Goal: Entertainment & Leisure: Browse casually

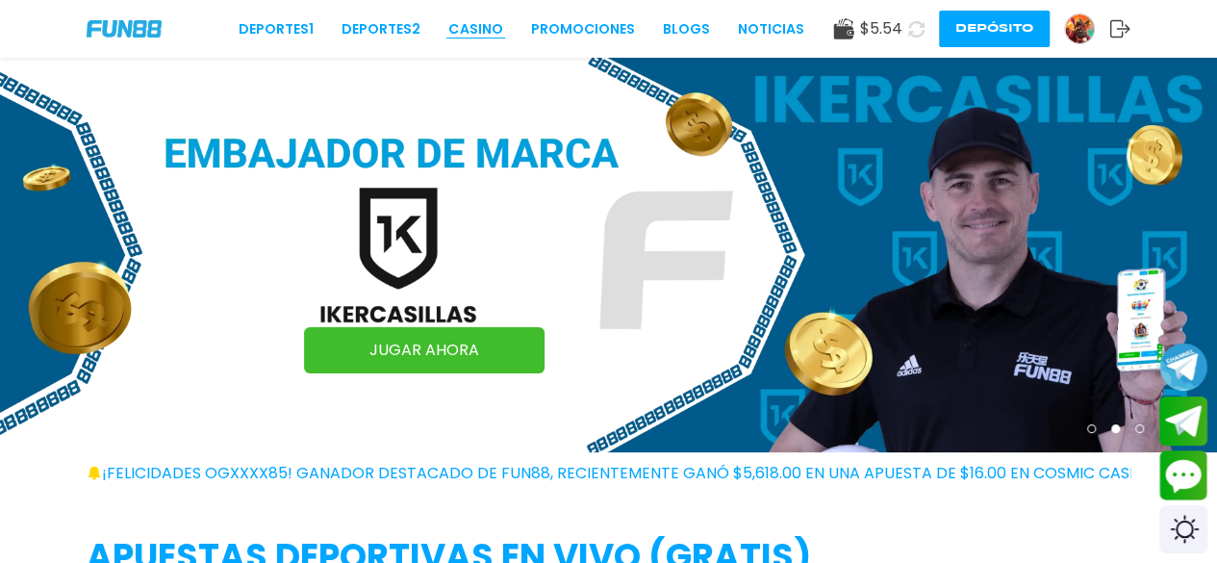
click at [481, 28] on link "CASINO" at bounding box center [475, 29] width 54 height 20
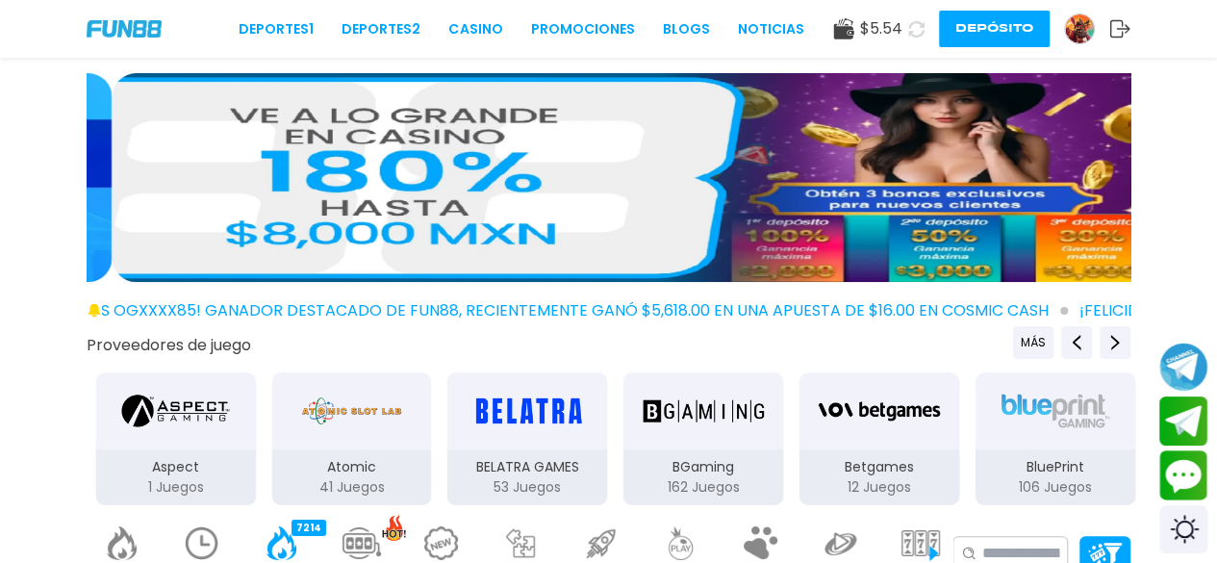
click at [1029, 45] on button "Depósito" at bounding box center [994, 29] width 111 height 37
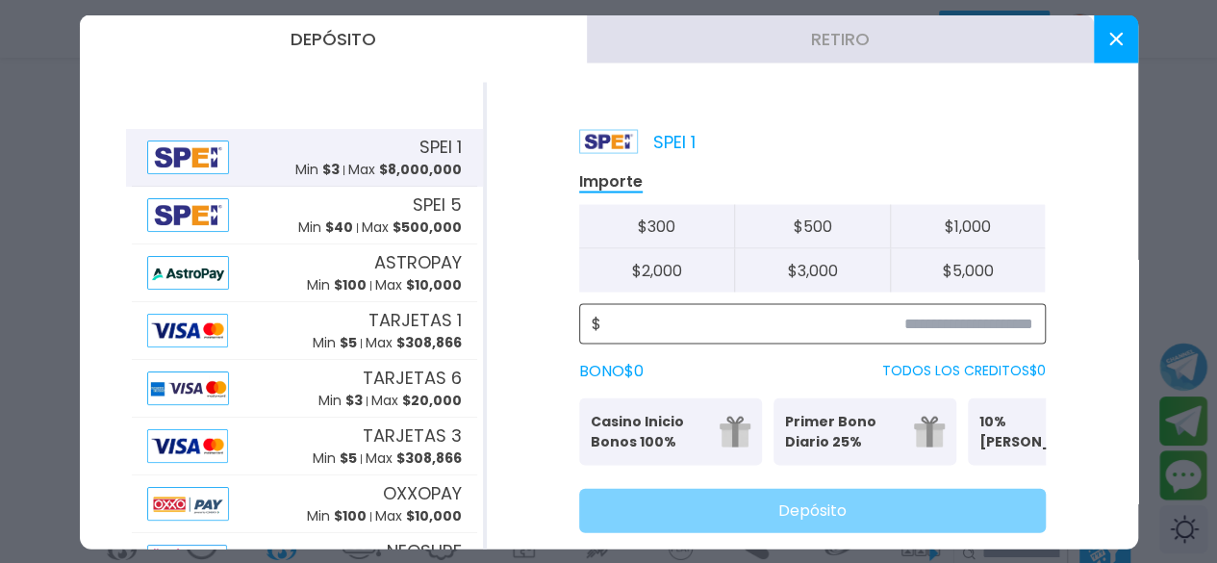
click at [897, 328] on input at bounding box center [817, 323] width 432 height 23
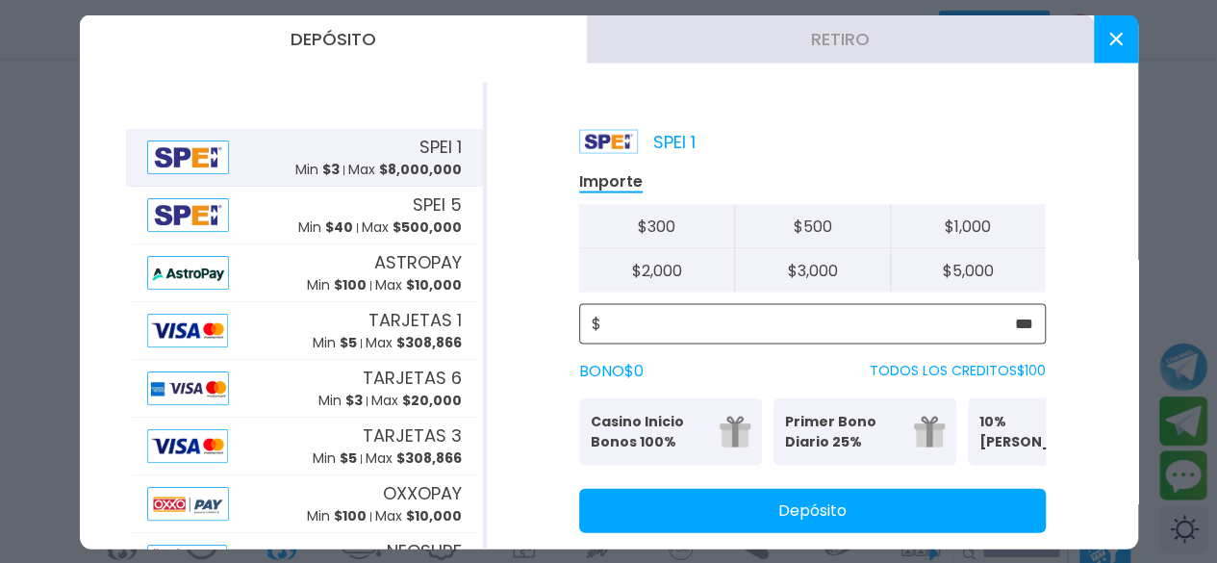
type input "***"
click at [937, 524] on button "Depósito" at bounding box center [812, 510] width 467 height 44
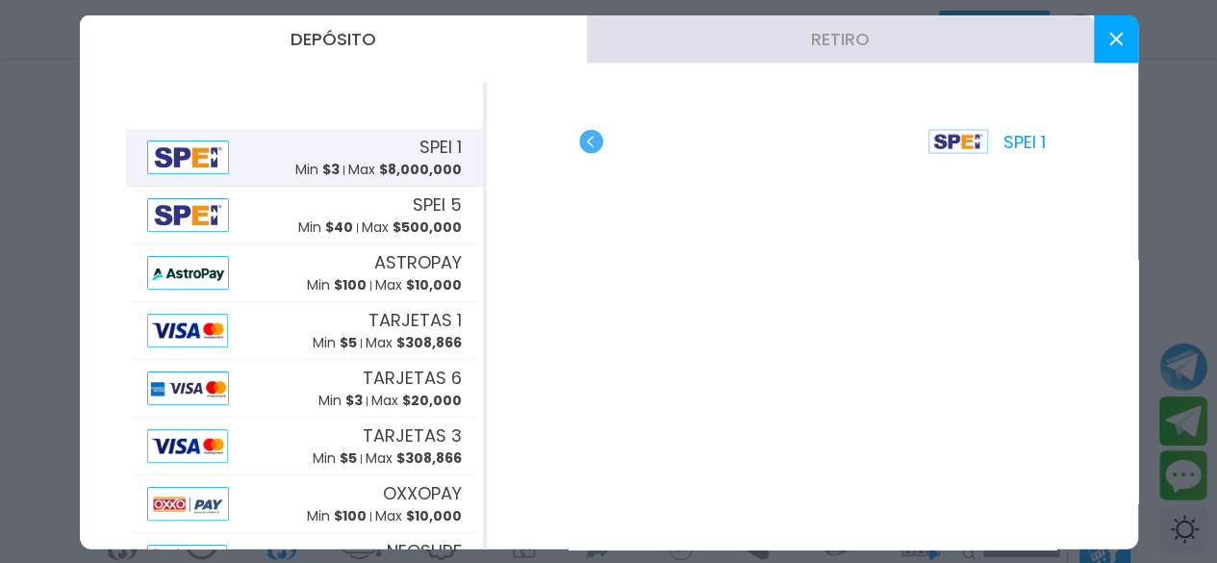
click at [1118, 53] on button at bounding box center [1116, 38] width 44 height 48
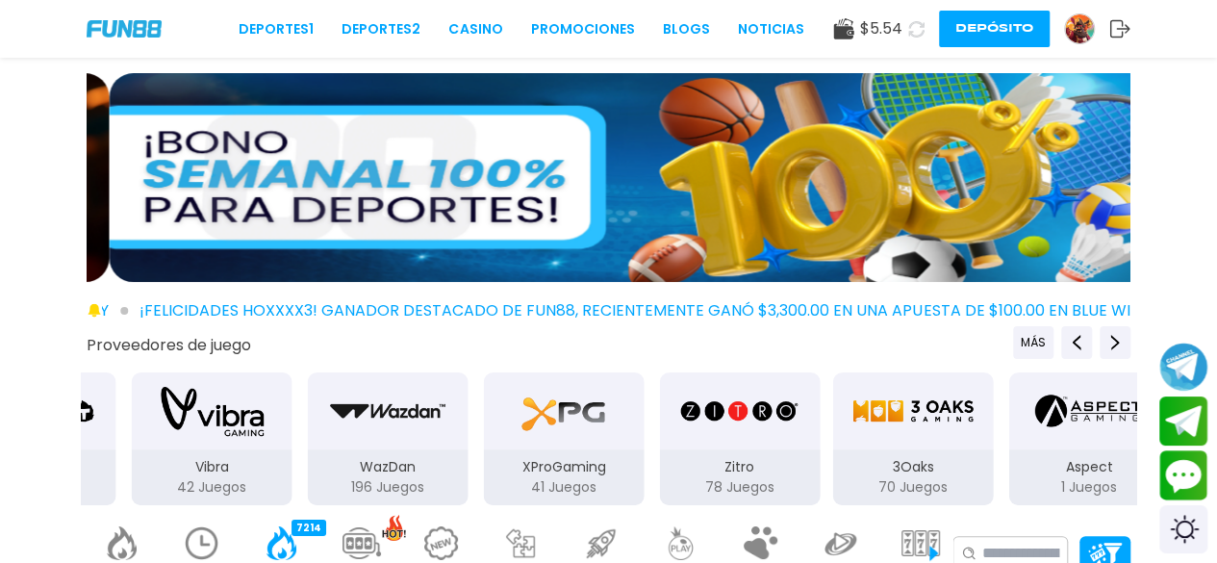
click at [908, 26] on use at bounding box center [916, 28] width 16 height 16
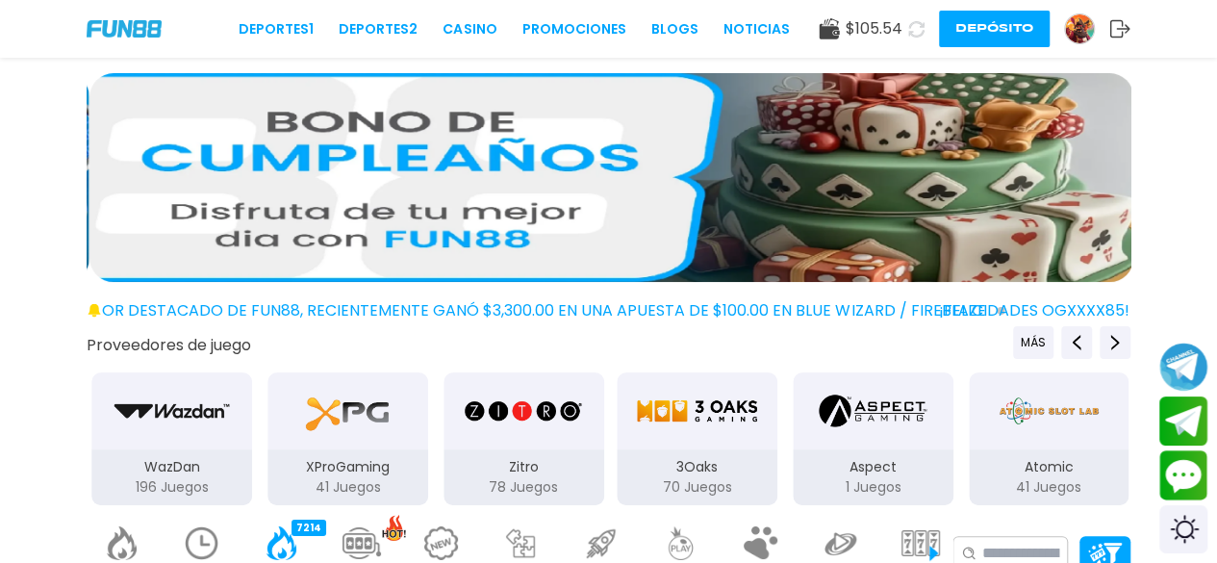
click at [679, 430] on img "3Oaks" at bounding box center [696, 411] width 121 height 54
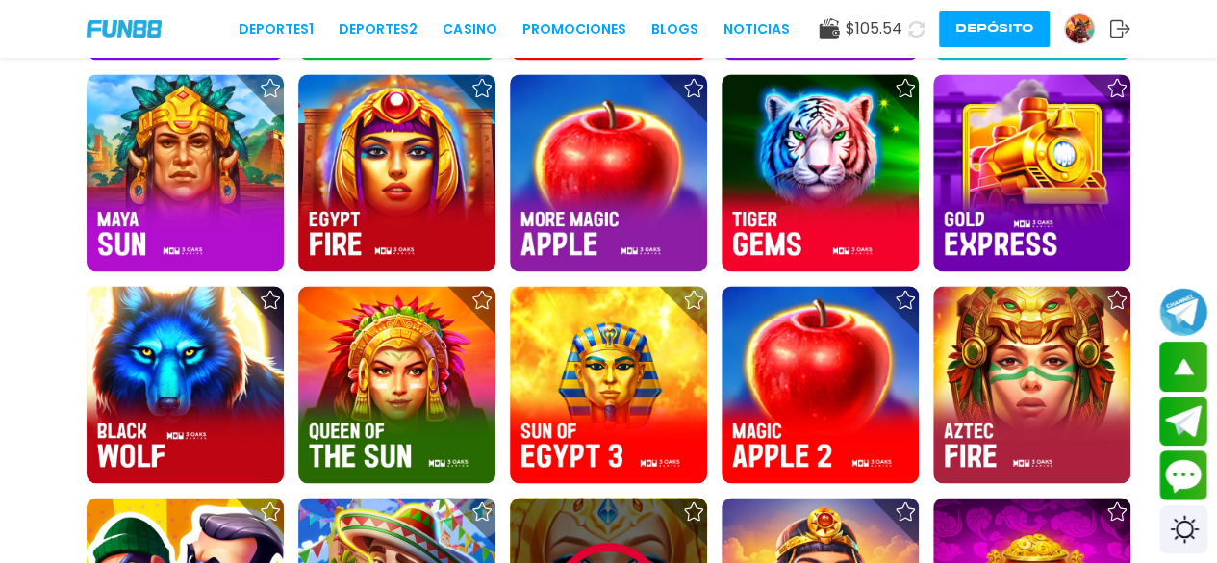
scroll to position [1373, 0]
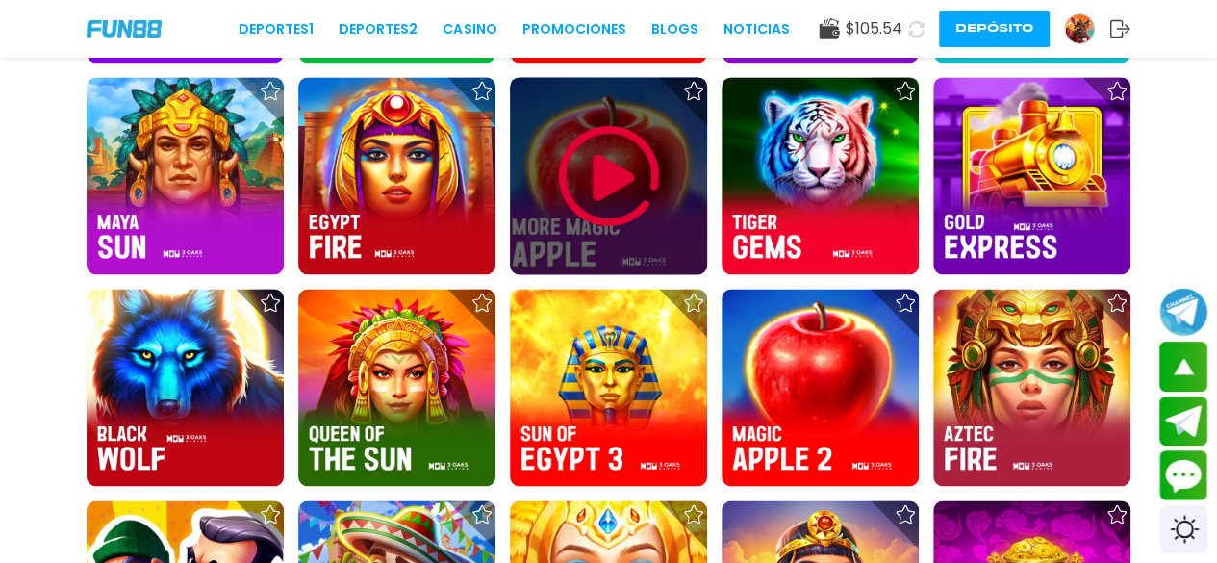
click at [604, 191] on img at bounding box center [608, 175] width 115 height 115
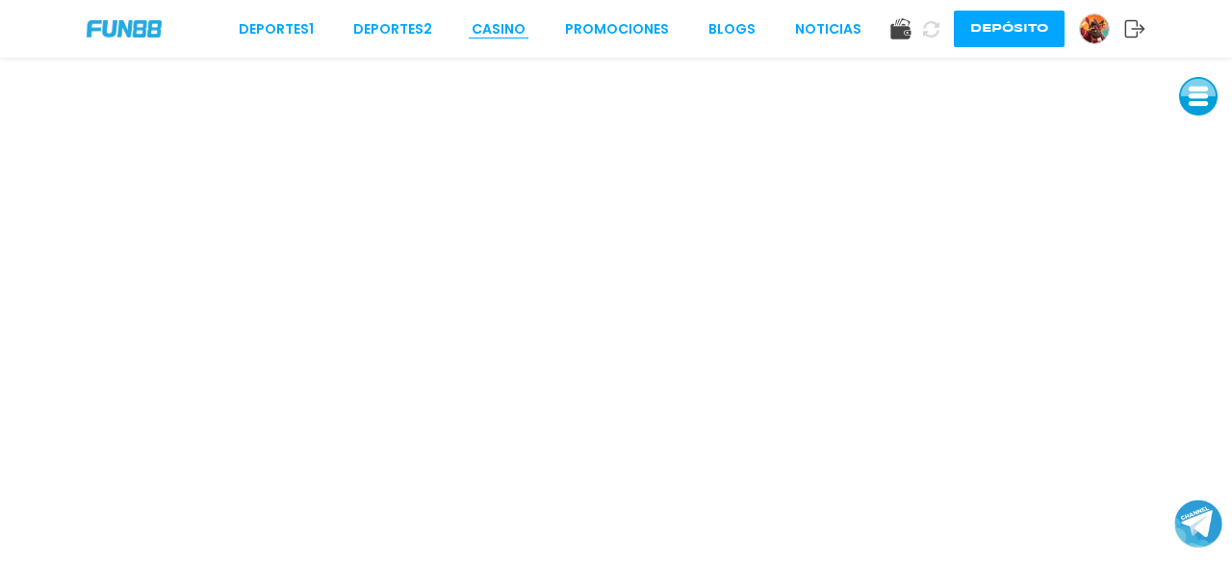
click at [504, 28] on link "CASINO" at bounding box center [498, 29] width 54 height 20
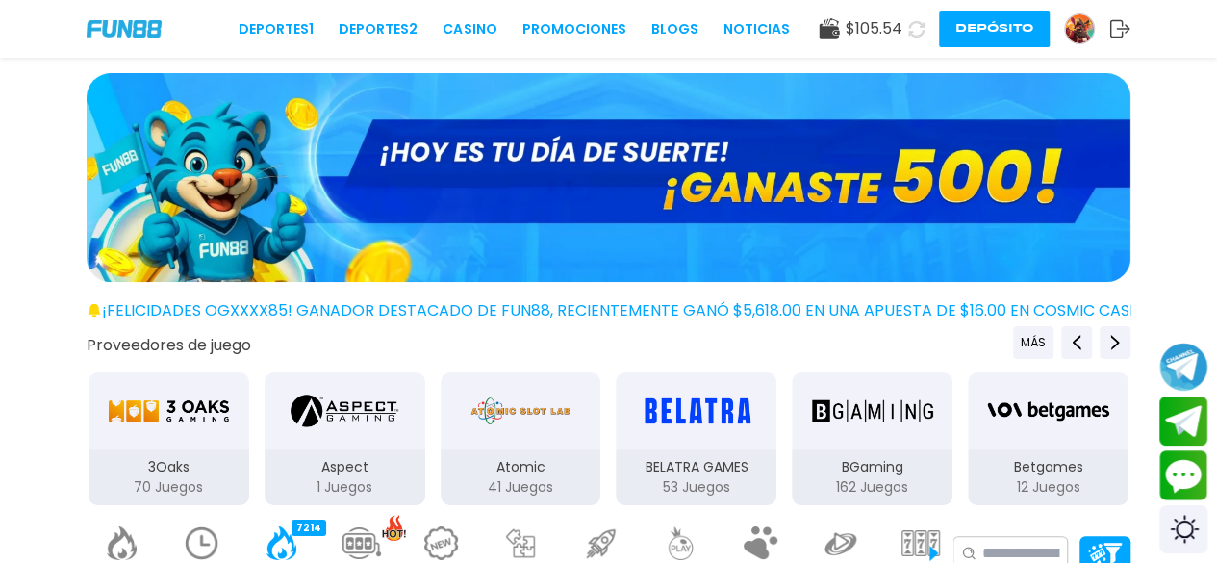
click at [183, 390] on img "3Oaks" at bounding box center [168, 411] width 121 height 54
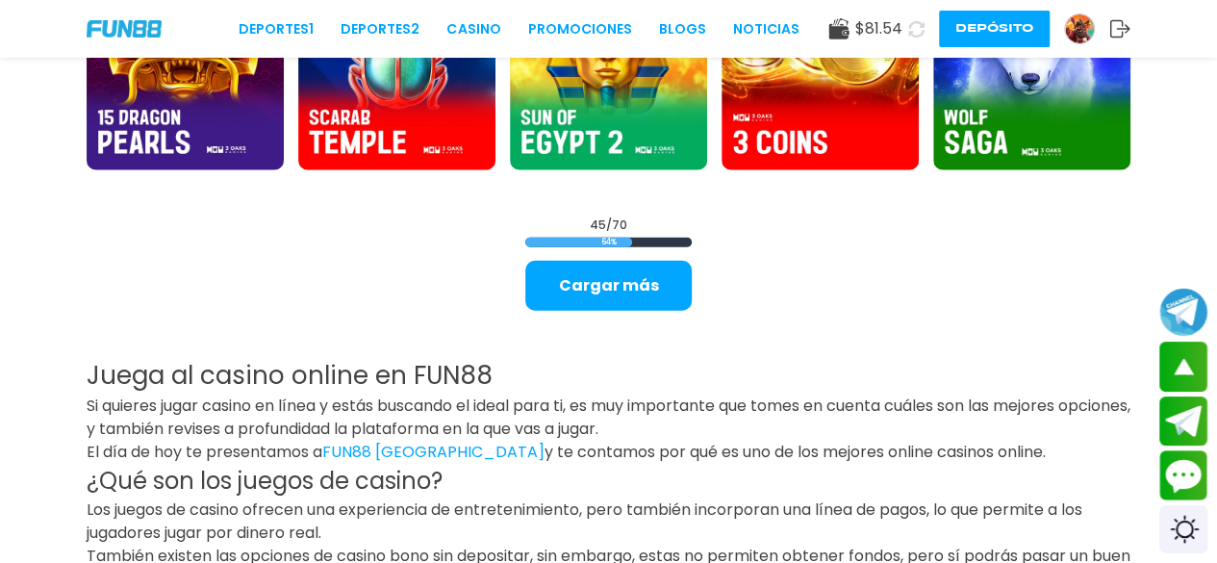
scroll to position [2326, 0]
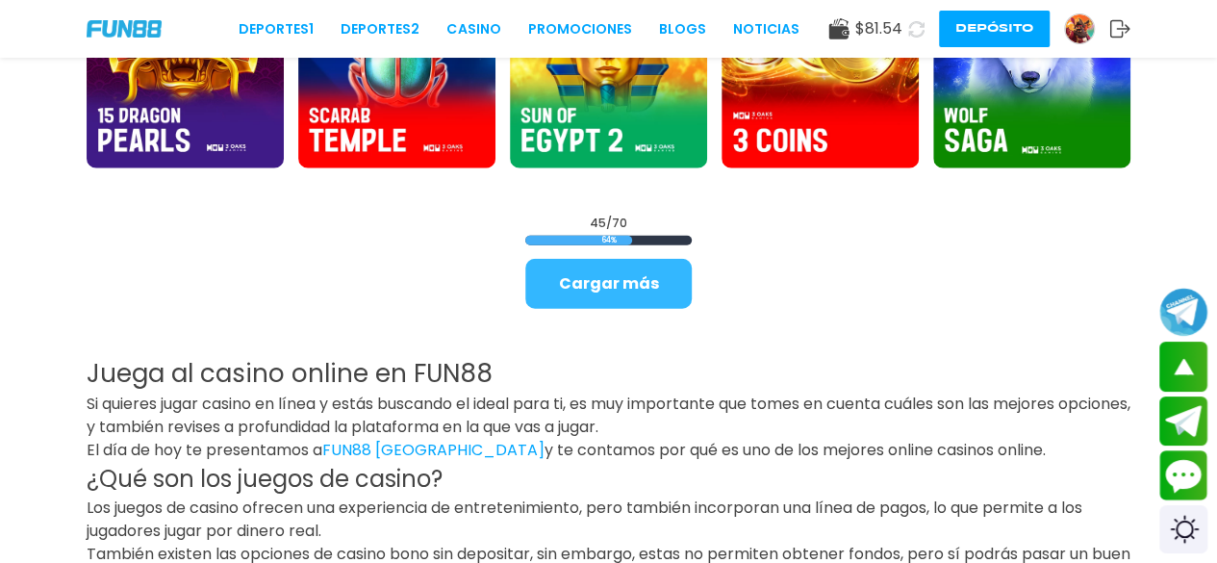
click at [610, 271] on button "Cargar más" at bounding box center [608, 284] width 166 height 50
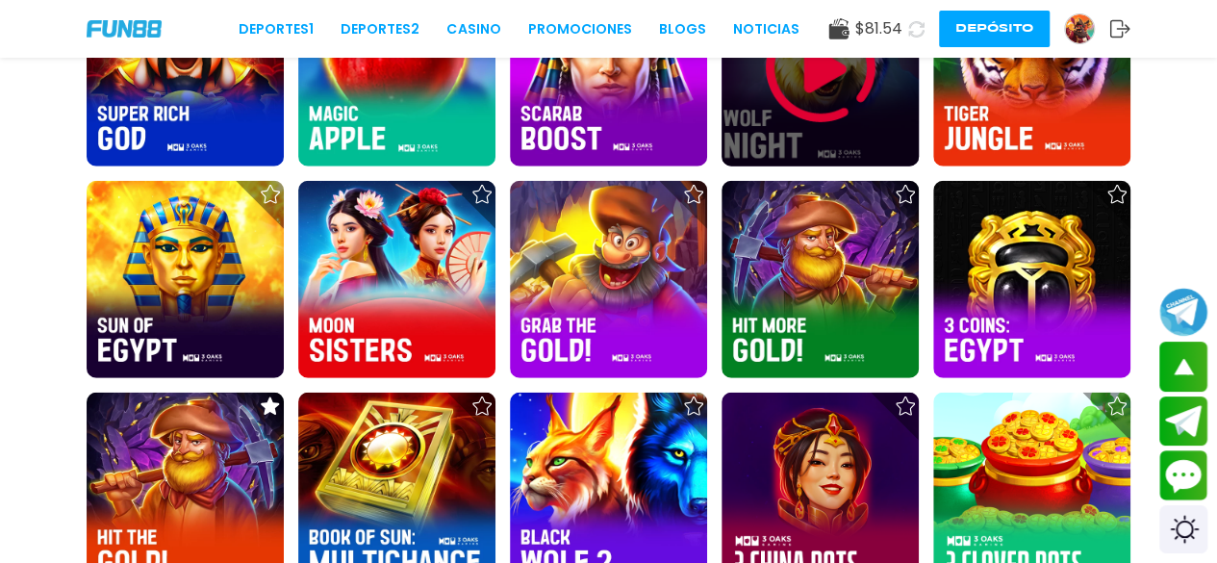
scroll to position [2540, 0]
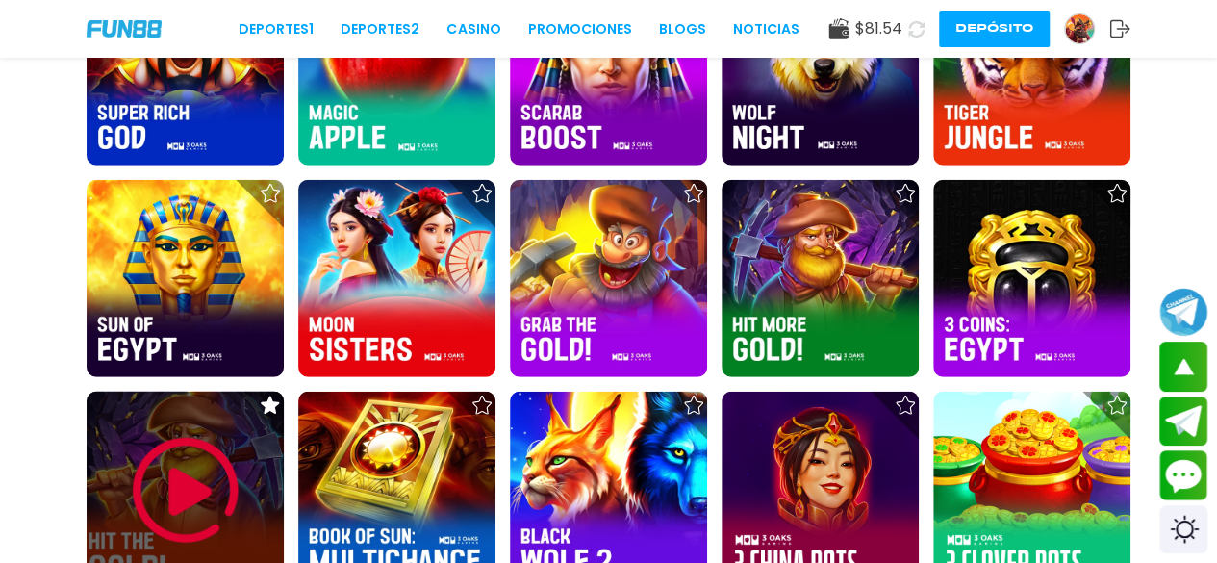
click at [189, 467] on img at bounding box center [185, 490] width 115 height 115
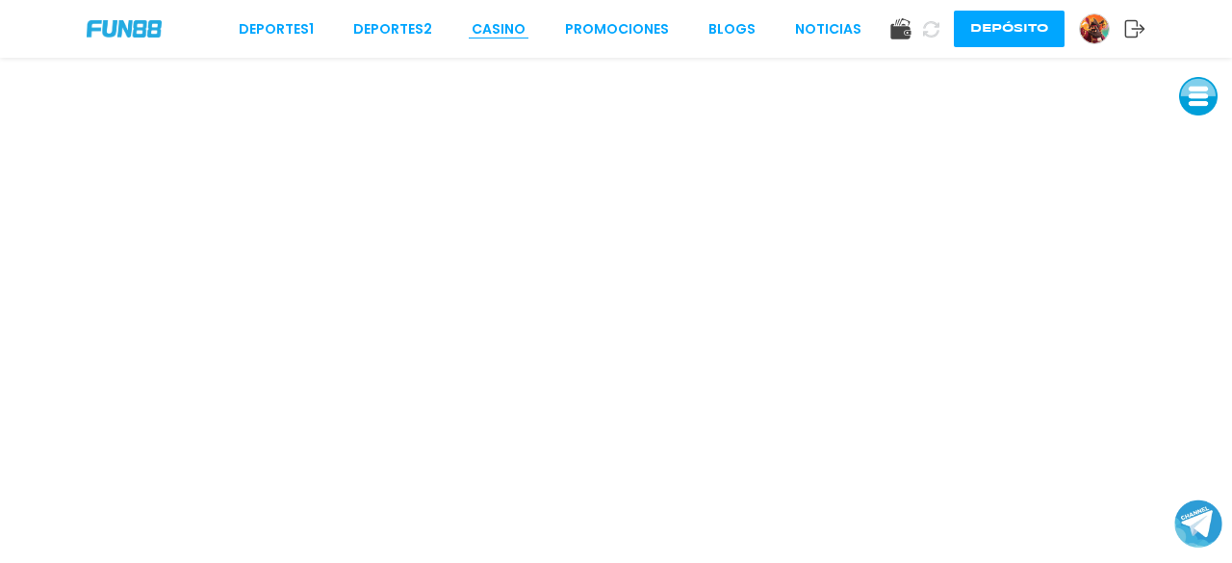
click at [506, 33] on link "CASINO" at bounding box center [498, 29] width 54 height 20
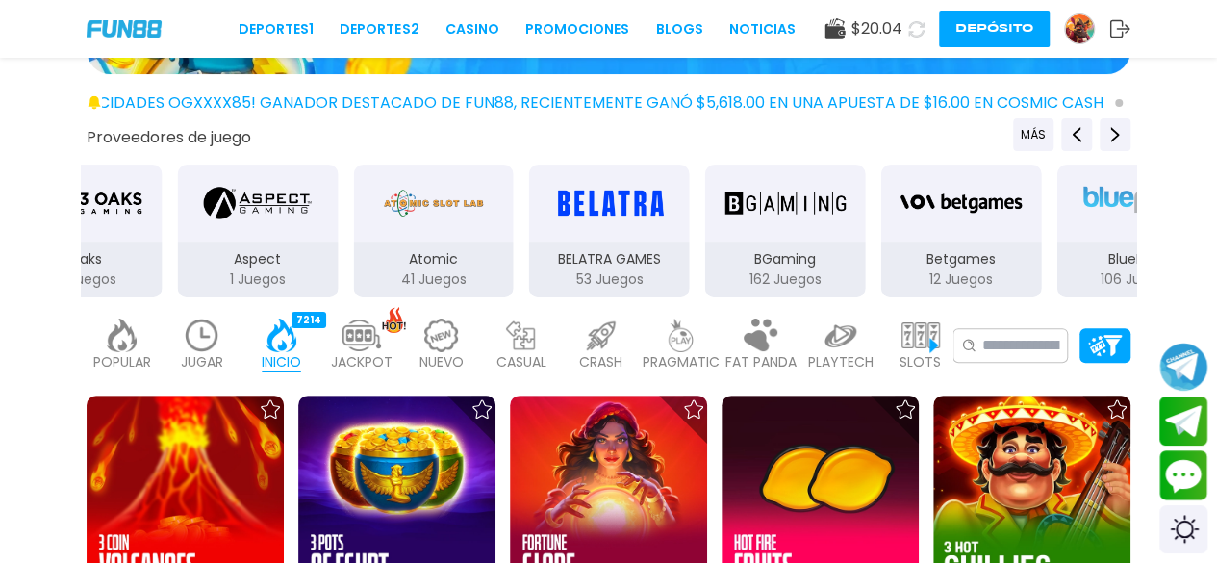
scroll to position [222, 0]
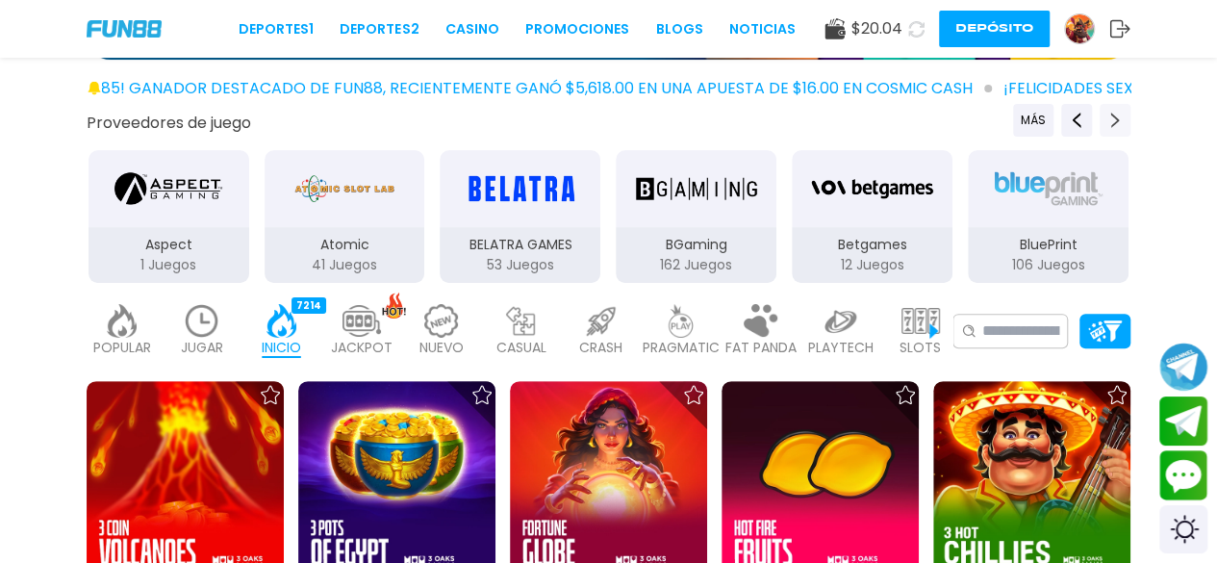
click at [1121, 120] on icon "Next providers" at bounding box center [1114, 120] width 15 height 15
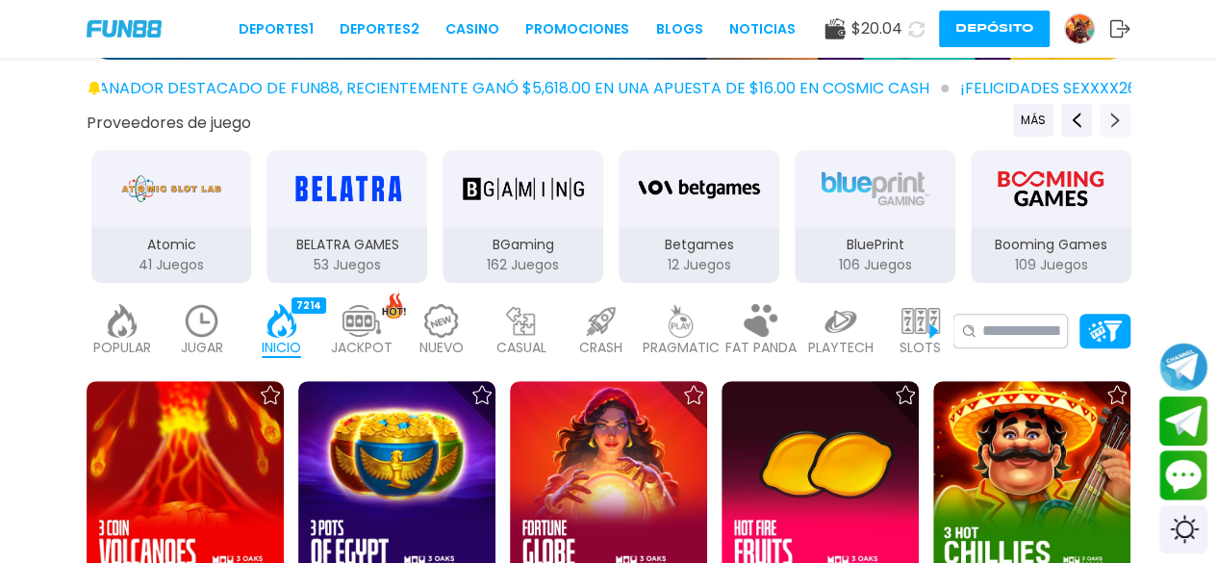
click at [1121, 120] on icon "Next providers" at bounding box center [1114, 120] width 15 height 15
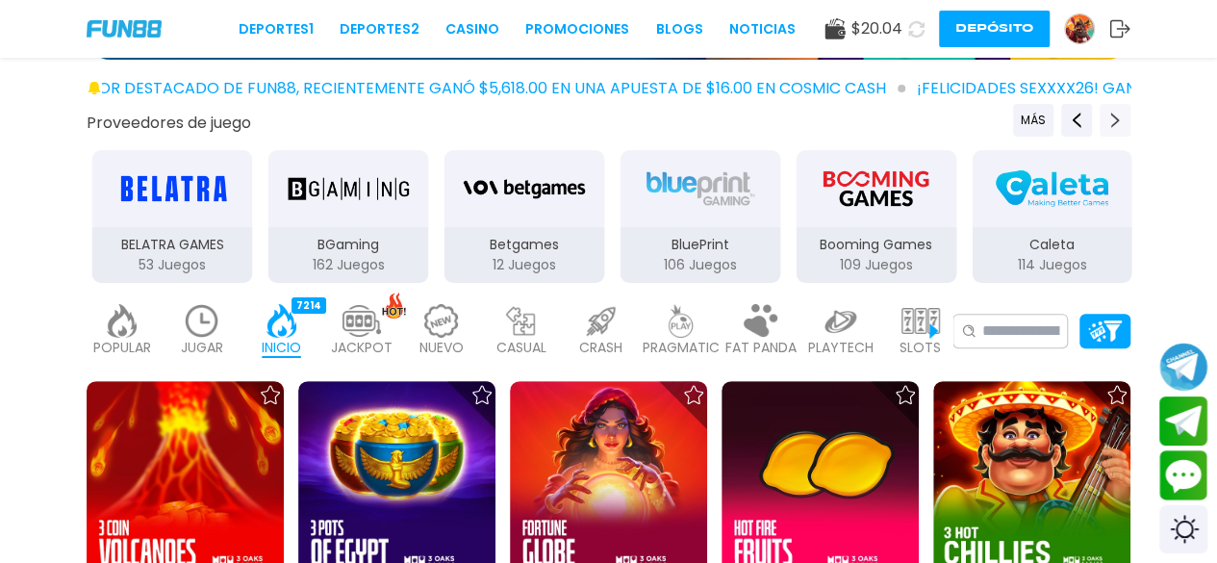
click at [1121, 120] on icon "Next providers" at bounding box center [1114, 120] width 15 height 15
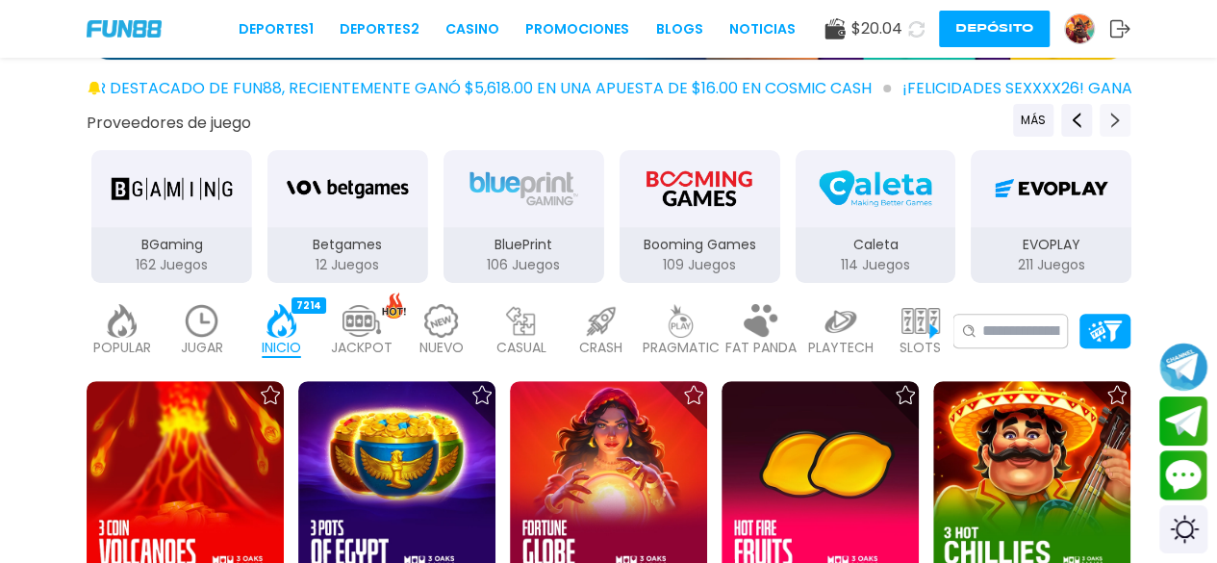
click at [1121, 120] on icon "Next providers" at bounding box center [1114, 120] width 15 height 15
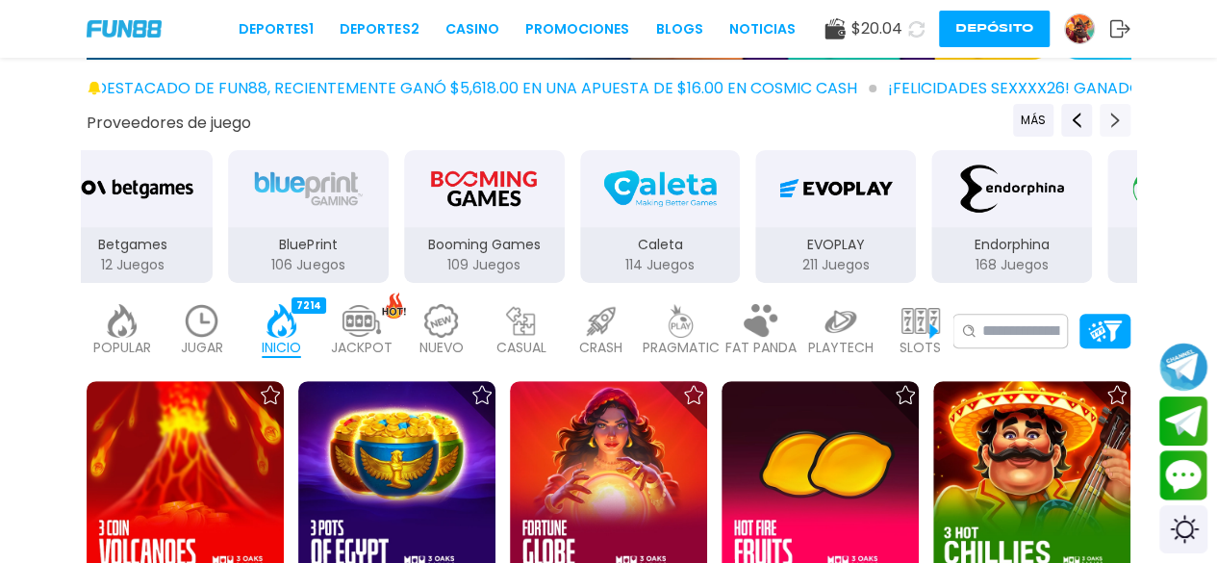
click at [1121, 120] on icon "Next providers" at bounding box center [1114, 120] width 15 height 15
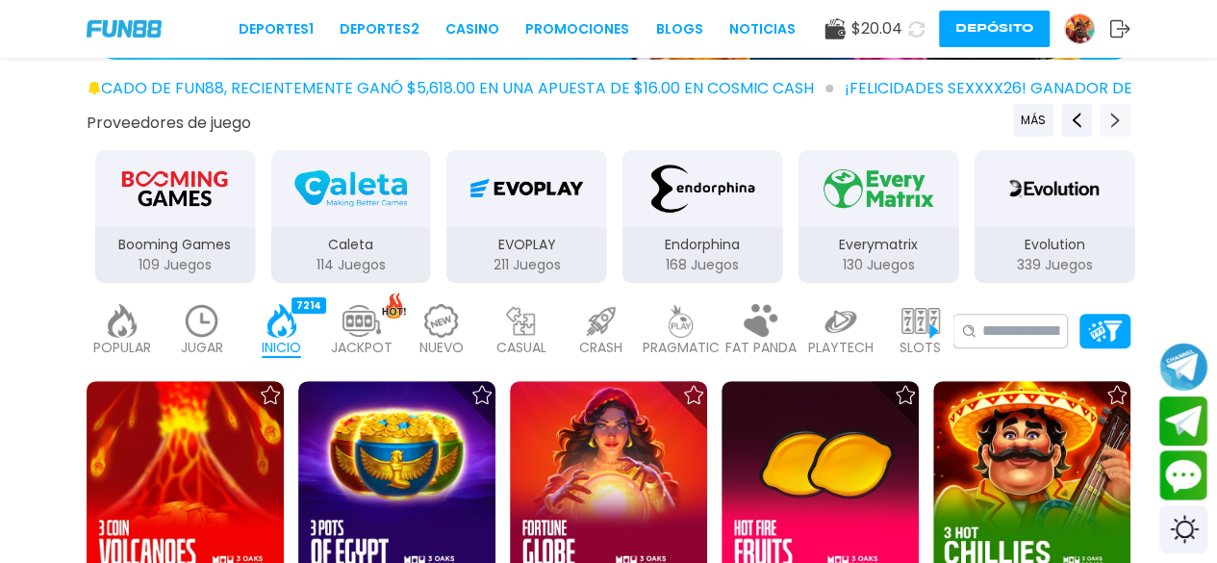
click at [1125, 119] on button "Next providers" at bounding box center [1115, 120] width 31 height 33
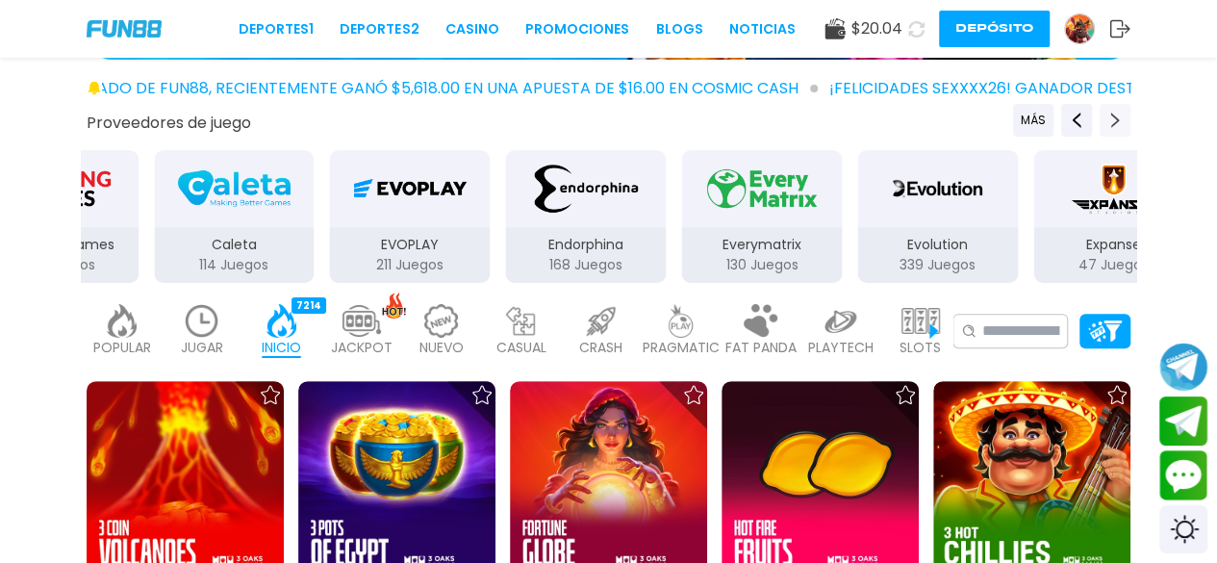
click at [1125, 119] on button "Next providers" at bounding box center [1115, 120] width 31 height 33
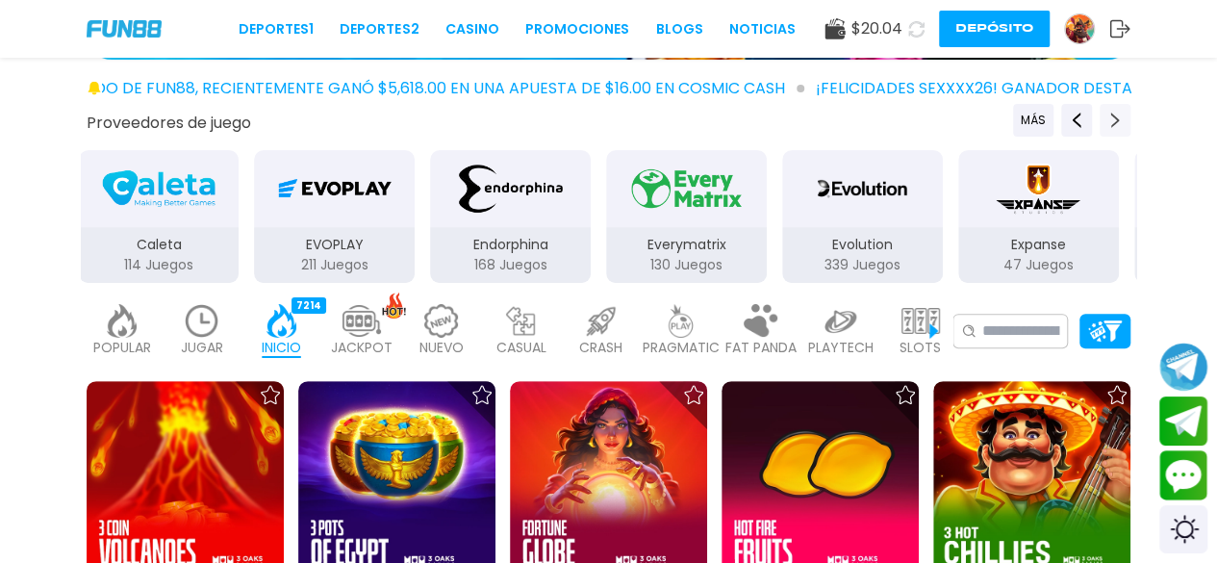
click at [1125, 119] on button "Next providers" at bounding box center [1115, 120] width 31 height 33
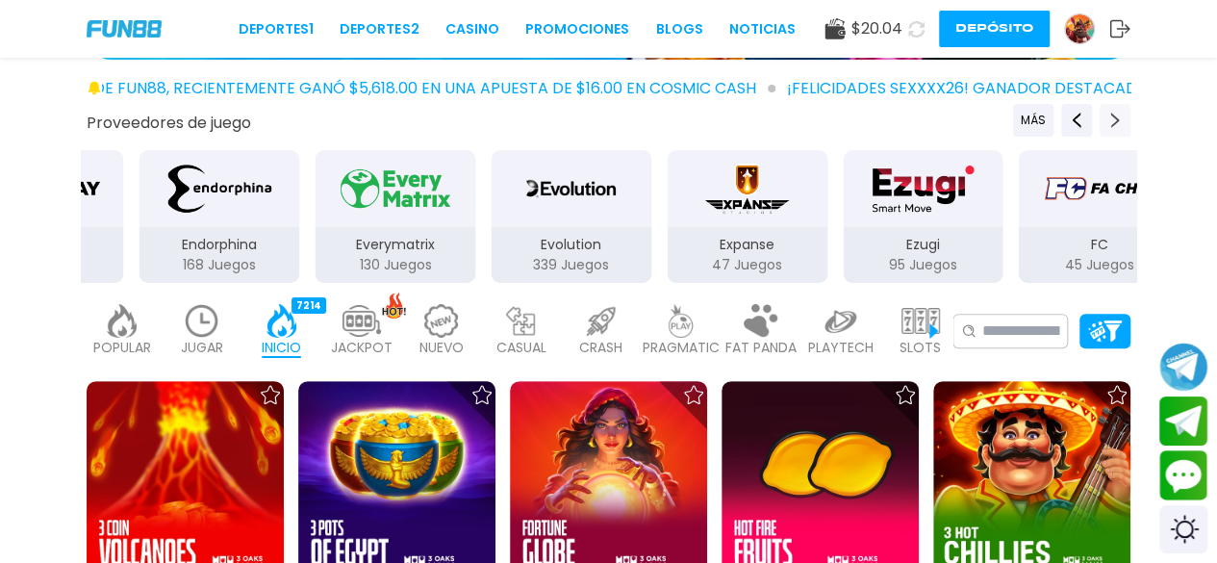
click at [1125, 119] on button "Next providers" at bounding box center [1115, 120] width 31 height 33
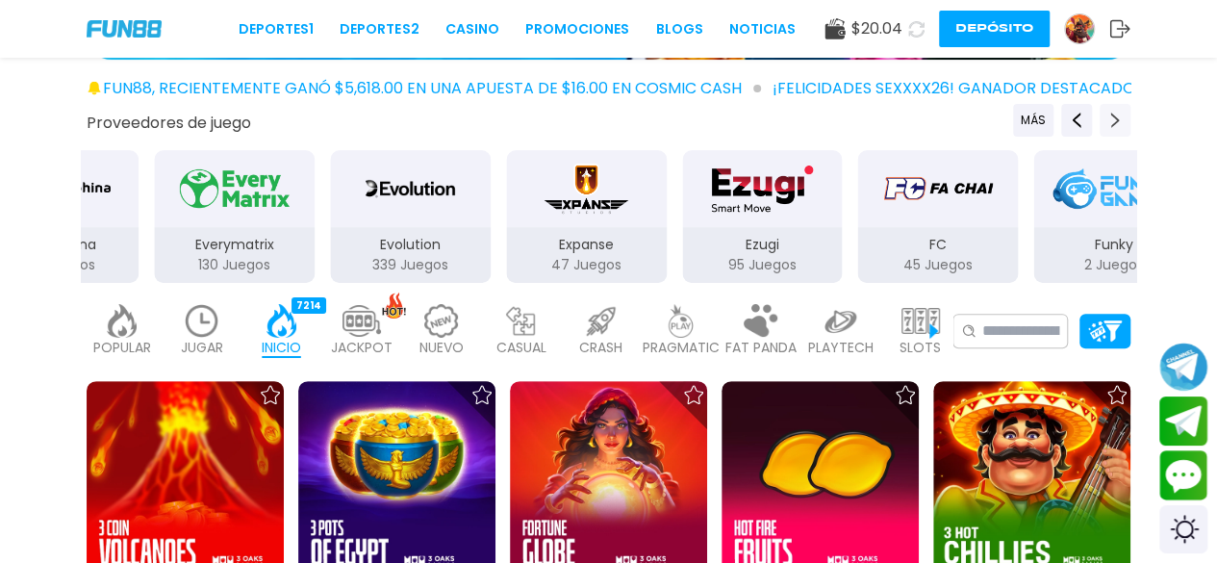
click at [1125, 119] on button "Next providers" at bounding box center [1115, 120] width 31 height 33
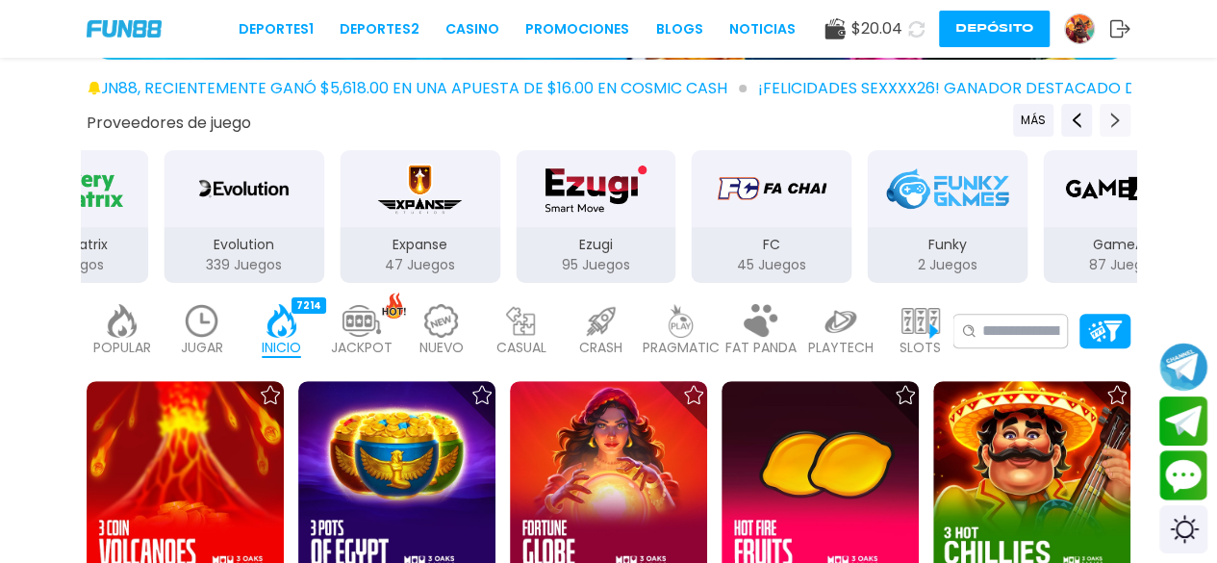
click at [1125, 119] on button "Next providers" at bounding box center [1115, 120] width 31 height 33
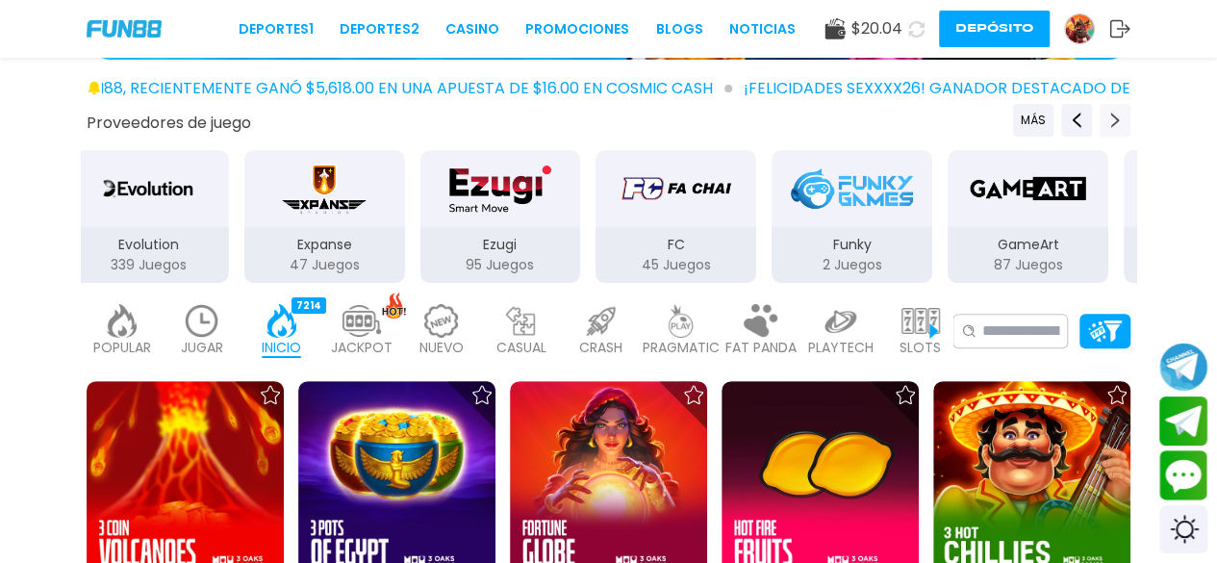
click at [1125, 119] on button "Next providers" at bounding box center [1115, 120] width 31 height 33
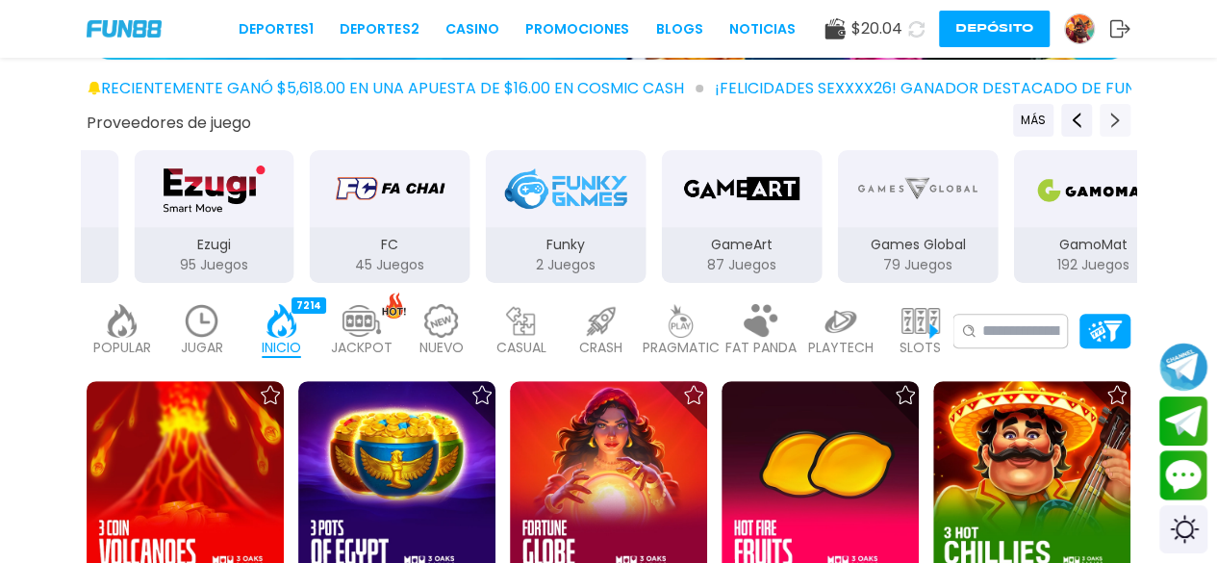
click at [1125, 119] on button "Next providers" at bounding box center [1115, 120] width 31 height 33
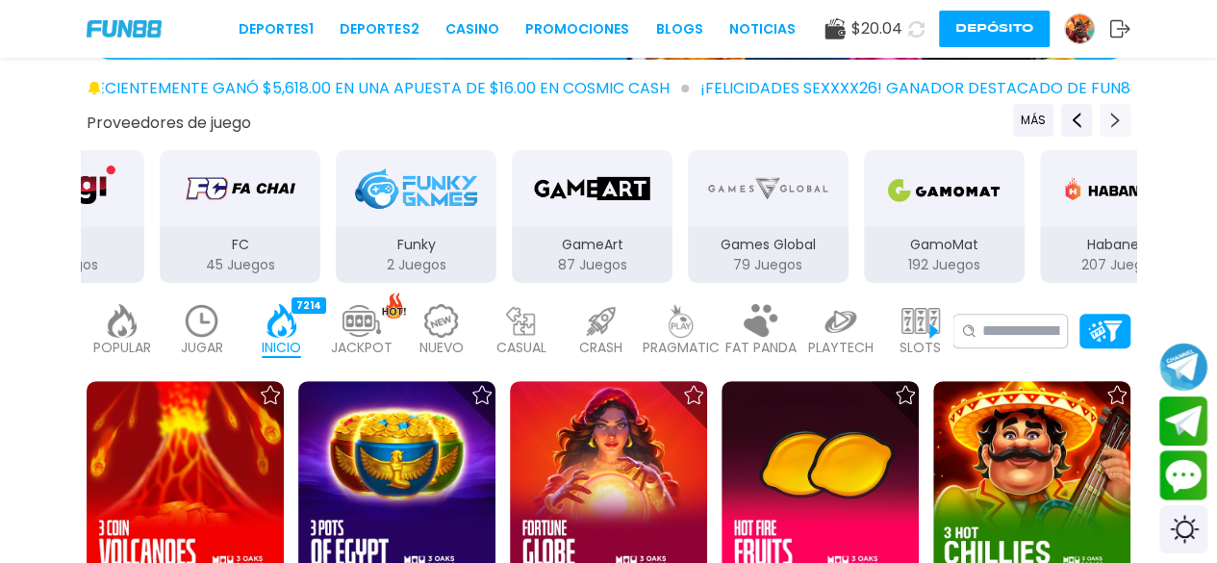
click at [1125, 119] on button "Next providers" at bounding box center [1115, 120] width 31 height 33
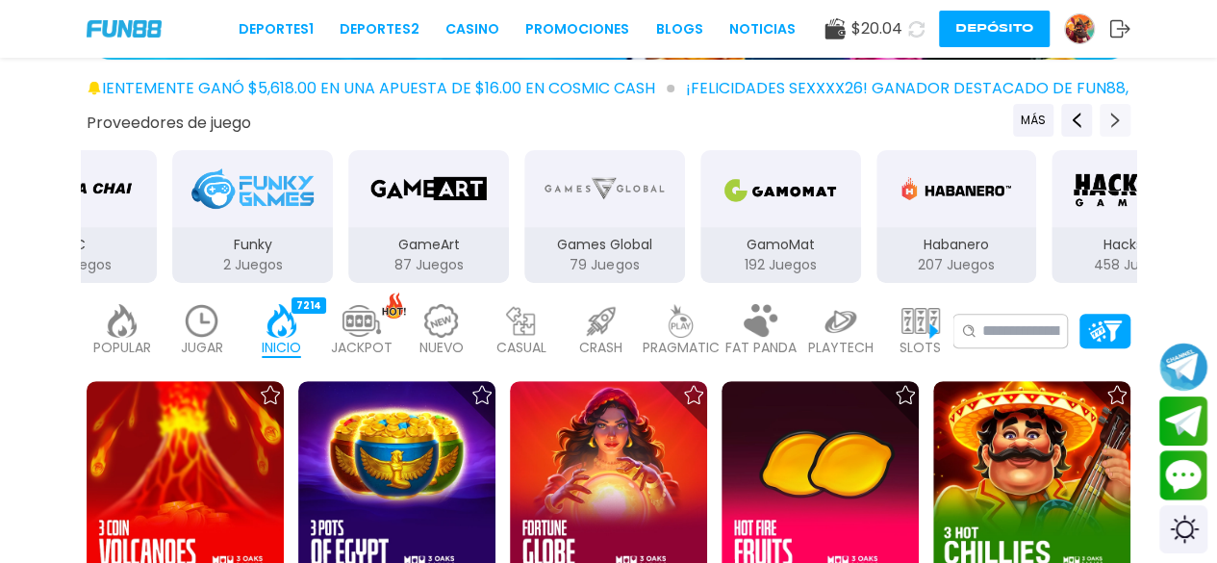
click at [1125, 119] on button "Next providers" at bounding box center [1115, 120] width 31 height 33
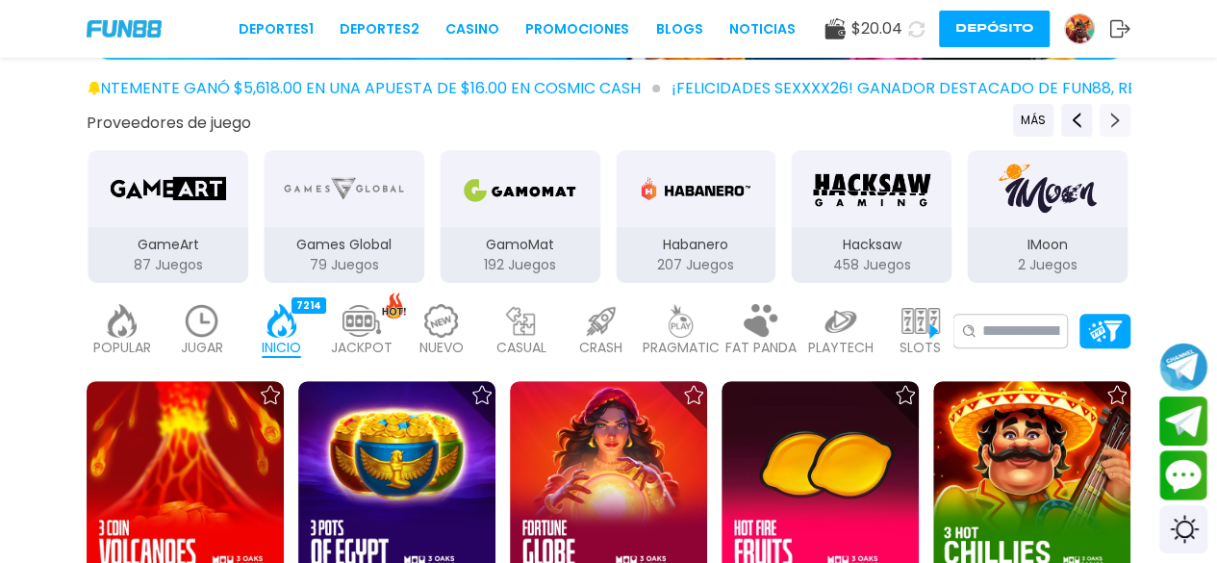
click at [1125, 119] on button "Next providers" at bounding box center [1115, 120] width 31 height 33
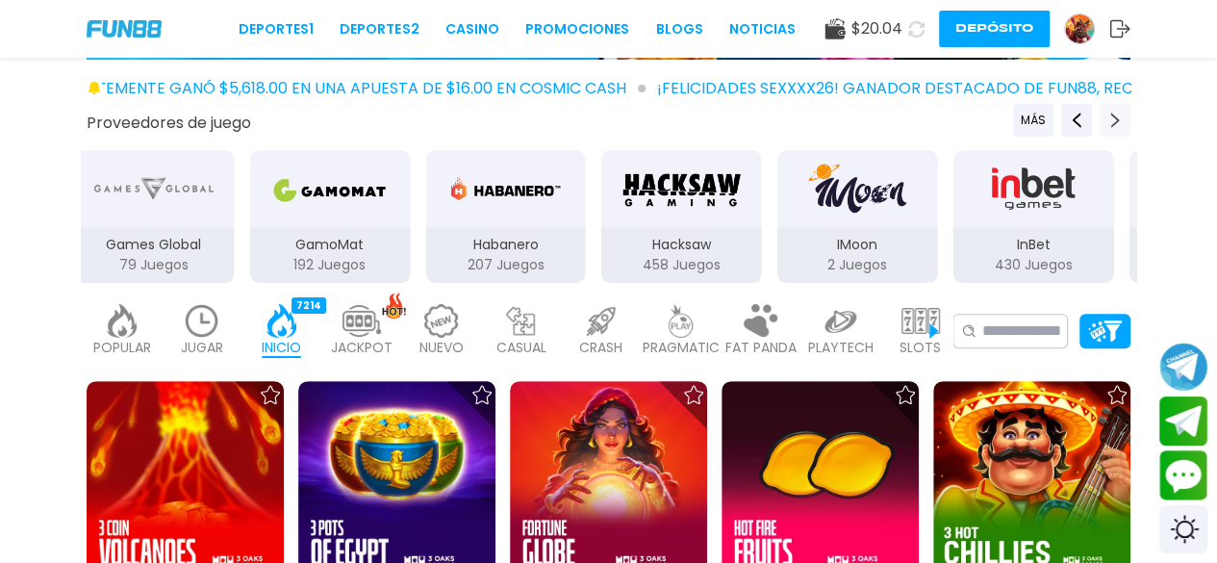
click at [1125, 119] on button "Next providers" at bounding box center [1115, 120] width 31 height 33
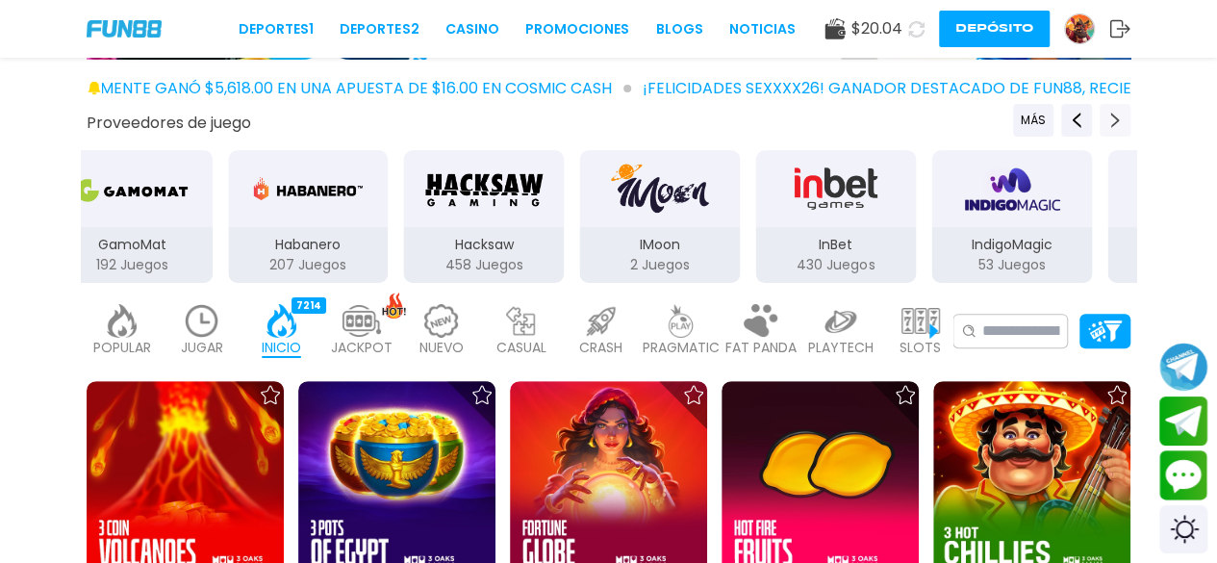
click at [1125, 119] on button "Next providers" at bounding box center [1115, 120] width 31 height 33
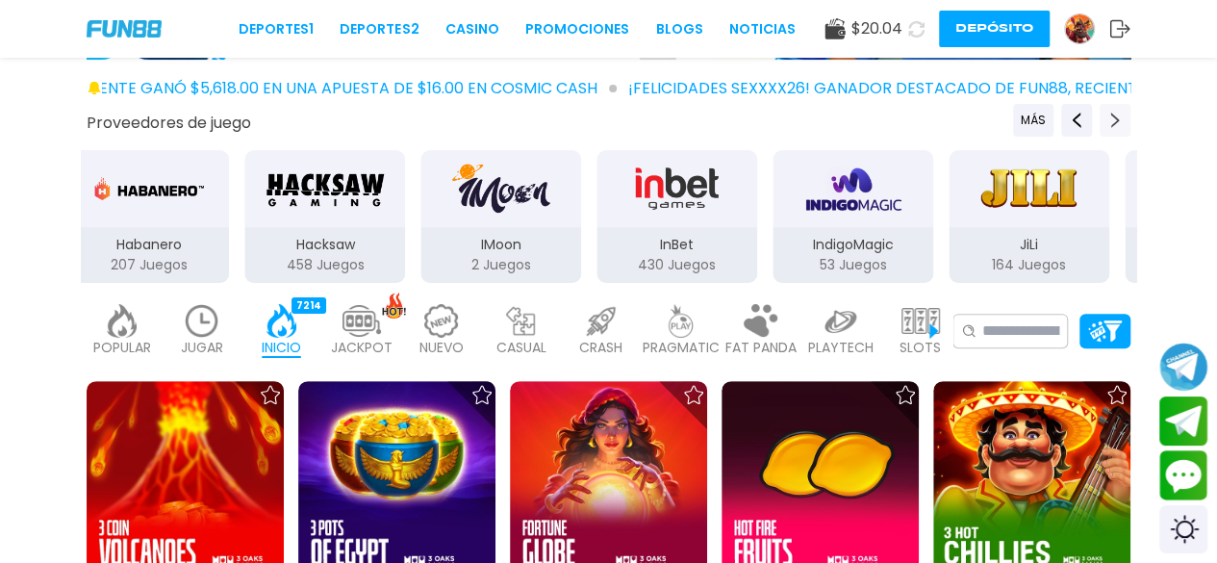
click at [1125, 119] on button "Next providers" at bounding box center [1115, 120] width 31 height 33
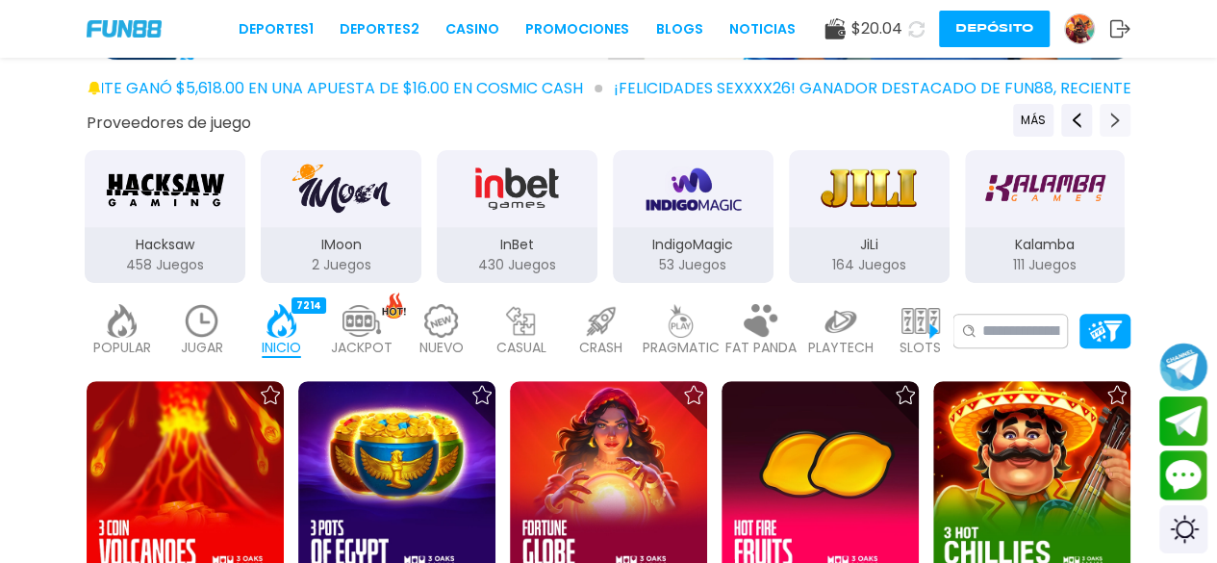
click at [1125, 119] on button "Next providers" at bounding box center [1115, 120] width 31 height 33
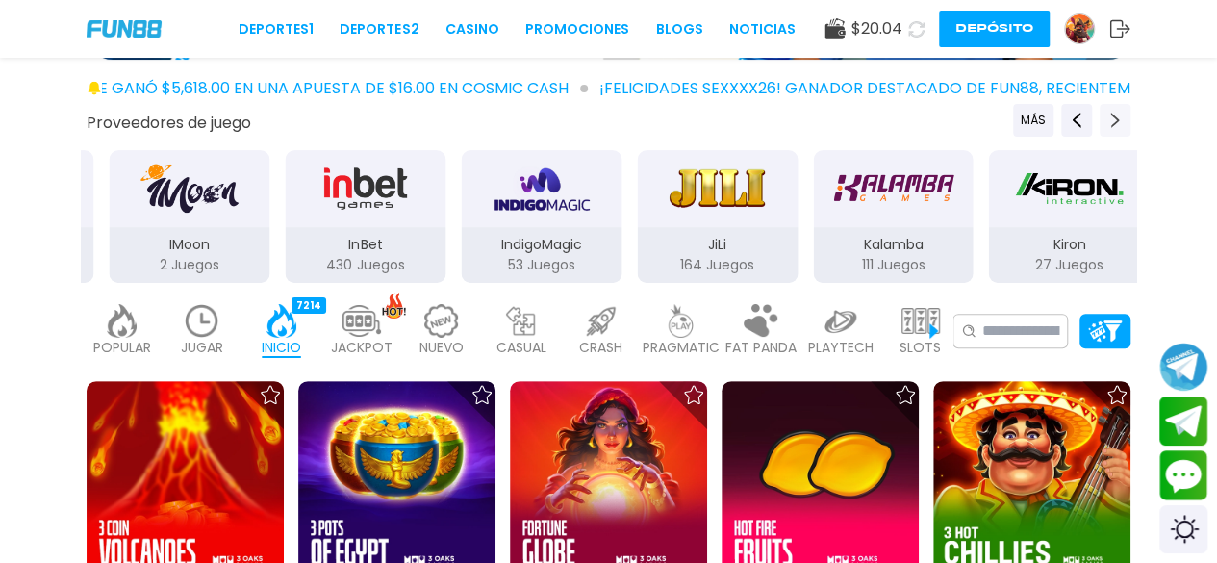
click at [1125, 119] on button "Next providers" at bounding box center [1115, 120] width 31 height 33
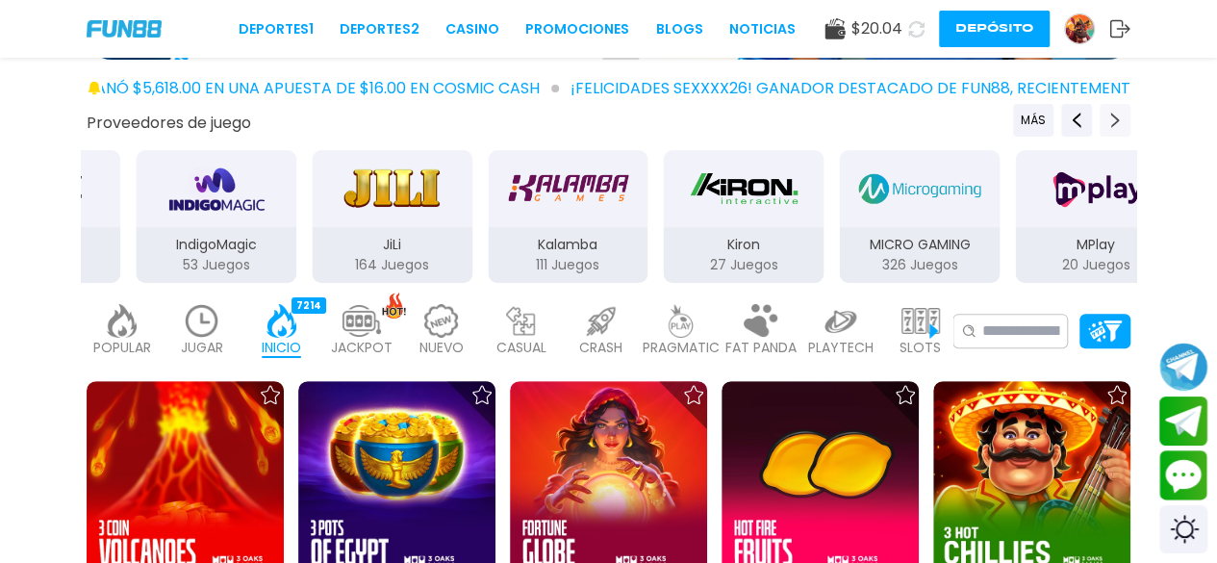
click at [1125, 119] on button "Next providers" at bounding box center [1115, 120] width 31 height 33
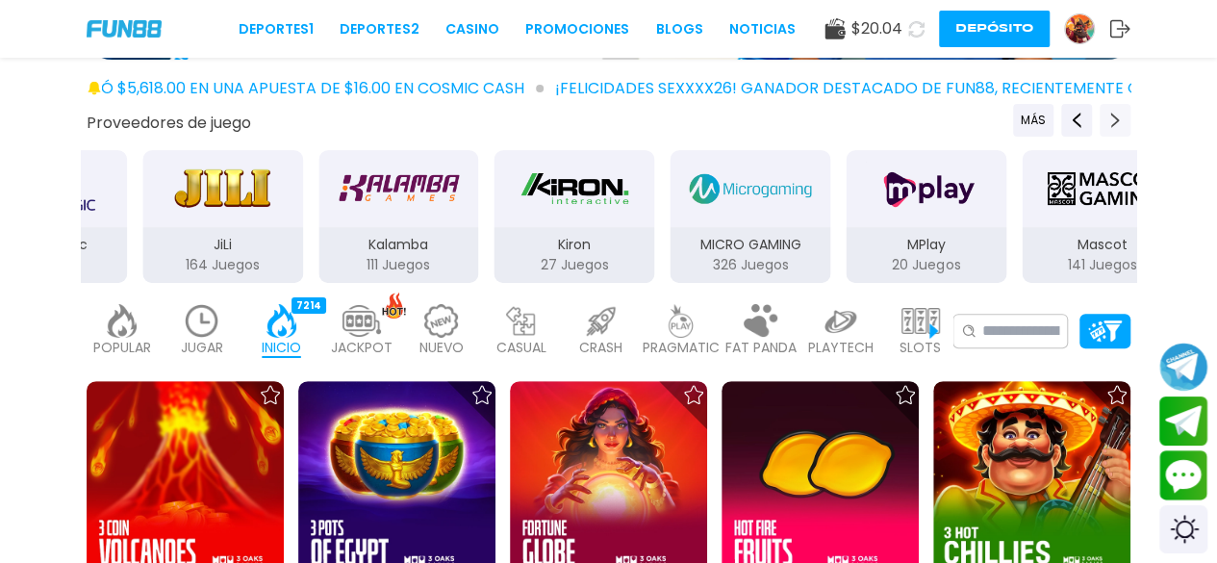
click at [1125, 119] on button "Next providers" at bounding box center [1115, 120] width 31 height 33
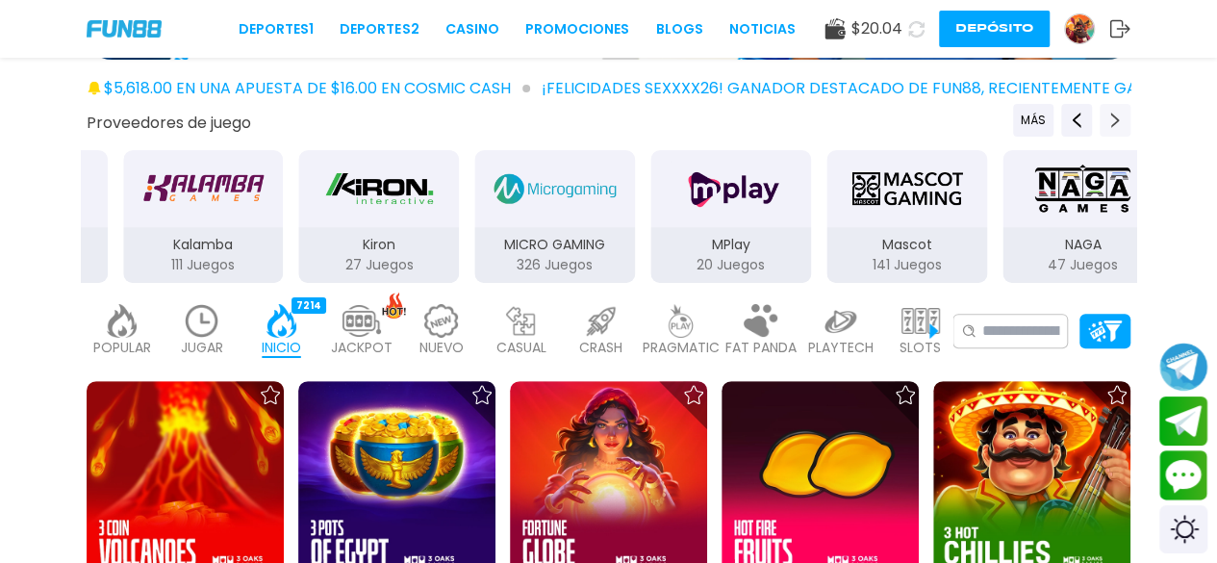
click at [1125, 119] on button "Next providers" at bounding box center [1115, 120] width 31 height 33
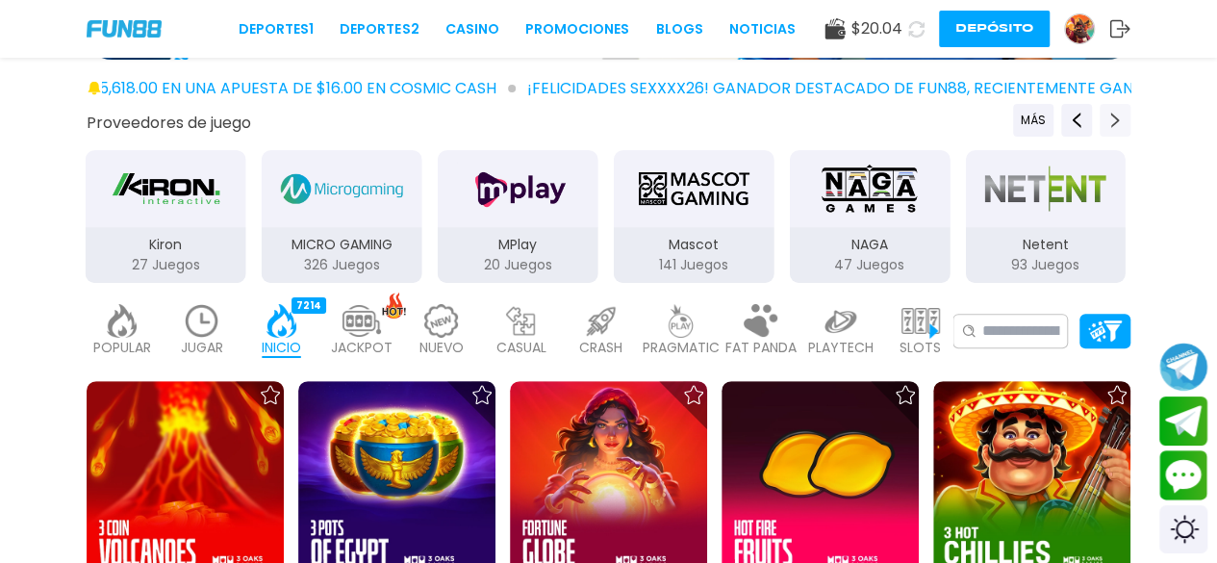
click at [1125, 119] on button "Next providers" at bounding box center [1115, 120] width 31 height 33
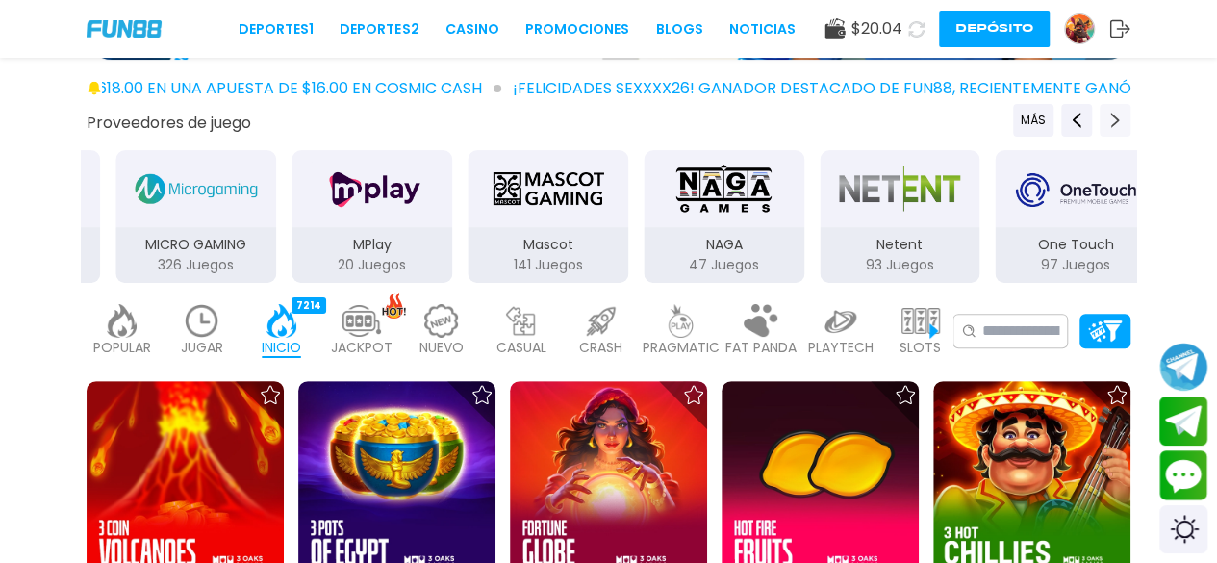
click at [1125, 119] on button "Next providers" at bounding box center [1115, 120] width 31 height 33
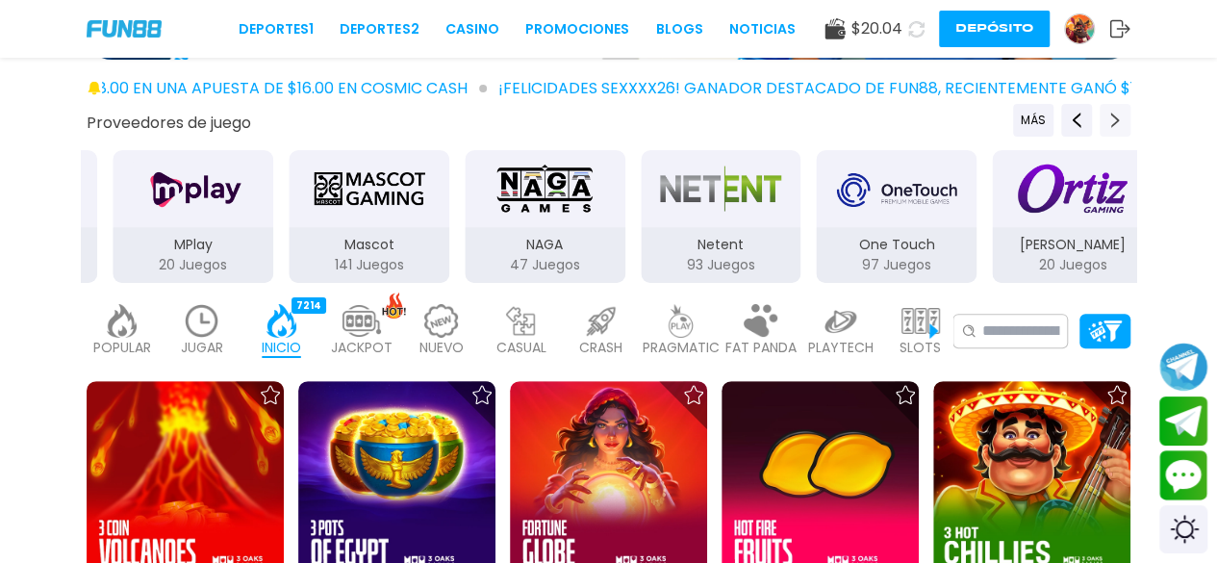
click at [1125, 119] on button "Next providers" at bounding box center [1115, 120] width 31 height 33
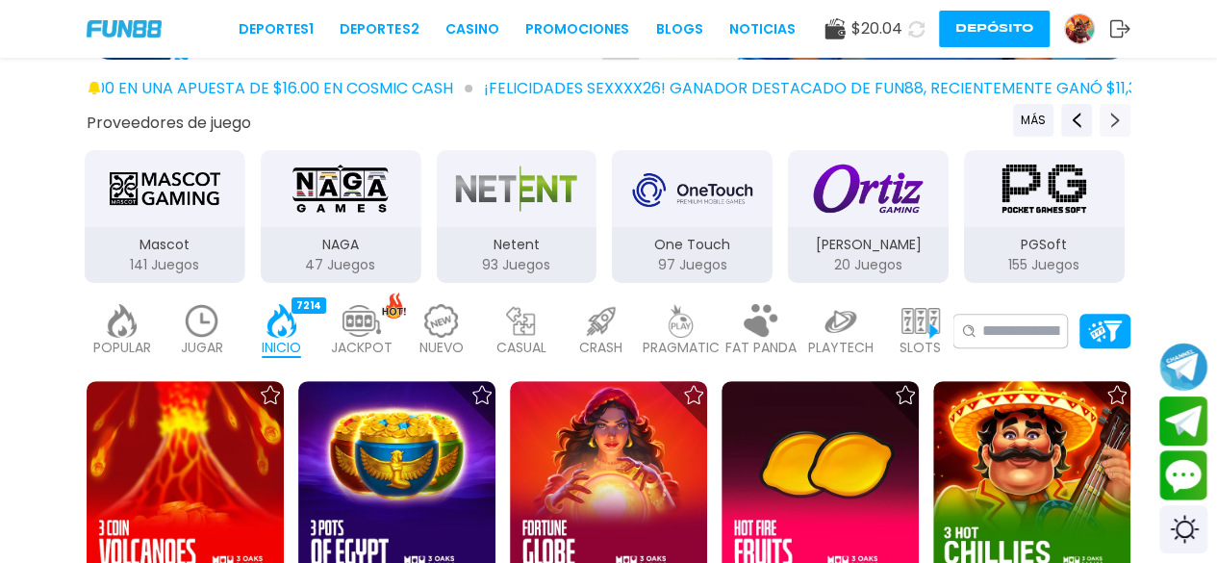
click at [1125, 119] on button "Next providers" at bounding box center [1115, 120] width 31 height 33
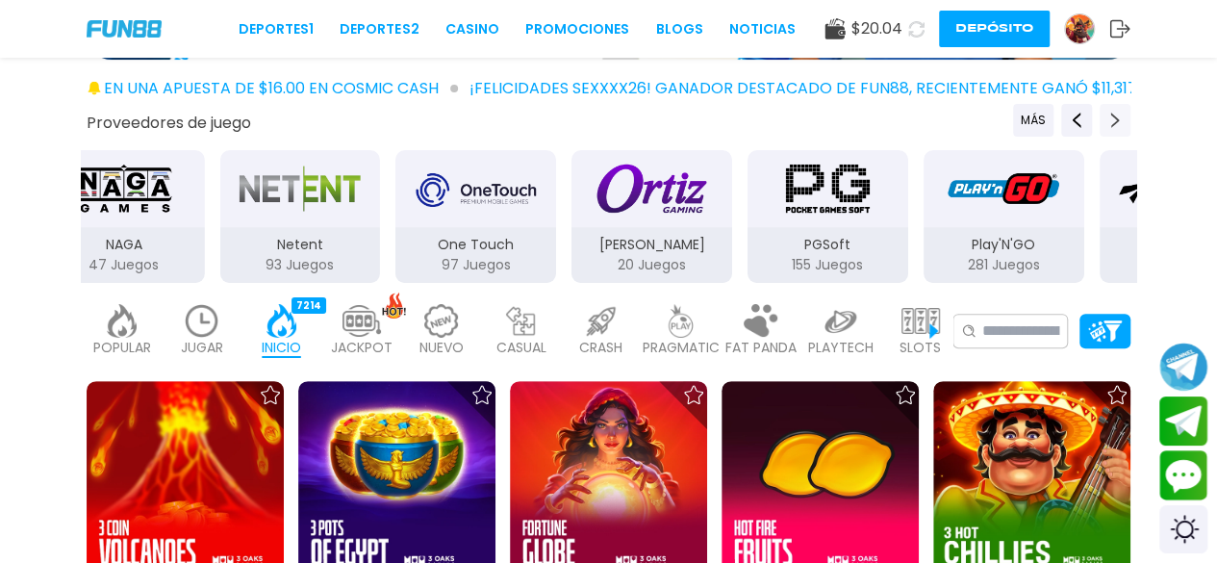
click at [1125, 119] on button "Next providers" at bounding box center [1115, 120] width 31 height 33
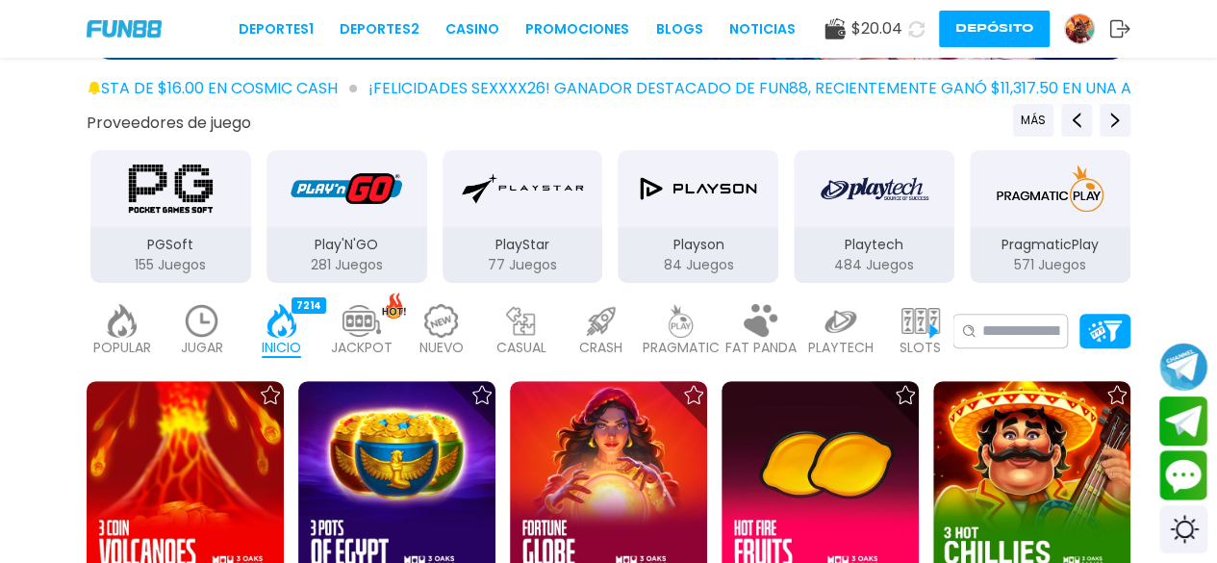
click at [1074, 207] on img "PragmaticPlay" at bounding box center [1049, 189] width 121 height 54
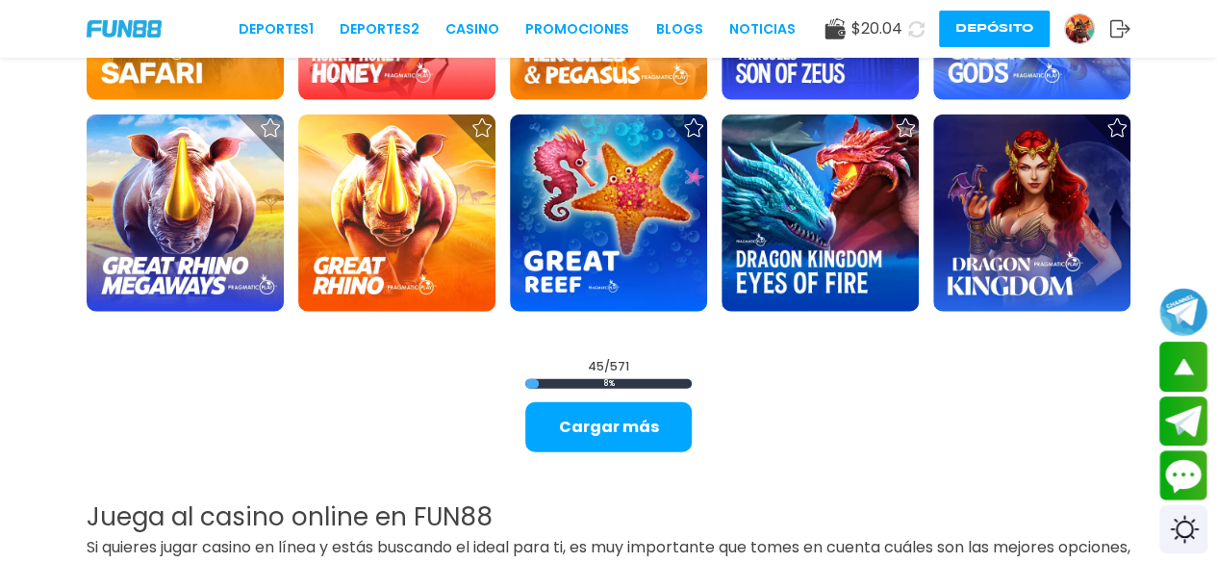
scroll to position [2173, 0]
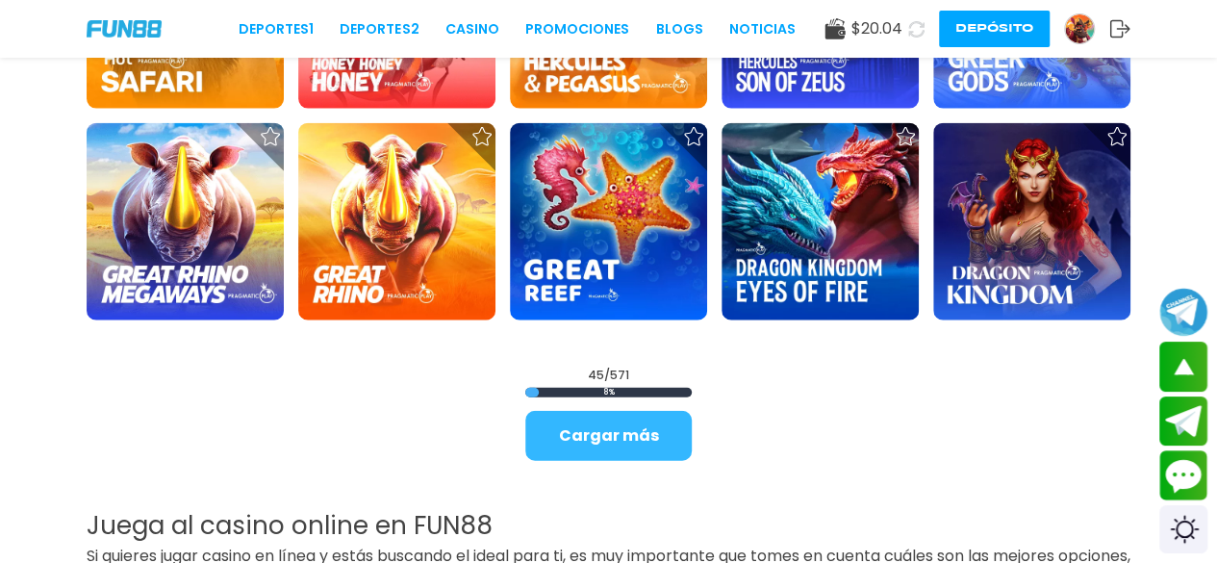
click at [581, 432] on button "Cargar más" at bounding box center [608, 436] width 166 height 50
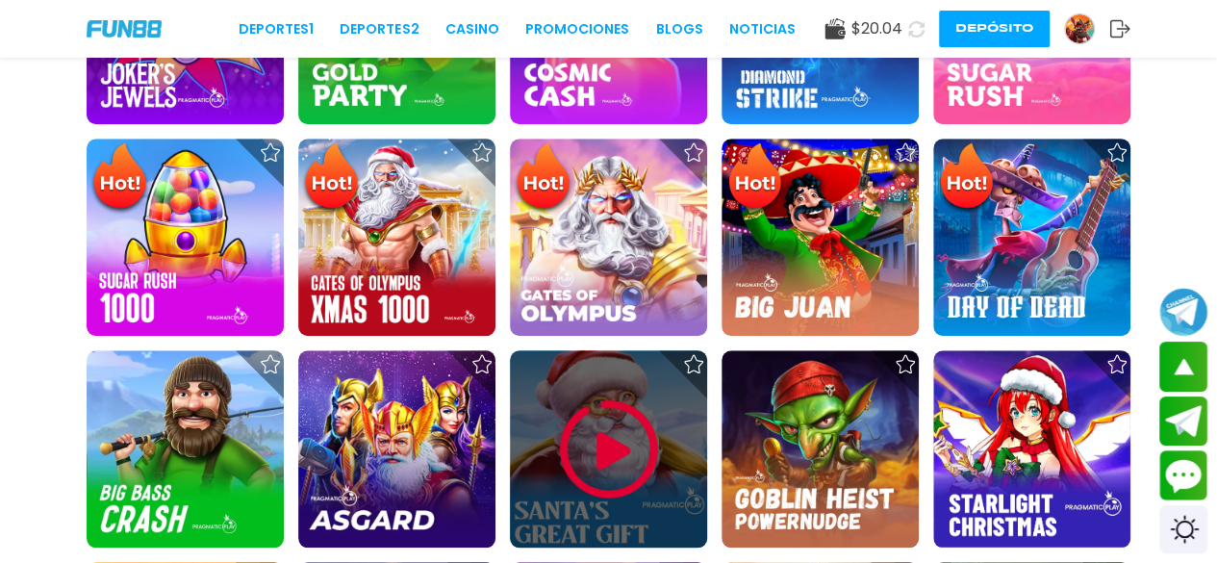
scroll to position [680, 0]
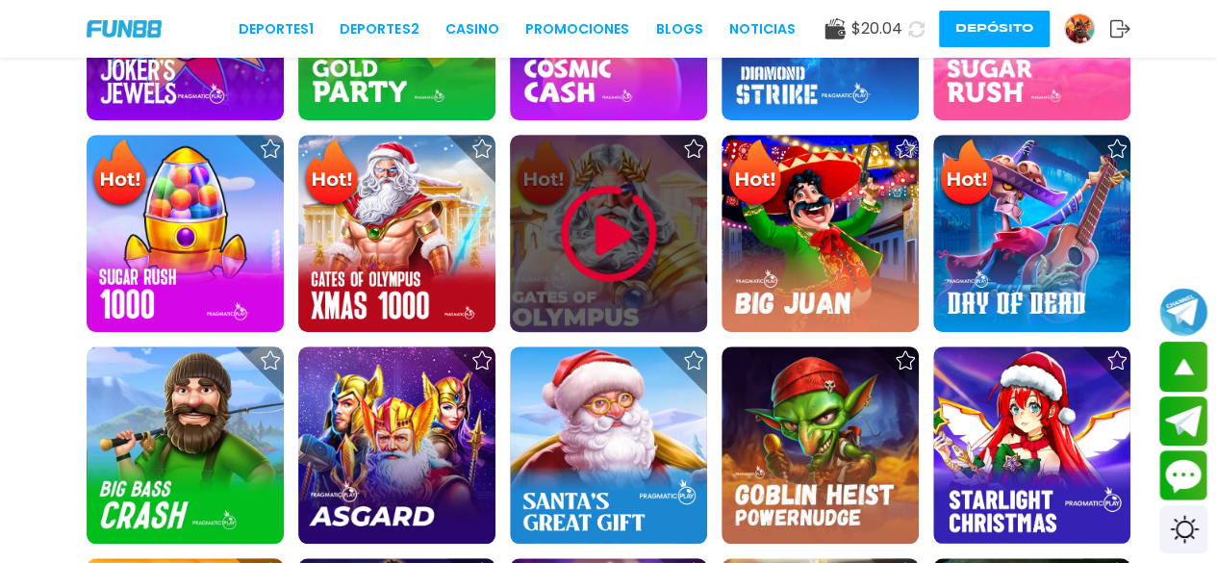
click at [593, 234] on img at bounding box center [608, 233] width 115 height 115
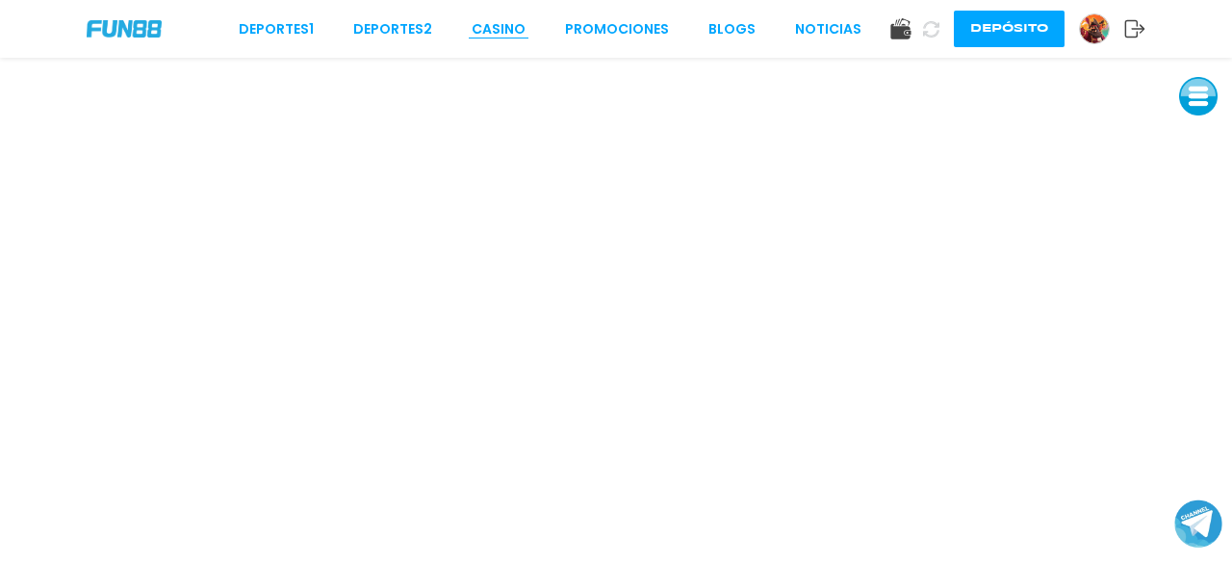
click at [500, 23] on link "CASINO" at bounding box center [498, 29] width 54 height 20
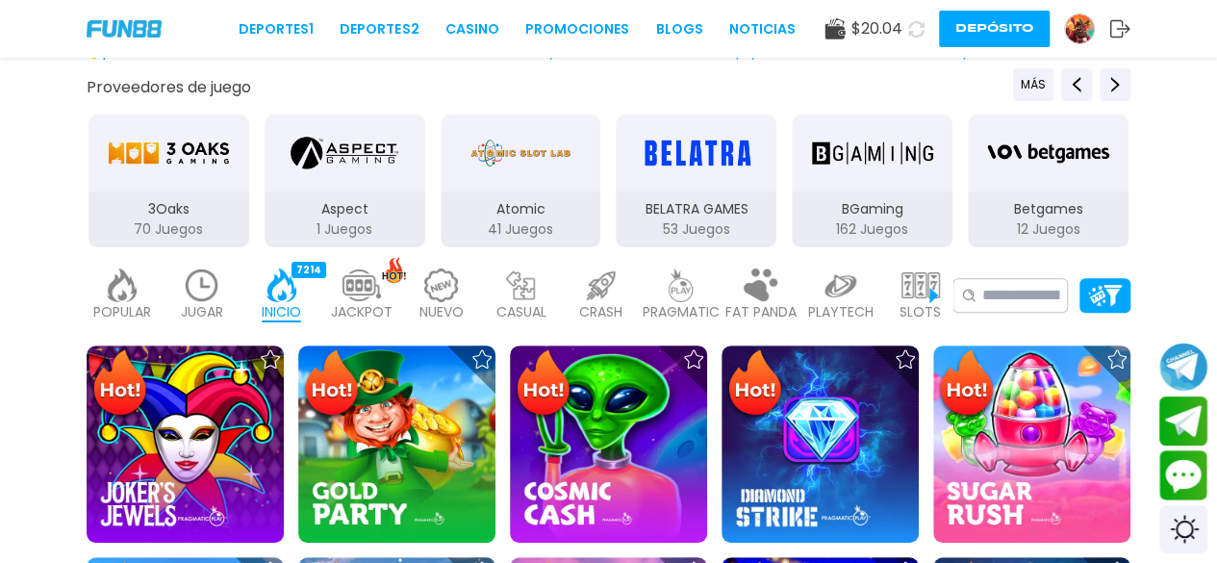
scroll to position [261, 0]
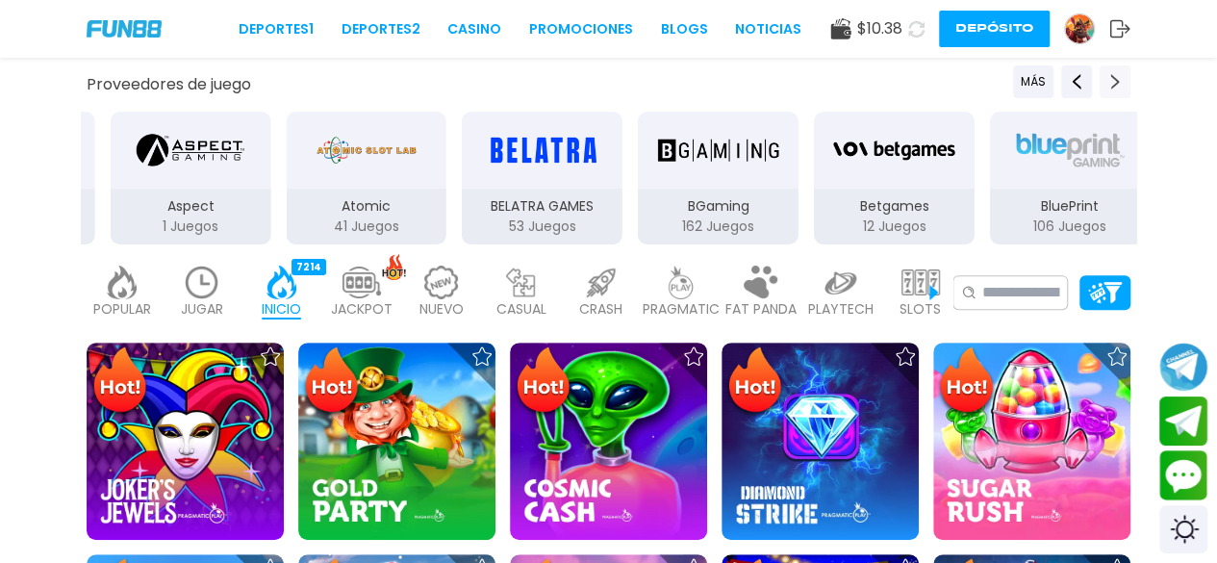
click at [1106, 84] on button "Next providers" at bounding box center [1115, 81] width 31 height 33
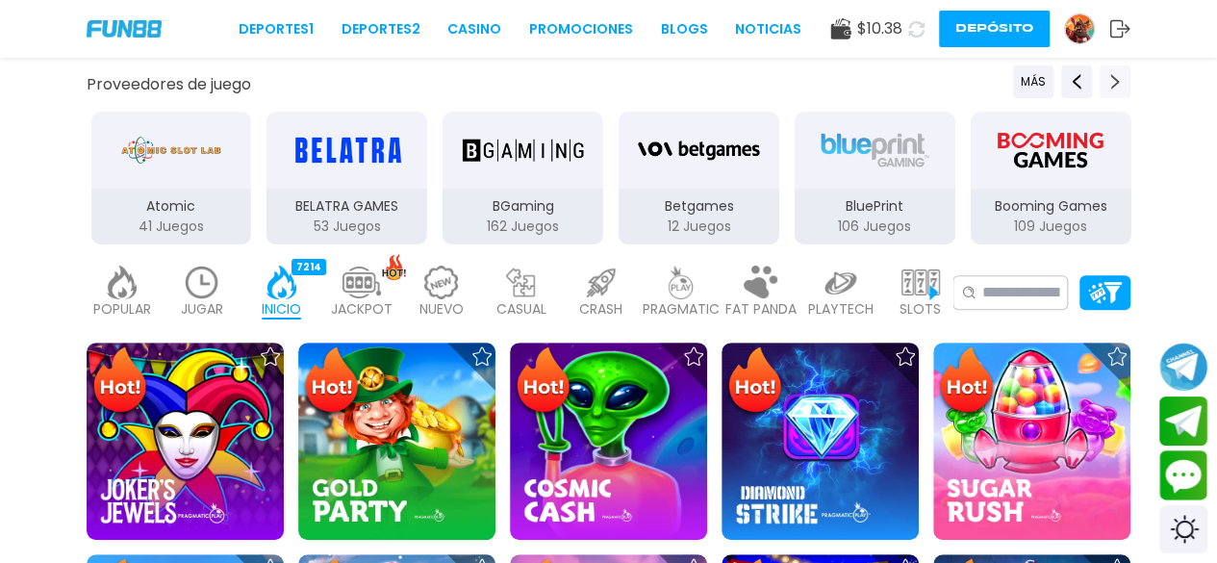
click at [1106, 84] on button "Next providers" at bounding box center [1115, 81] width 31 height 33
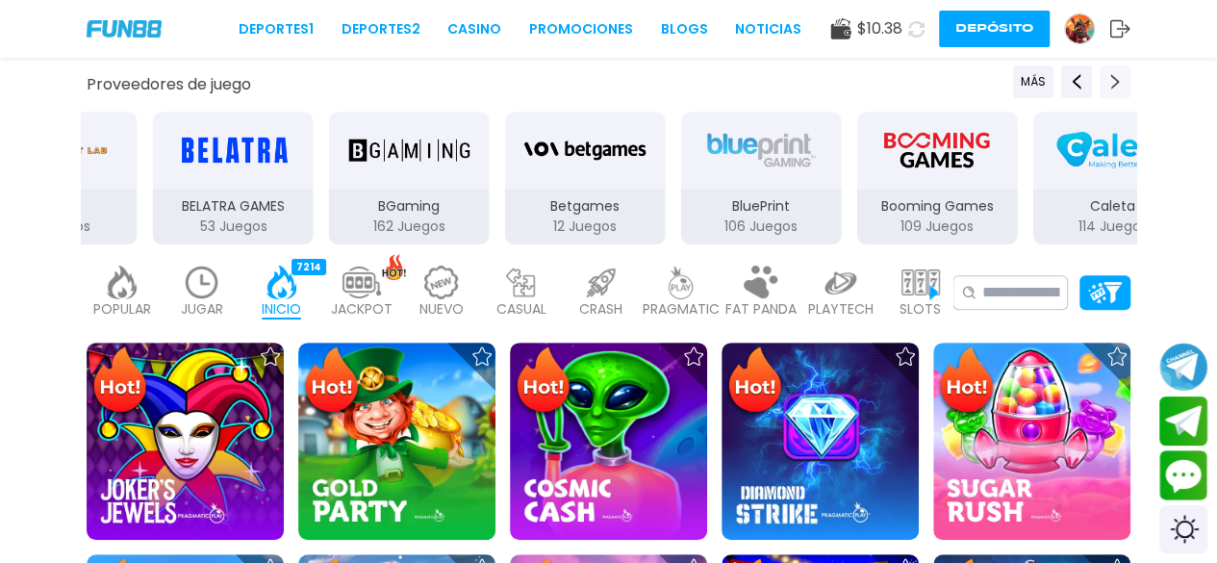
click at [1106, 84] on button "Next providers" at bounding box center [1115, 81] width 31 height 33
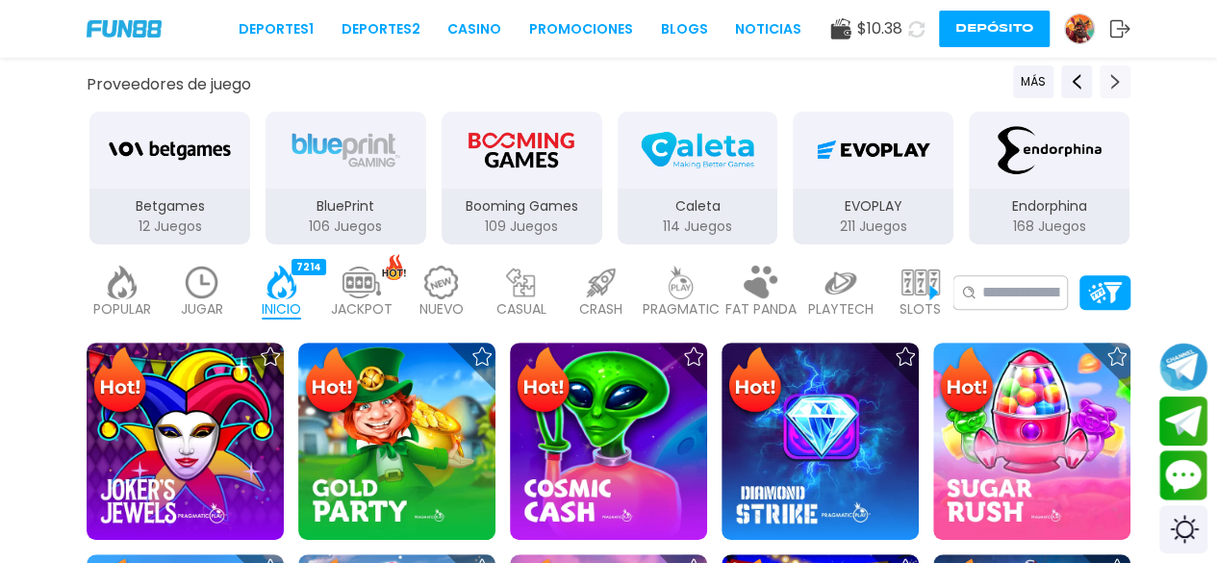
click at [1116, 84] on use "Next providers" at bounding box center [1115, 81] width 9 height 15
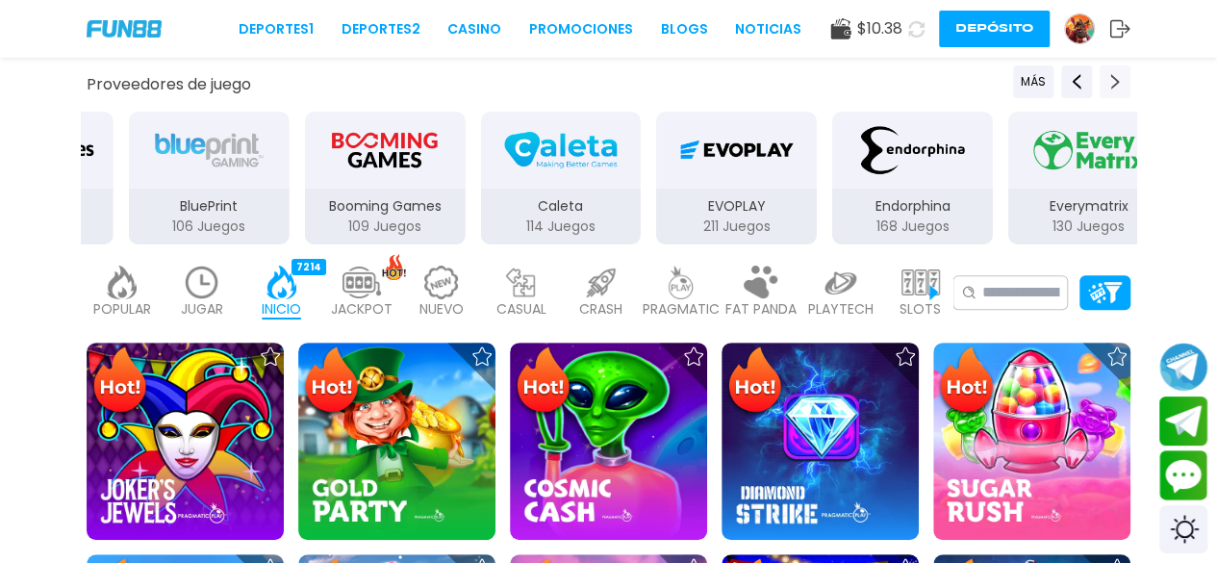
click at [1116, 84] on use "Next providers" at bounding box center [1115, 81] width 9 height 15
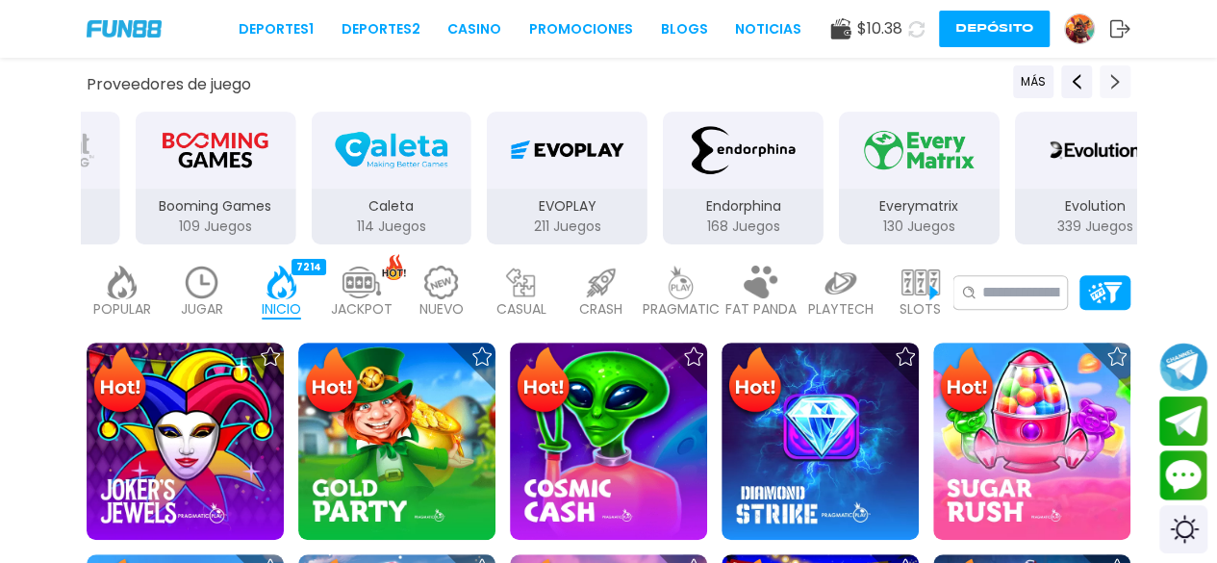
click at [1116, 84] on use "Next providers" at bounding box center [1115, 81] width 9 height 15
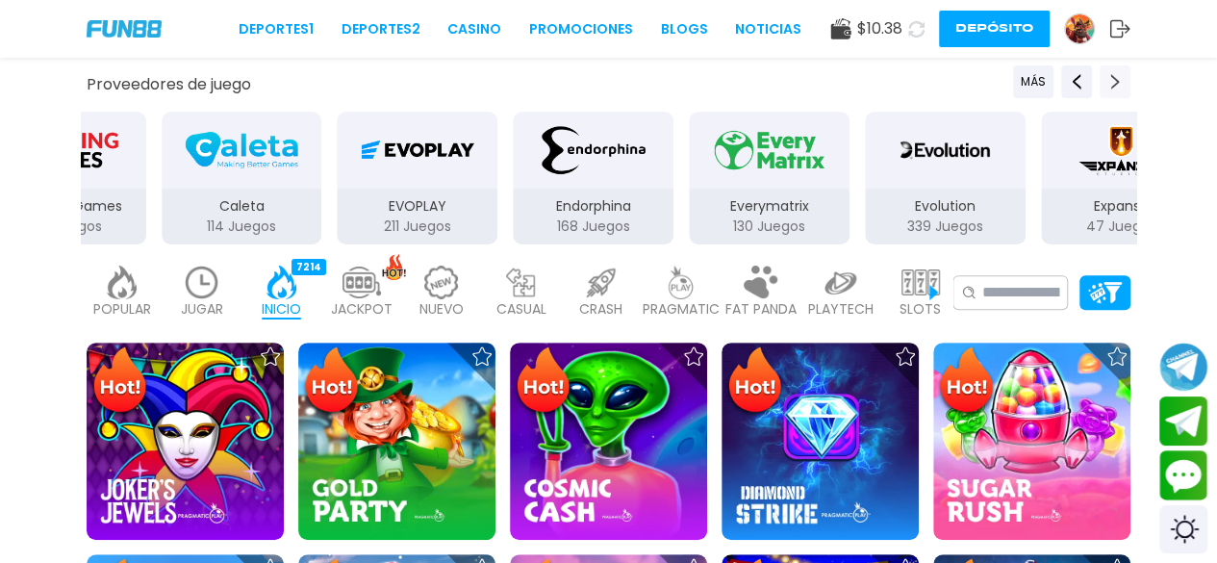
click at [1116, 84] on use "Next providers" at bounding box center [1115, 81] width 9 height 15
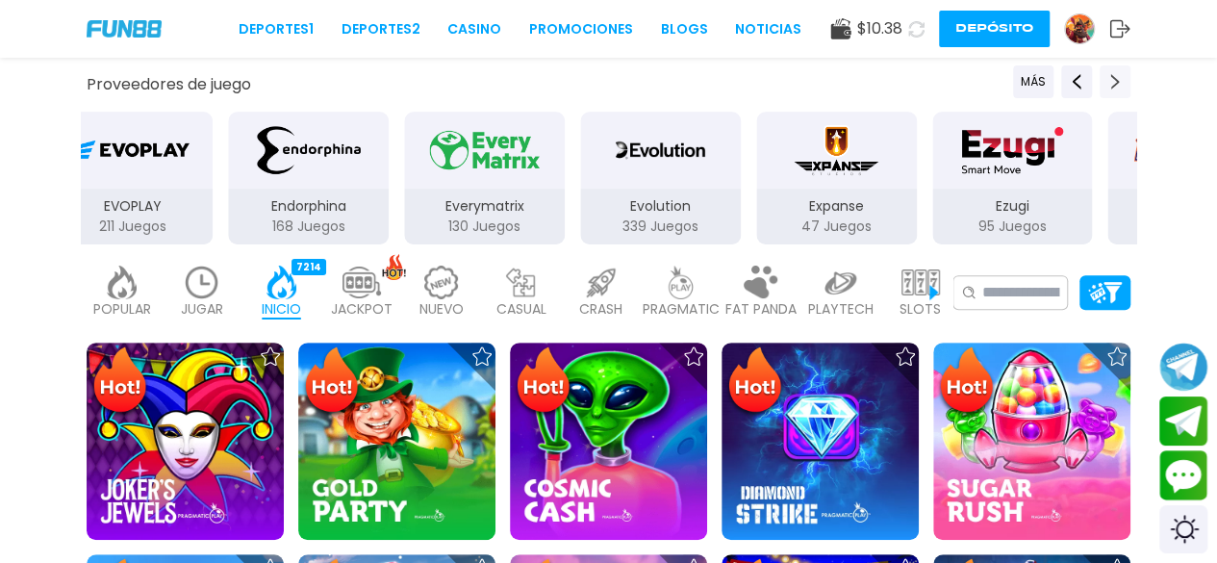
click at [1116, 84] on use "Next providers" at bounding box center [1115, 81] width 9 height 15
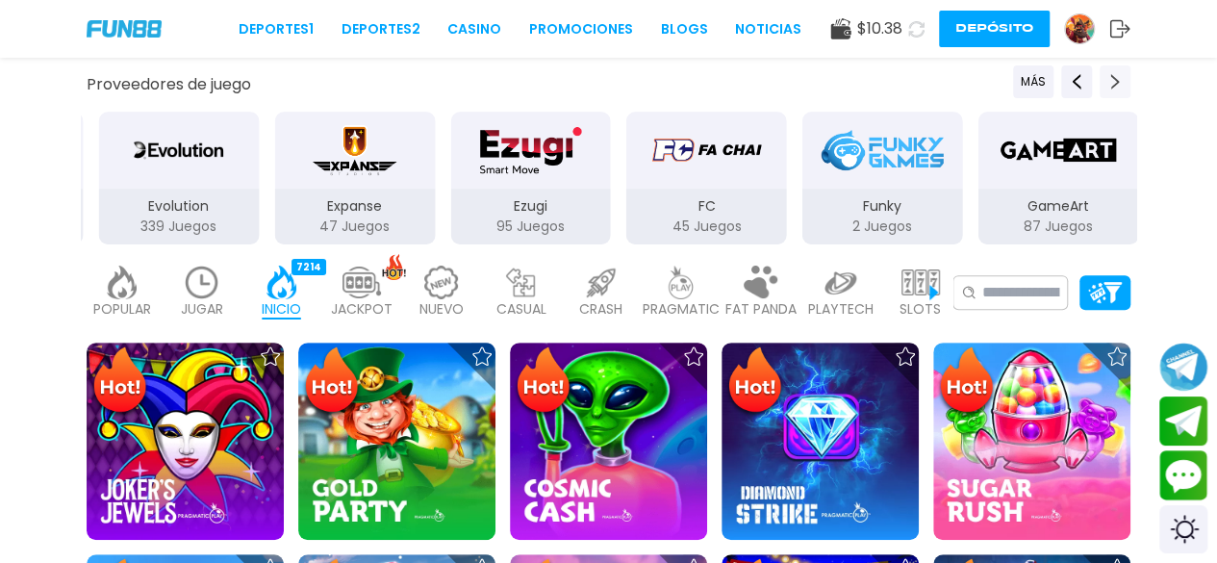
click at [1116, 84] on use "Next providers" at bounding box center [1115, 81] width 9 height 15
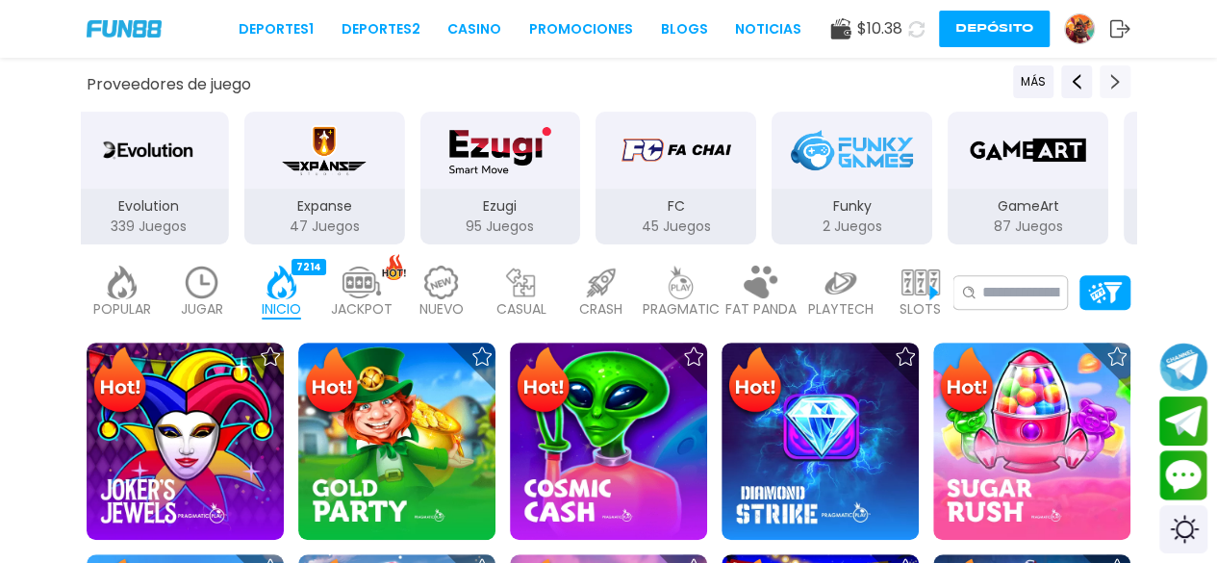
click at [1116, 84] on use "Next providers" at bounding box center [1115, 81] width 9 height 15
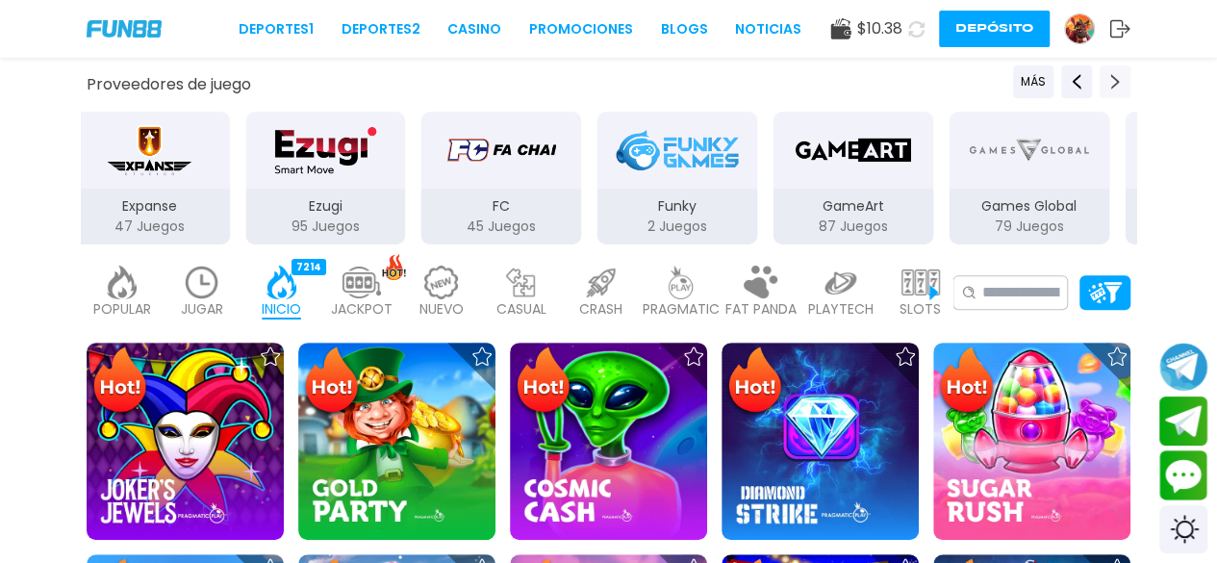
click at [1116, 84] on use "Next providers" at bounding box center [1115, 81] width 9 height 15
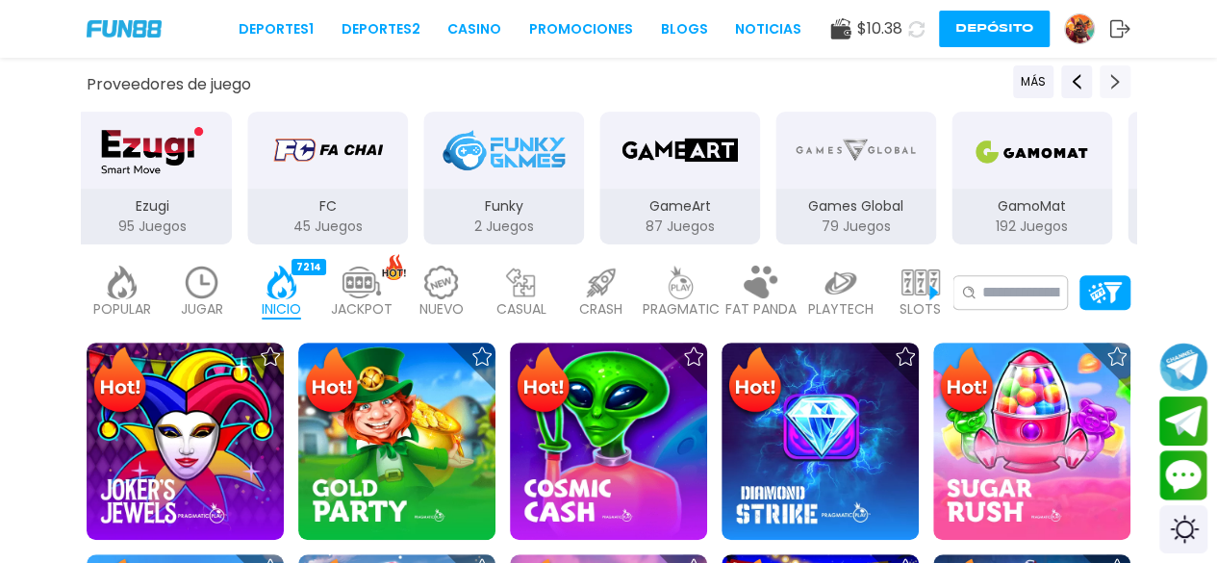
click at [1116, 84] on use "Next providers" at bounding box center [1115, 81] width 9 height 15
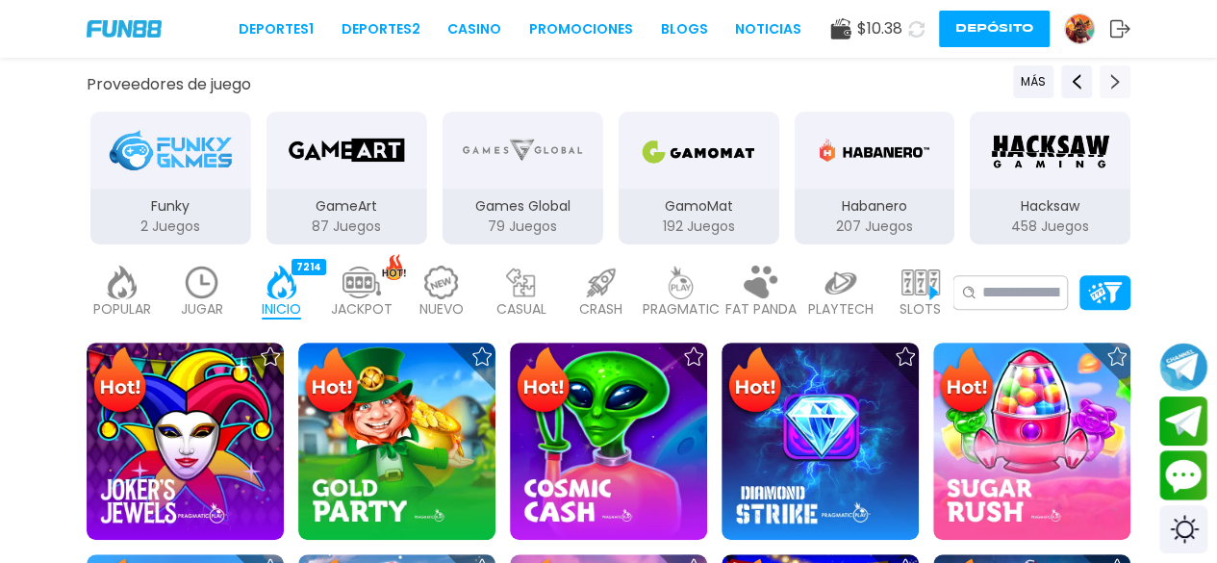
click at [1116, 84] on use "Next providers" at bounding box center [1115, 81] width 9 height 15
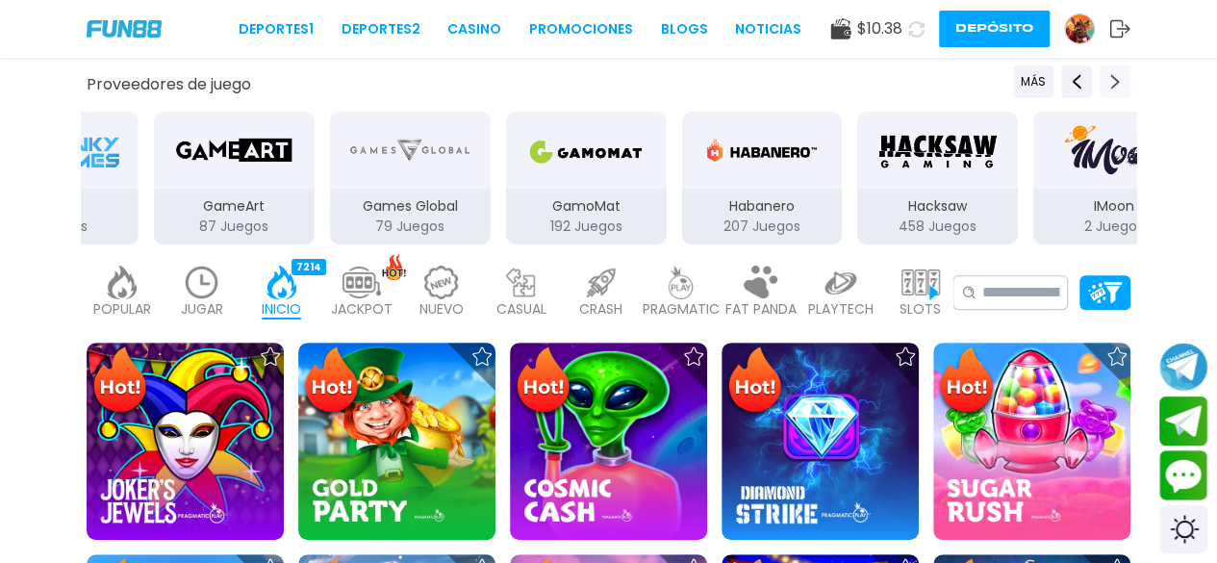
click at [1116, 84] on use "Next providers" at bounding box center [1115, 81] width 9 height 15
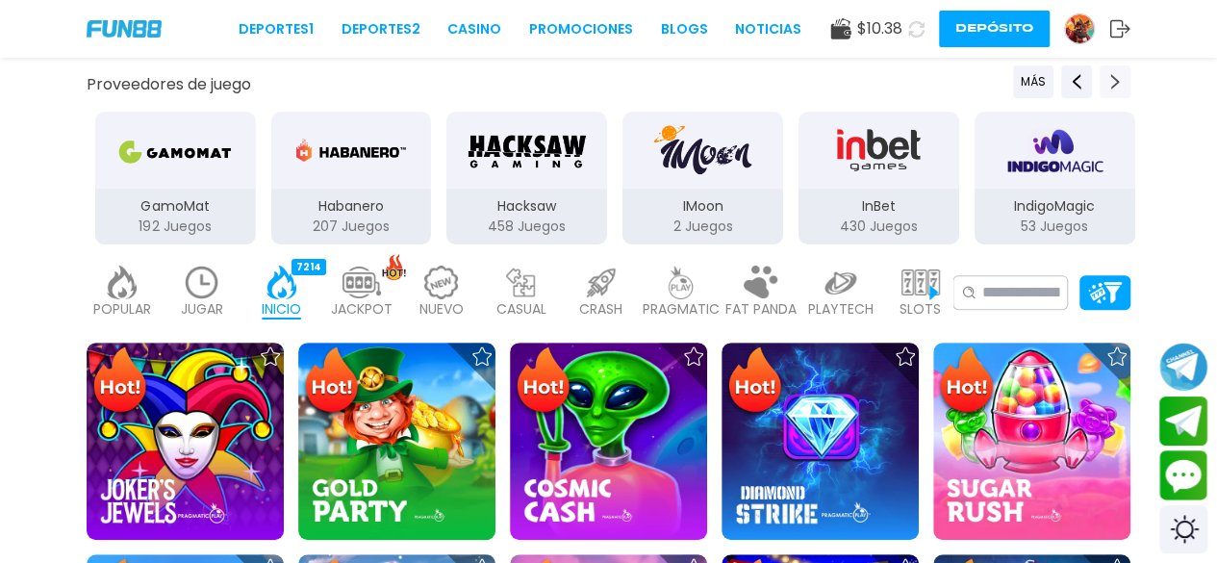
click at [1116, 84] on use "Next providers" at bounding box center [1115, 81] width 9 height 15
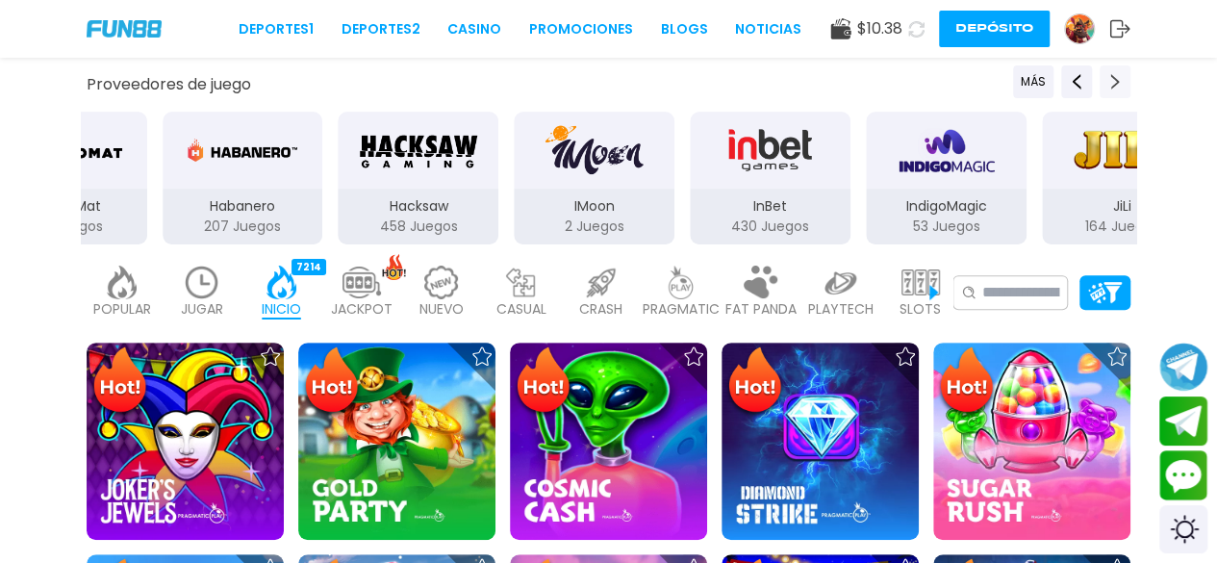
click at [1116, 84] on use "Next providers" at bounding box center [1115, 81] width 9 height 15
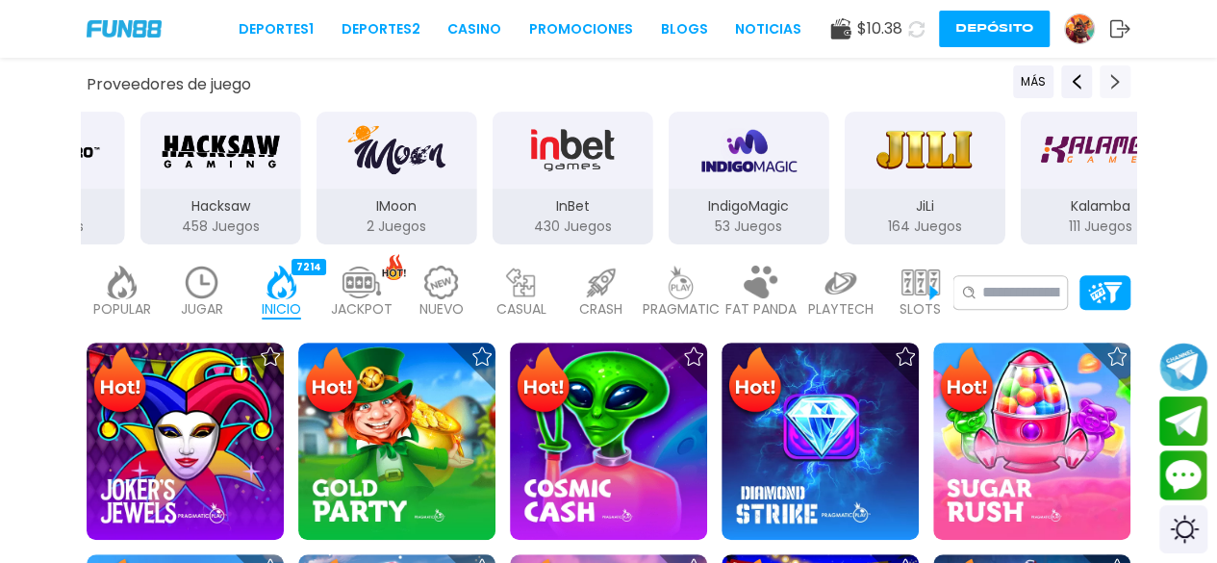
click at [1116, 84] on use "Next providers" at bounding box center [1115, 81] width 9 height 15
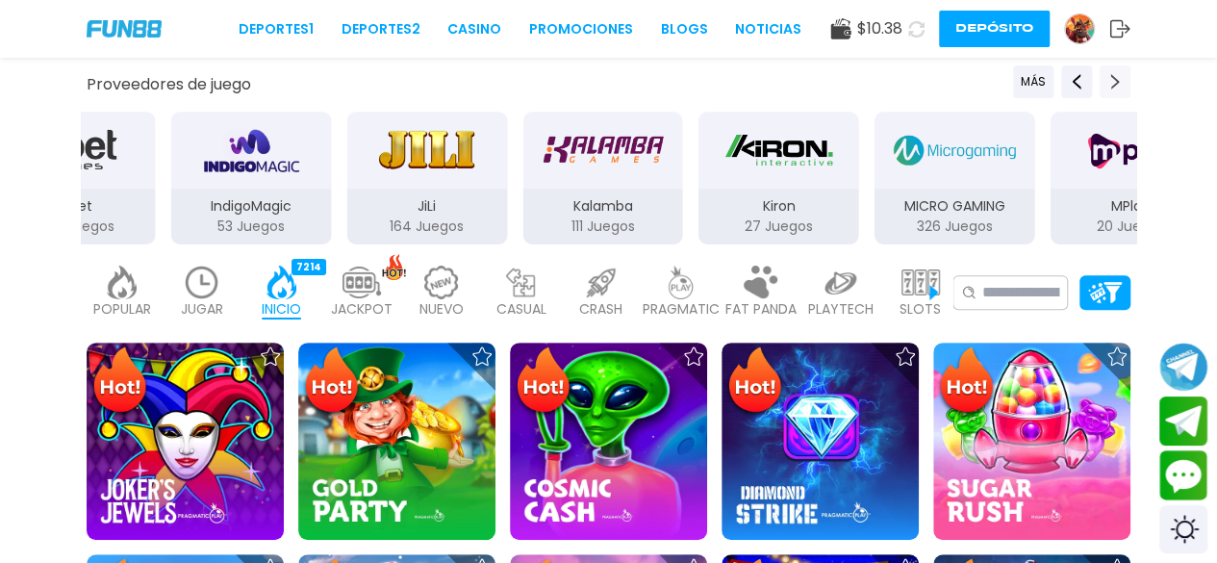
click at [1116, 84] on use "Next providers" at bounding box center [1115, 81] width 9 height 15
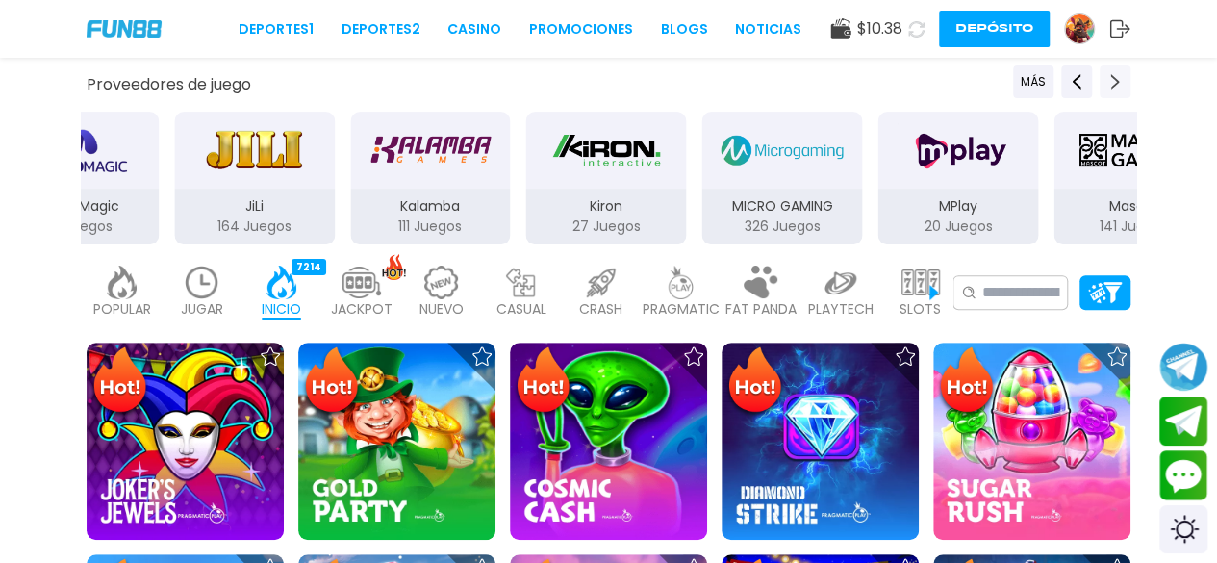
click at [1116, 84] on use "Next providers" at bounding box center [1115, 81] width 9 height 15
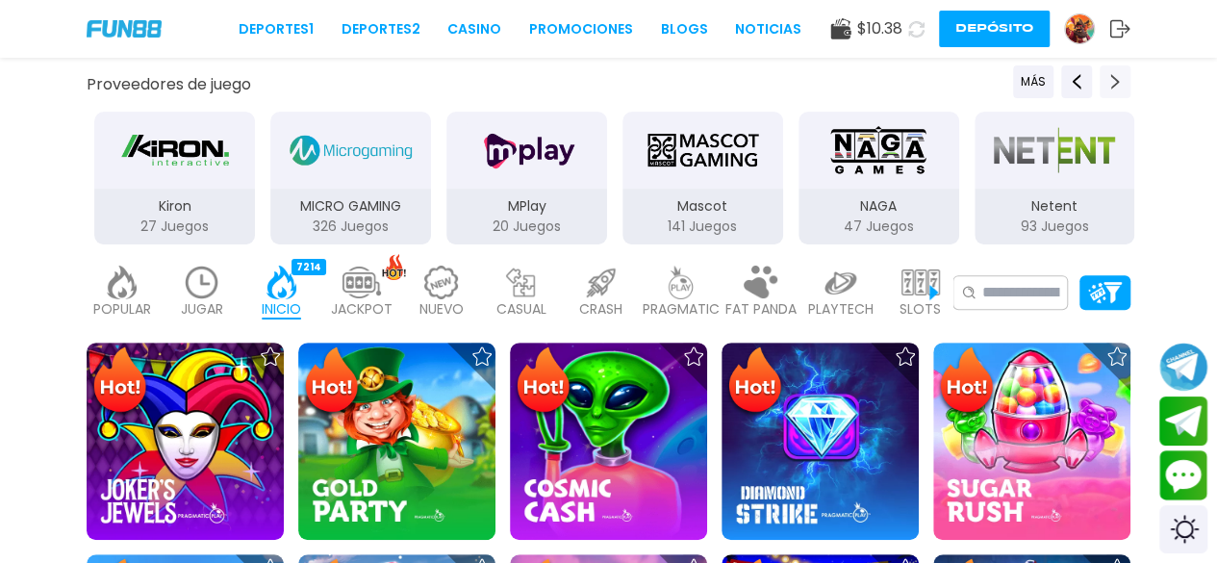
click at [1116, 83] on use "Next providers" at bounding box center [1115, 81] width 9 height 15
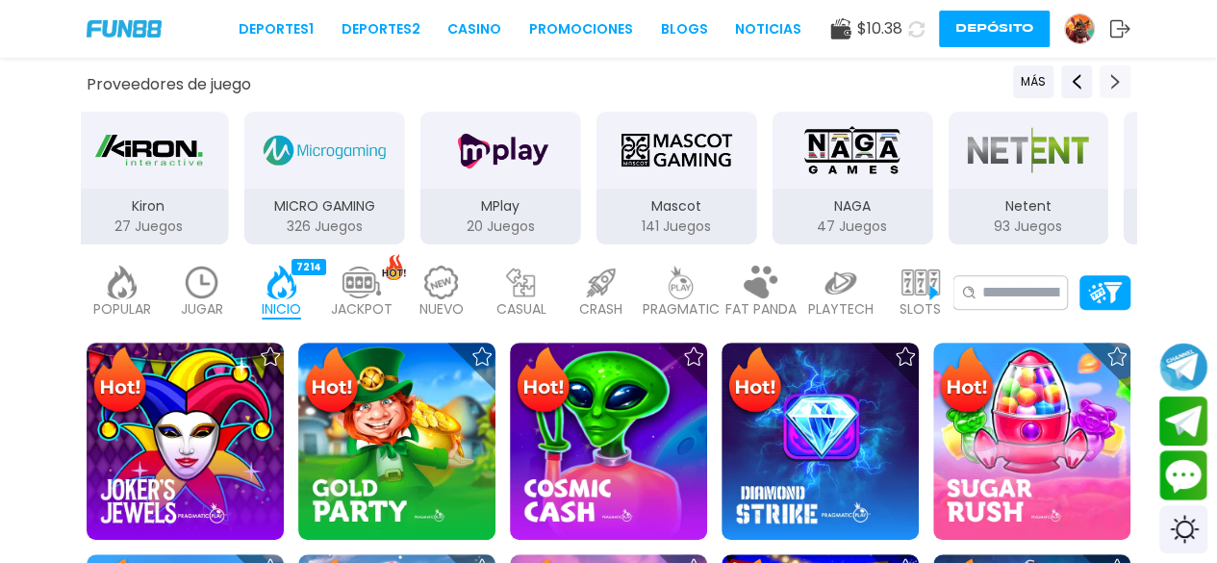
click at [1116, 83] on use "Next providers" at bounding box center [1115, 81] width 9 height 15
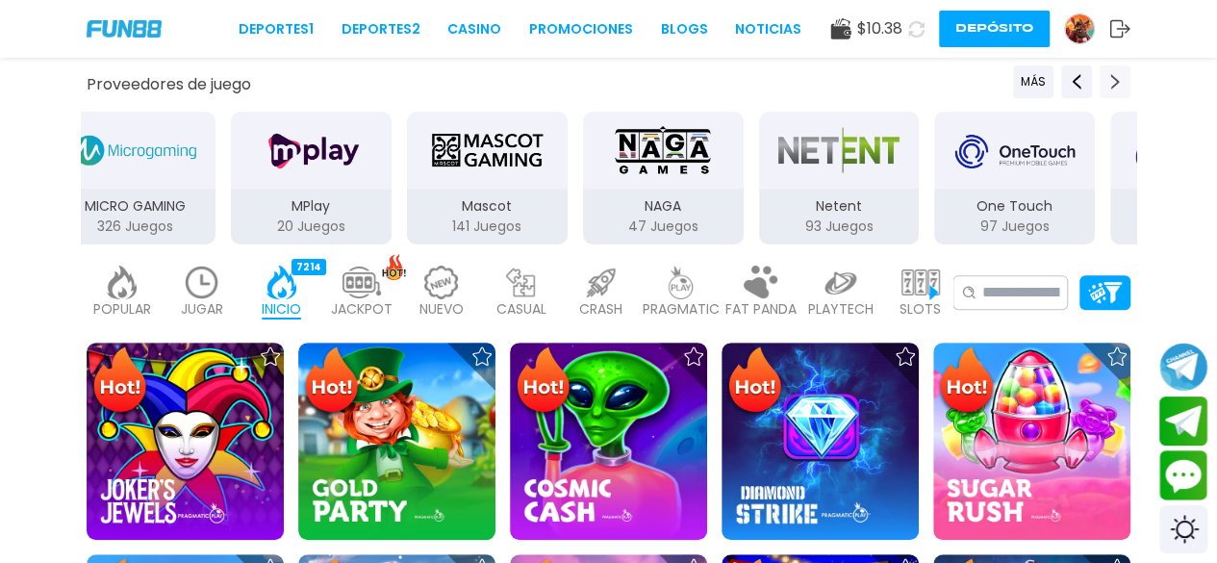
click at [1116, 83] on use "Next providers" at bounding box center [1115, 81] width 9 height 15
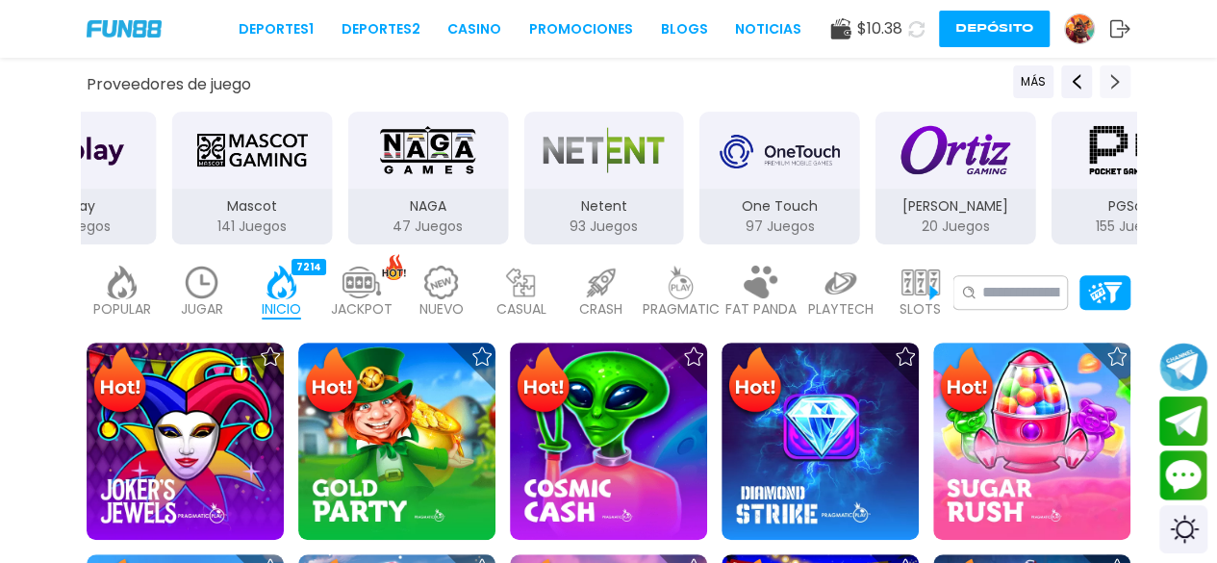
click at [1116, 83] on use "Next providers" at bounding box center [1115, 81] width 9 height 15
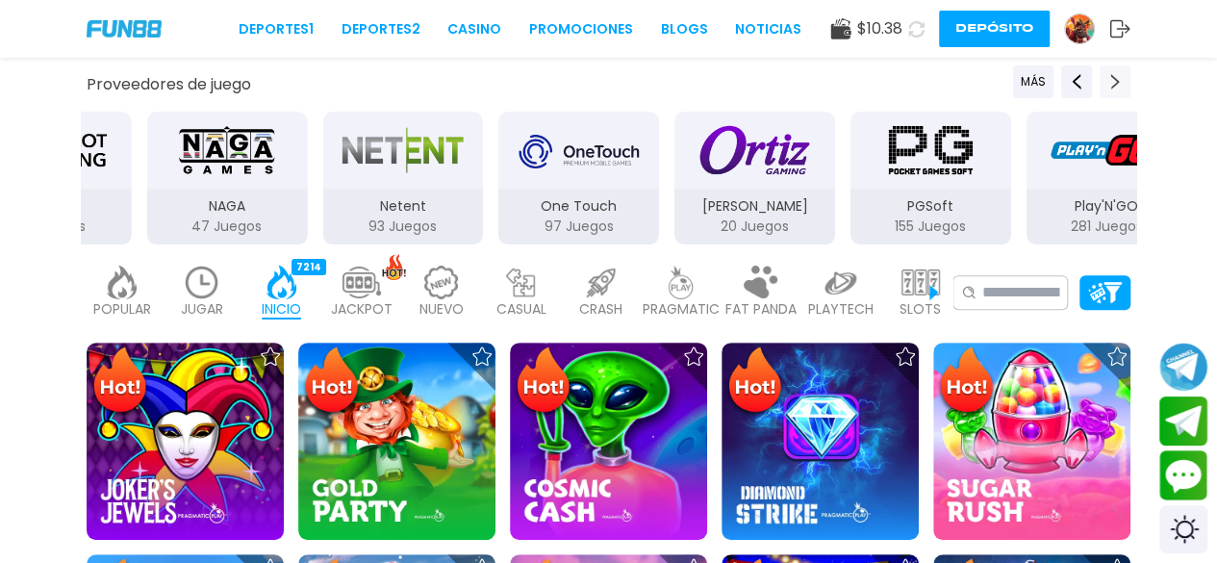
click at [1116, 83] on use "Next providers" at bounding box center [1115, 81] width 9 height 15
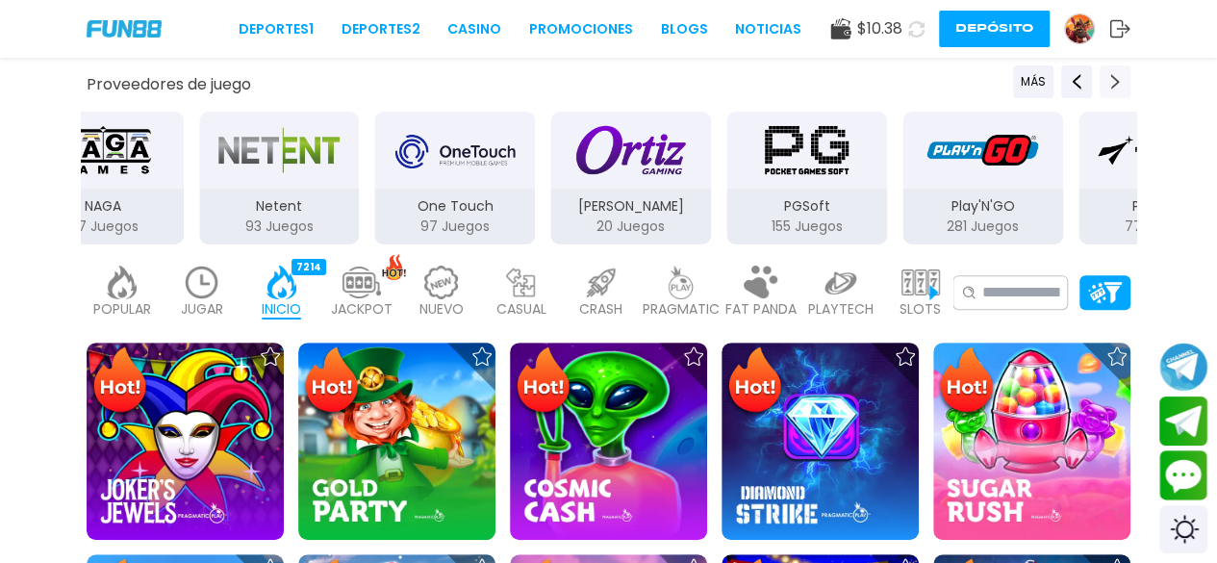
click at [1116, 83] on use "Next providers" at bounding box center [1115, 81] width 9 height 15
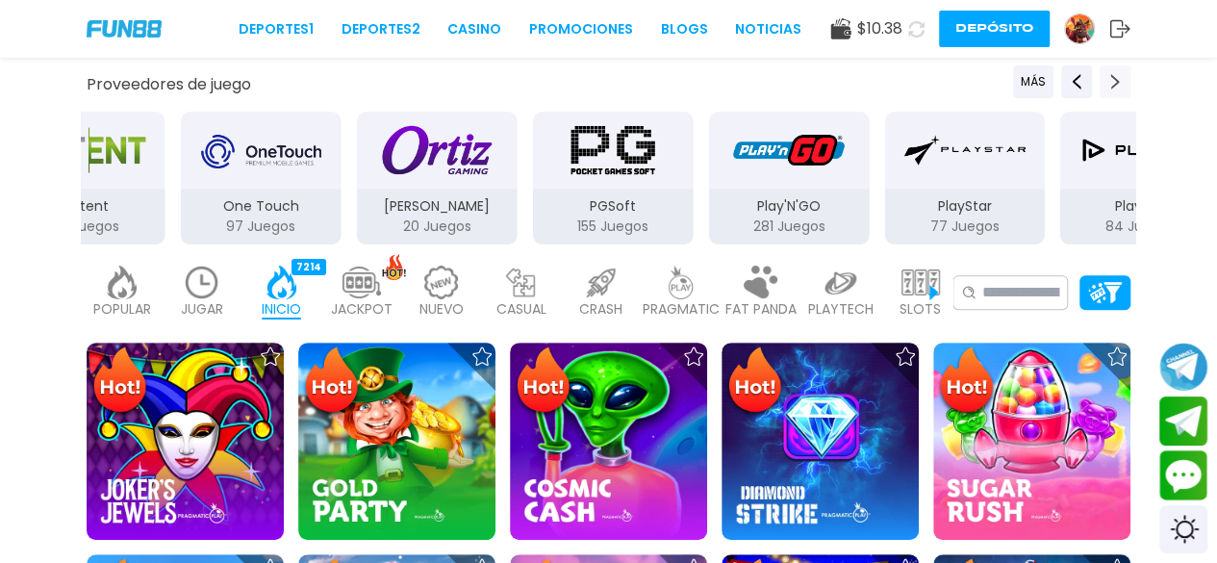
click at [1116, 83] on use "Next providers" at bounding box center [1115, 81] width 9 height 15
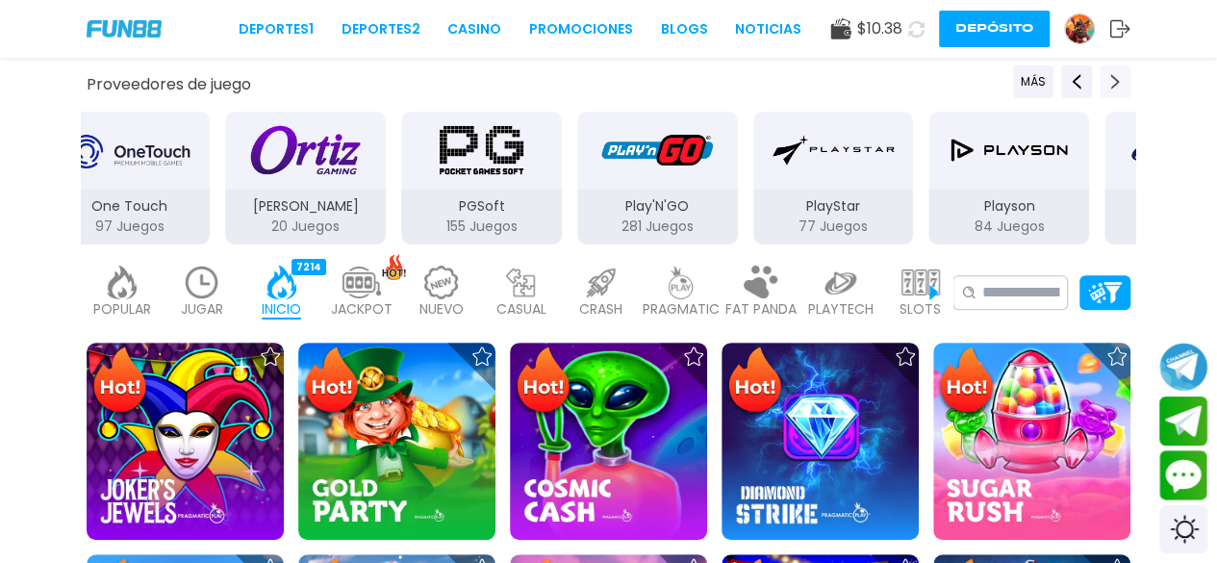
click at [1116, 83] on use "Next providers" at bounding box center [1115, 81] width 9 height 15
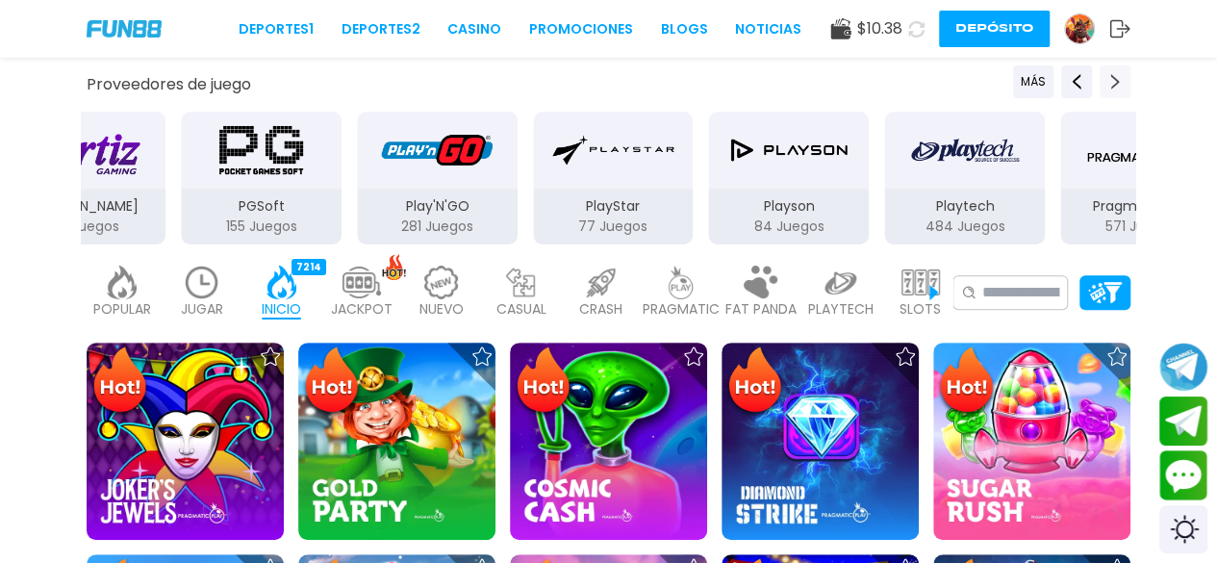
click at [1116, 83] on use "Next providers" at bounding box center [1115, 81] width 9 height 15
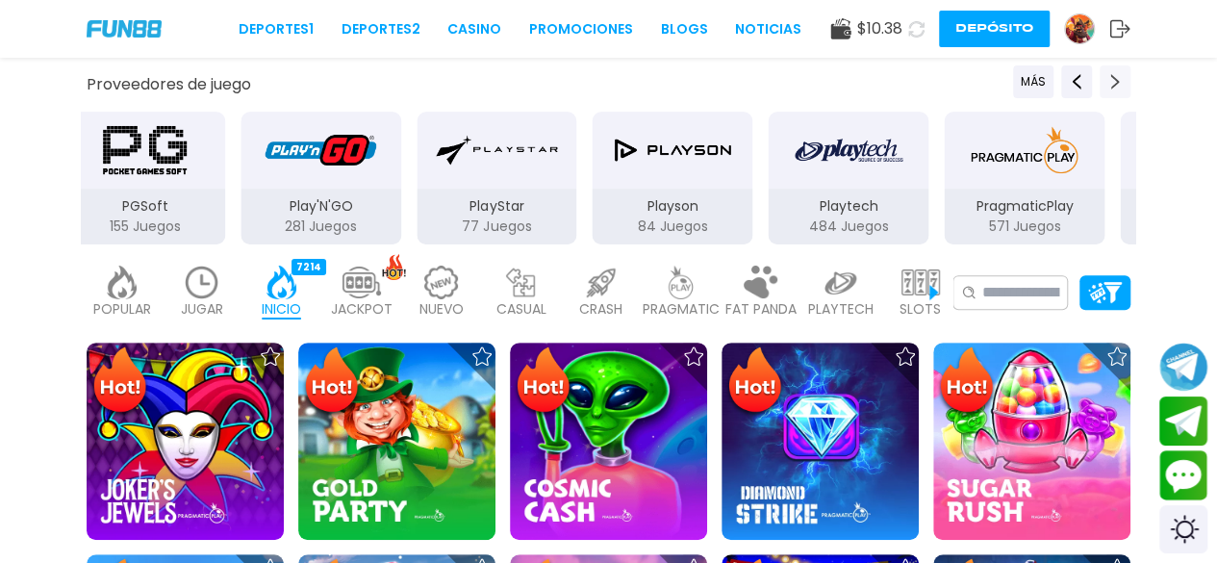
click at [1116, 83] on use "Next providers" at bounding box center [1115, 81] width 9 height 15
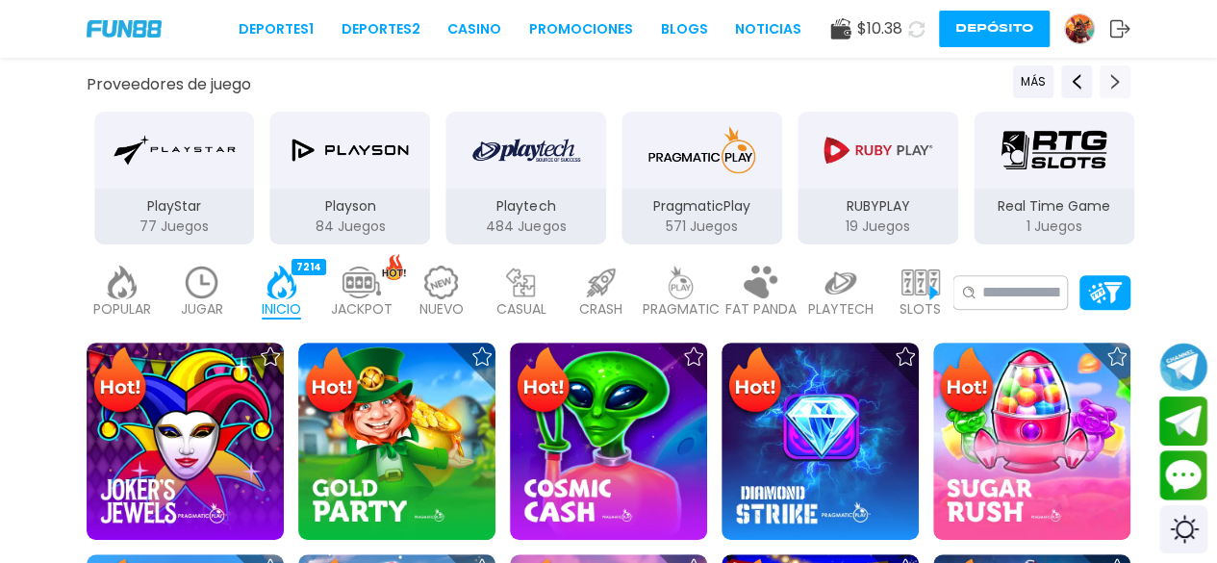
click at [1116, 83] on use "Next providers" at bounding box center [1115, 81] width 9 height 15
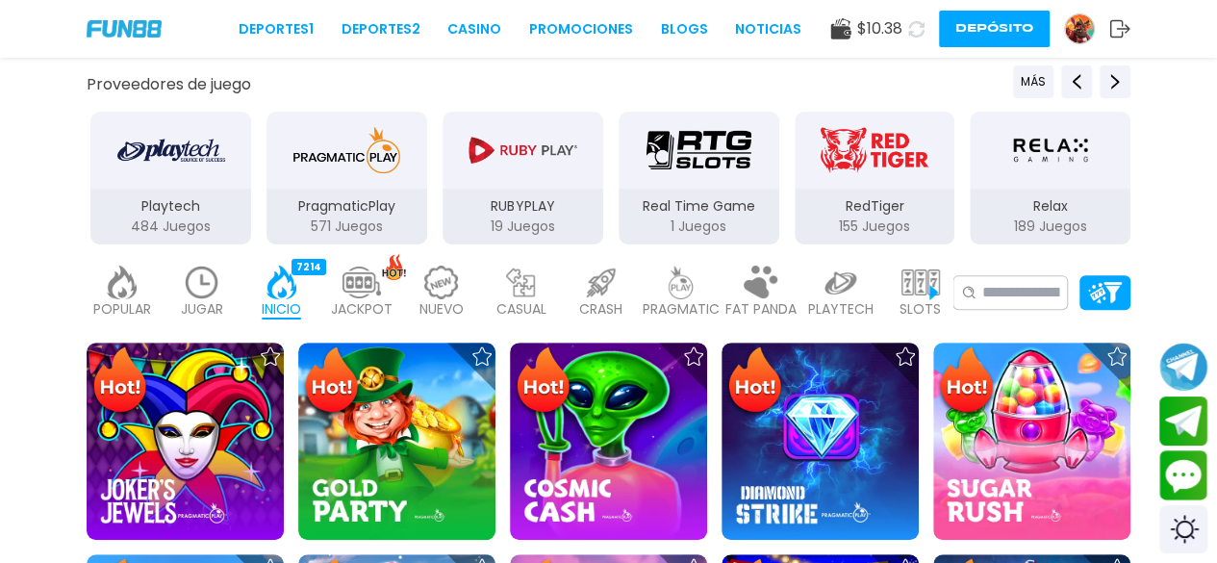
click at [338, 133] on img "PragmaticPlay" at bounding box center [346, 150] width 121 height 54
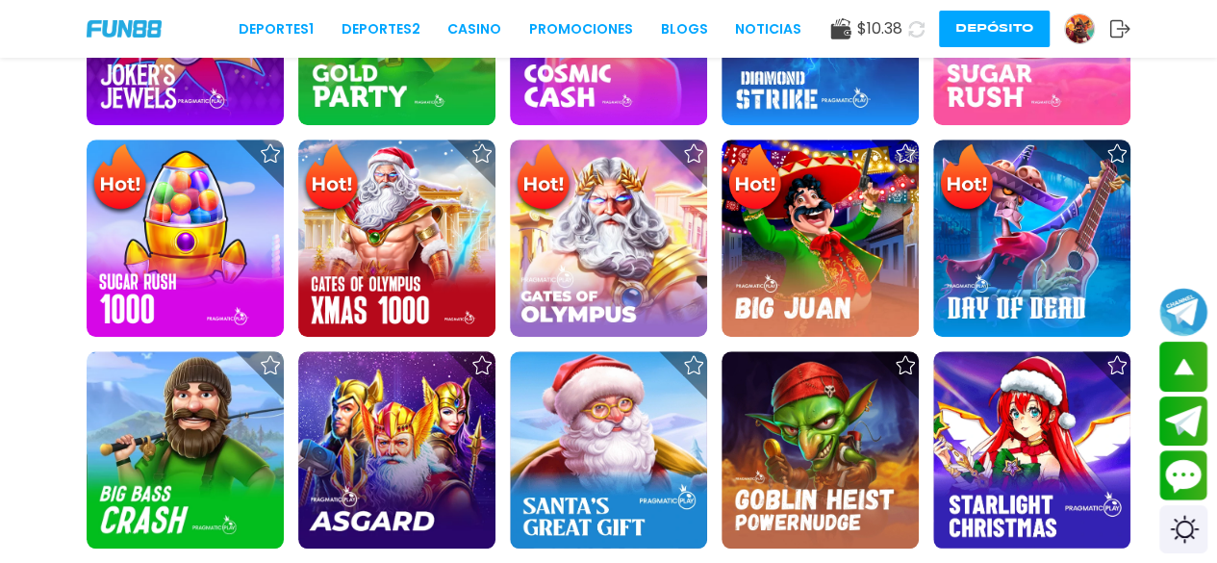
scroll to position [680, 0]
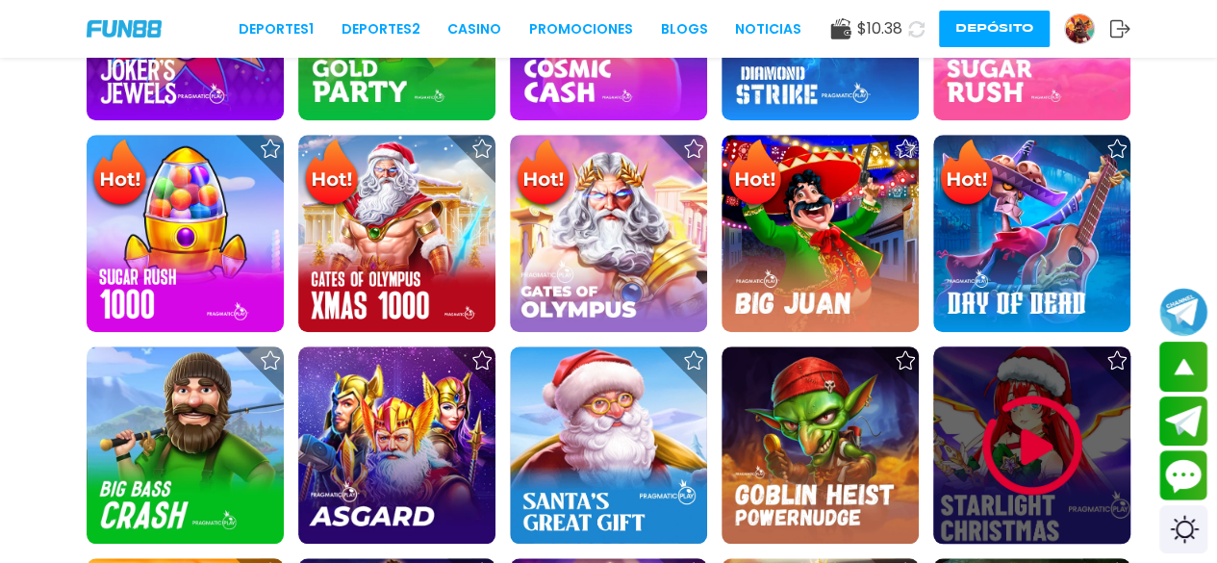
click at [1006, 444] on img at bounding box center [1032, 445] width 115 height 115
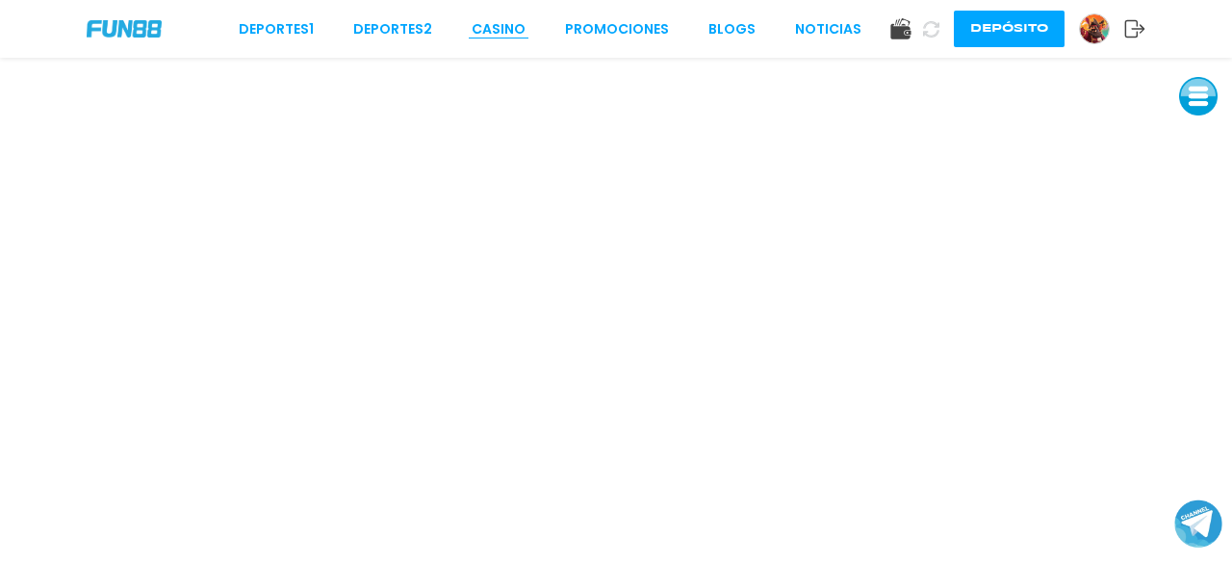
click at [498, 34] on link "CASINO" at bounding box center [498, 29] width 54 height 20
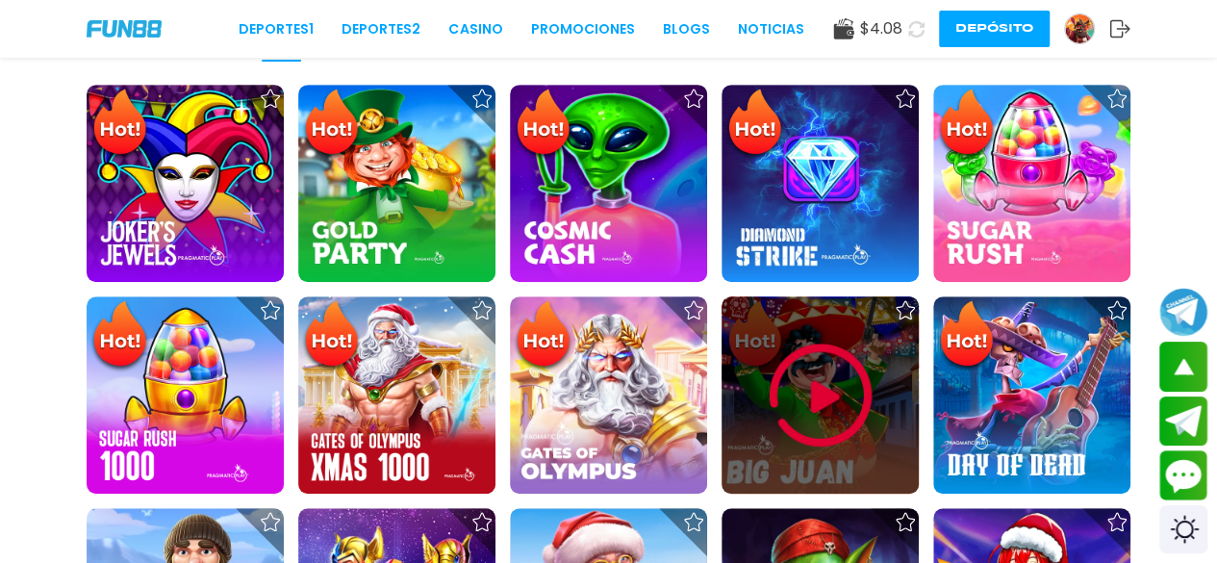
scroll to position [521, 0]
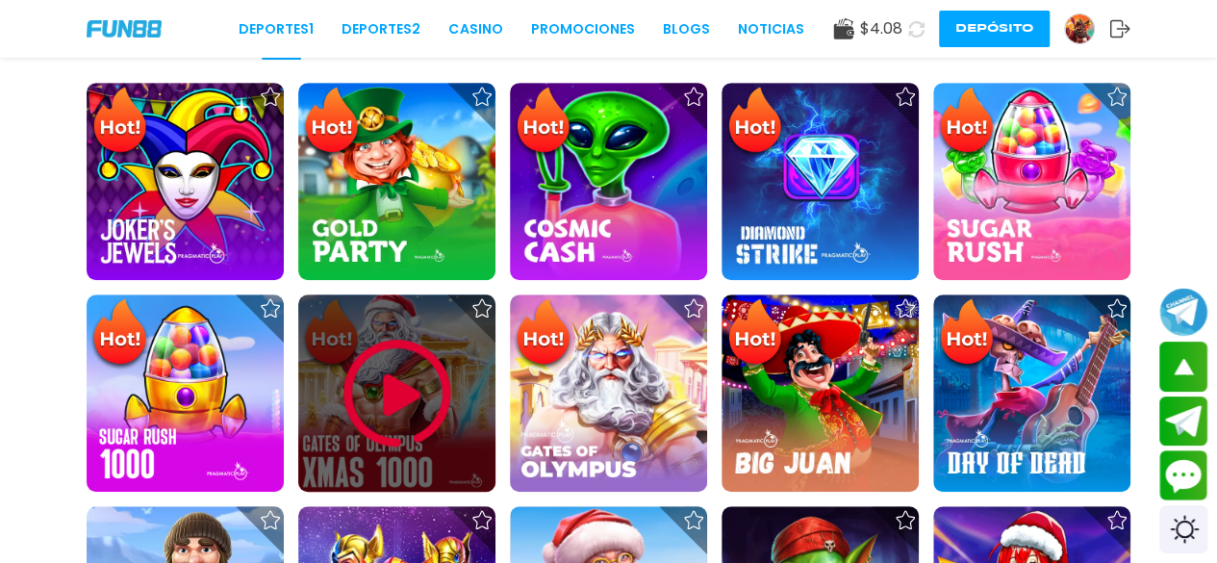
click at [385, 393] on img at bounding box center [397, 393] width 115 height 115
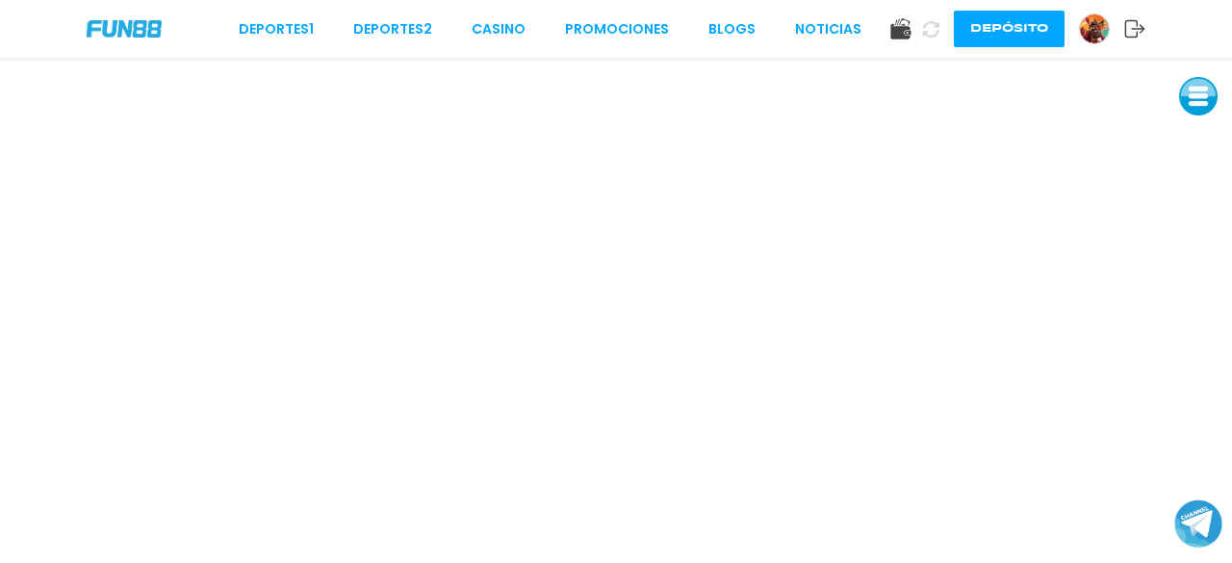
click at [1002, 31] on button "Depósito" at bounding box center [1008, 29] width 111 height 37
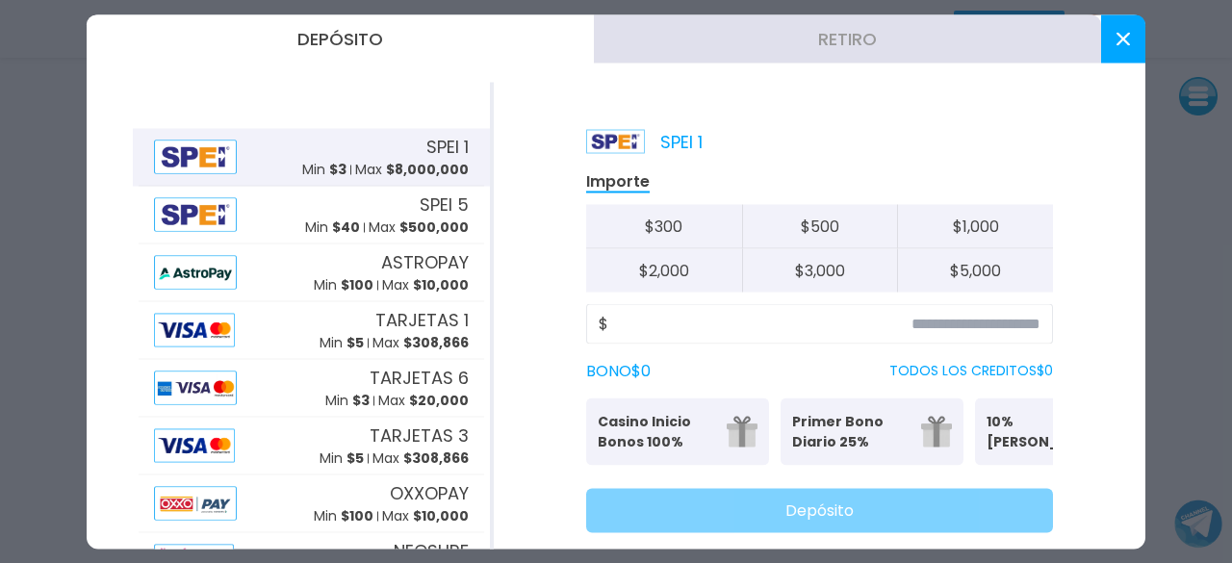
click at [1114, 38] on button at bounding box center [1123, 38] width 44 height 48
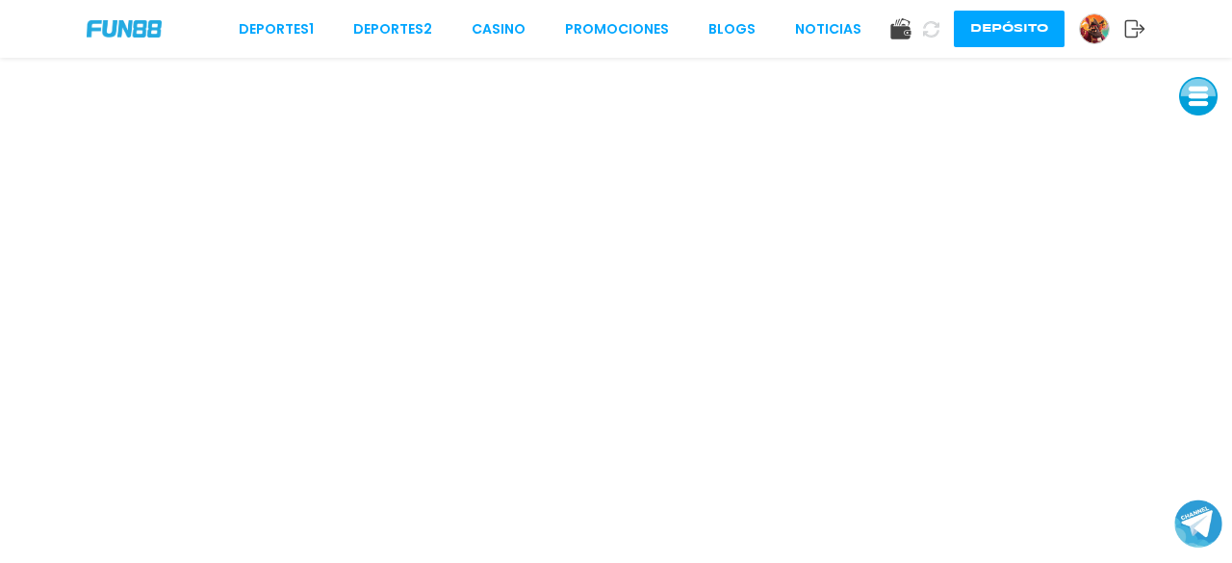
click at [1100, 26] on img at bounding box center [1094, 28] width 29 height 29
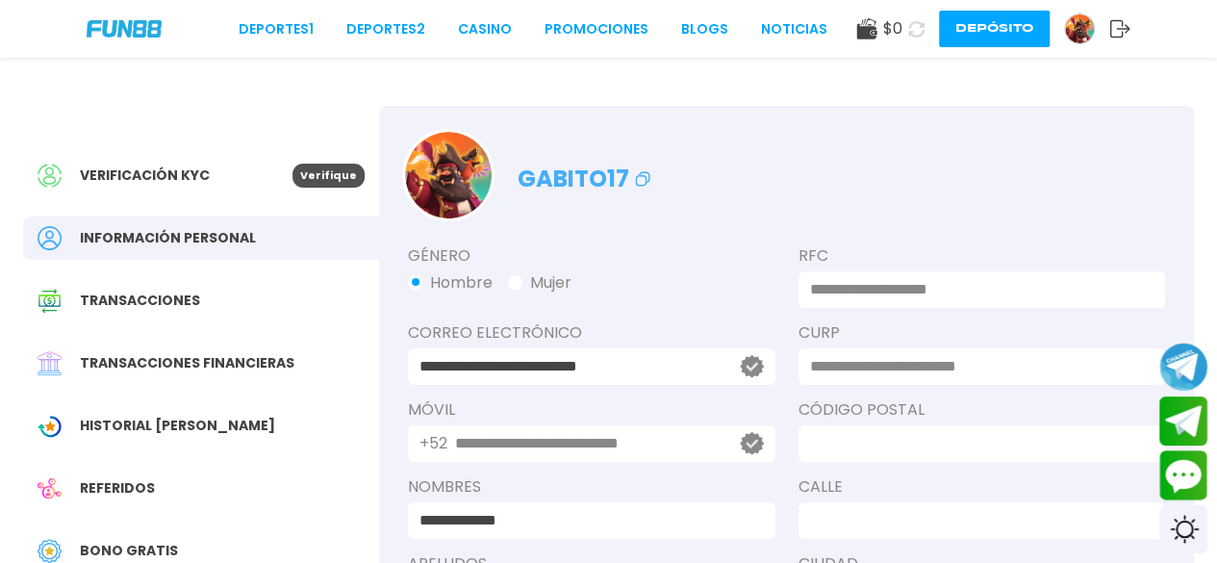
click at [159, 529] on span "Bono Gratis" at bounding box center [129, 551] width 98 height 20
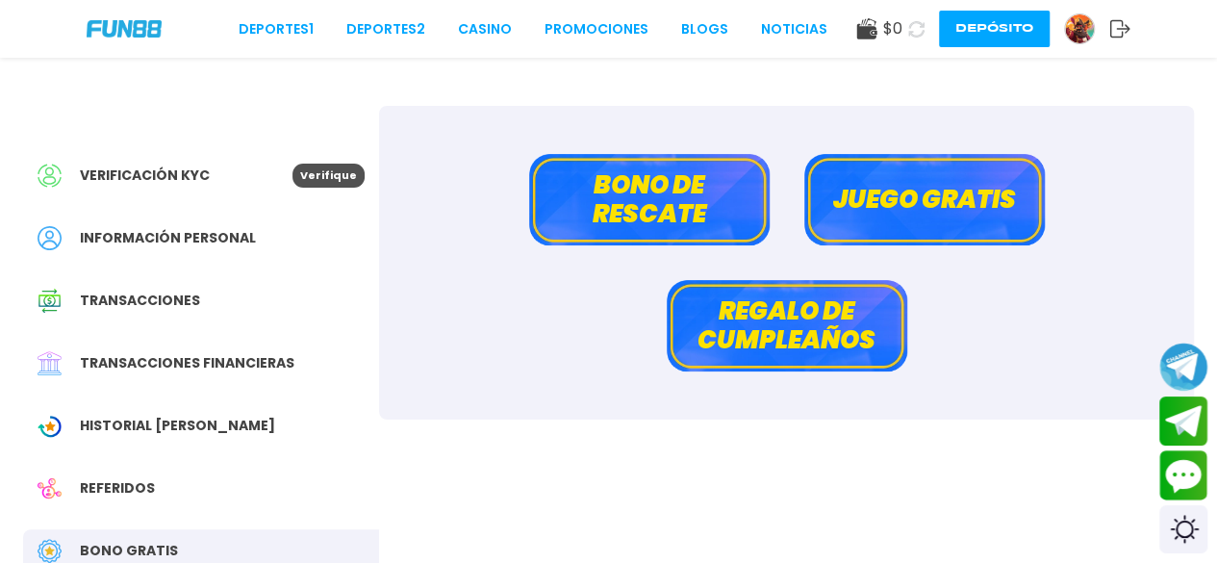
click at [646, 226] on button "Bono de rescate" at bounding box center [649, 199] width 241 height 91
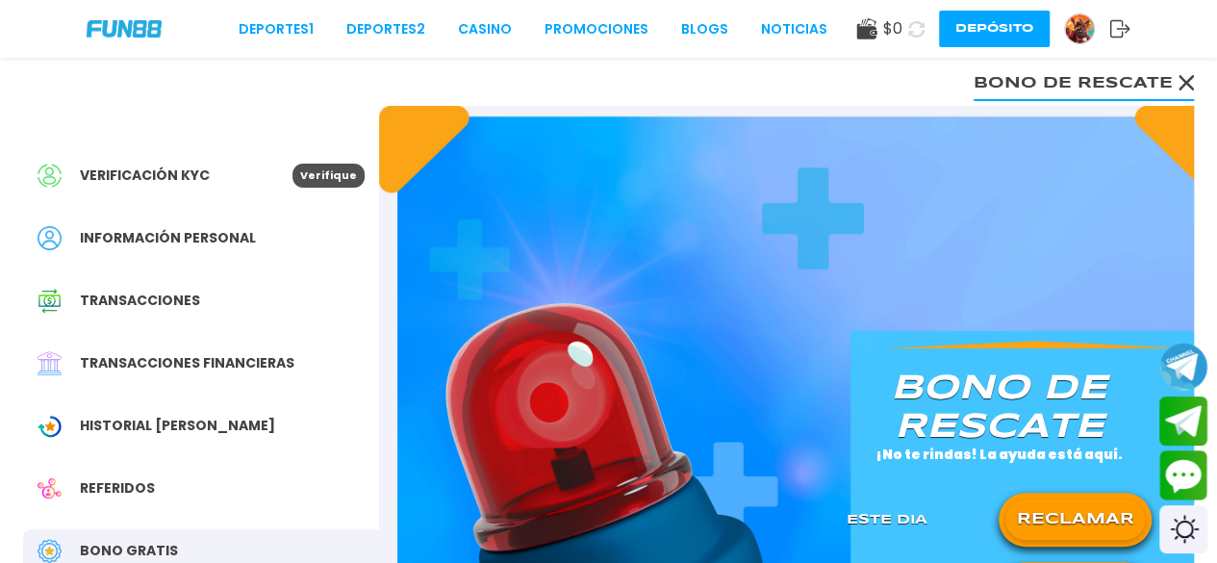
click at [1045, 525] on button "RECLAMAR" at bounding box center [1075, 519] width 140 height 40
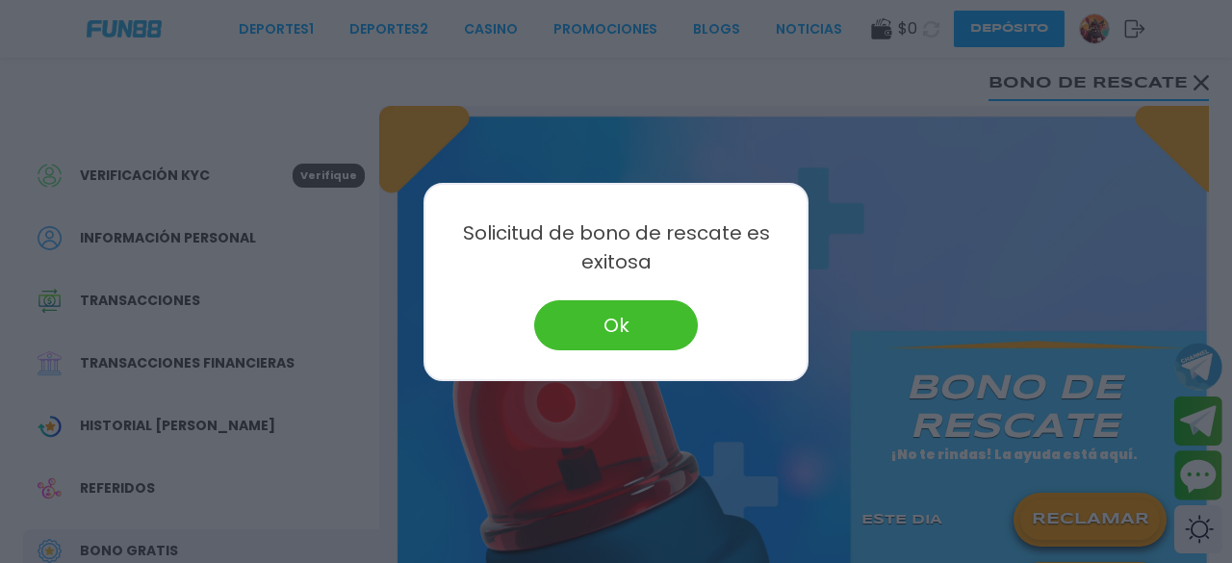
click at [634, 319] on button "Ok" at bounding box center [616, 325] width 164 height 50
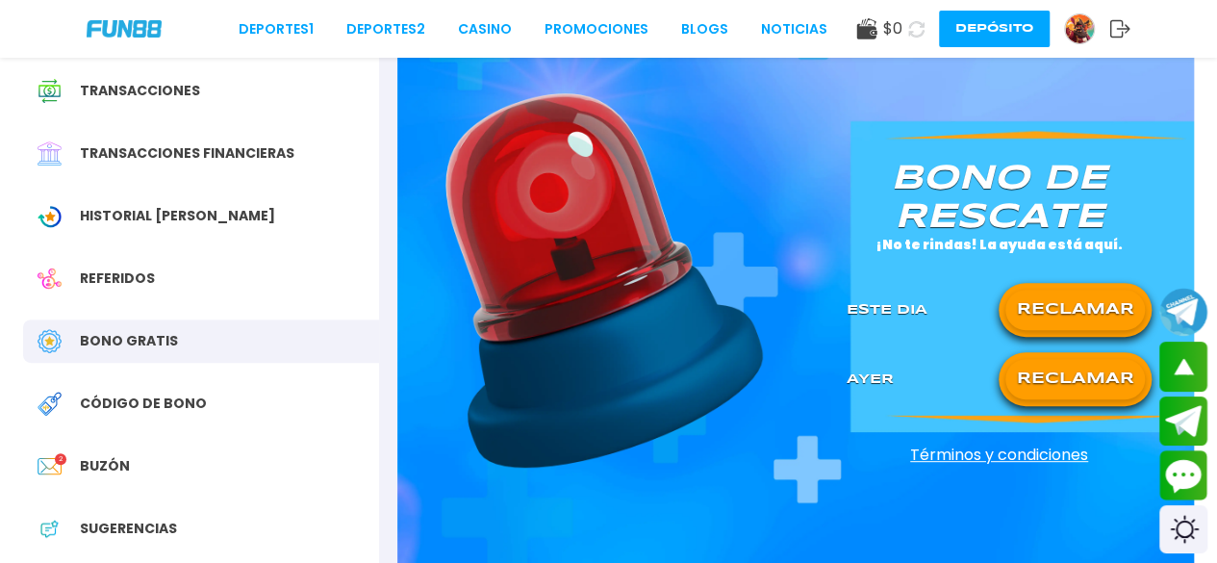
scroll to position [209, 0]
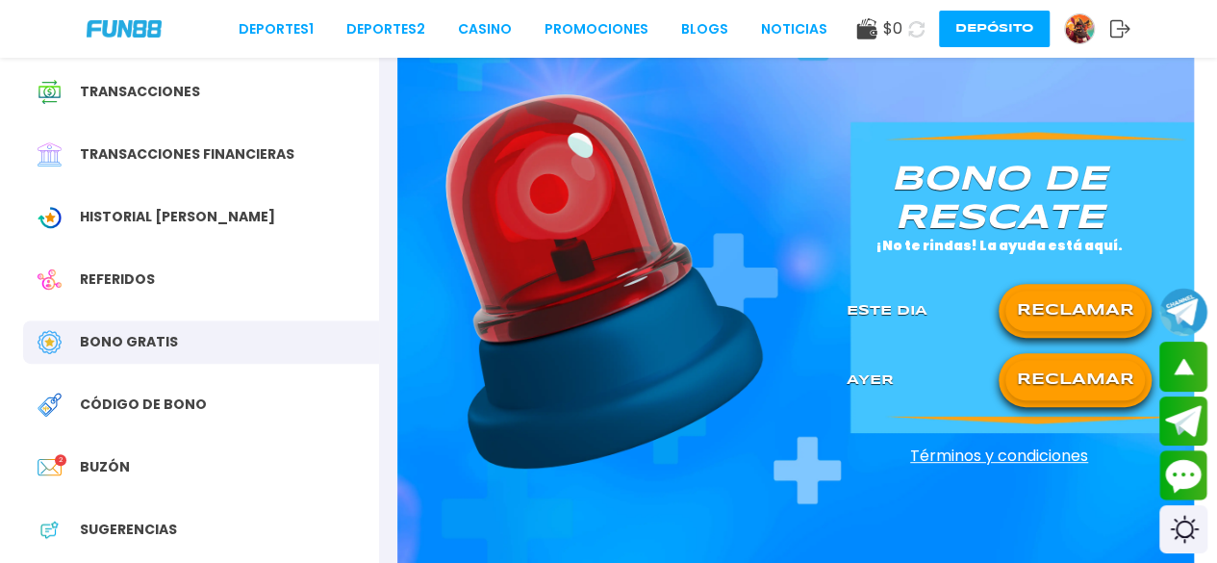
click at [1065, 376] on button "RECLAMAR" at bounding box center [1075, 380] width 140 height 40
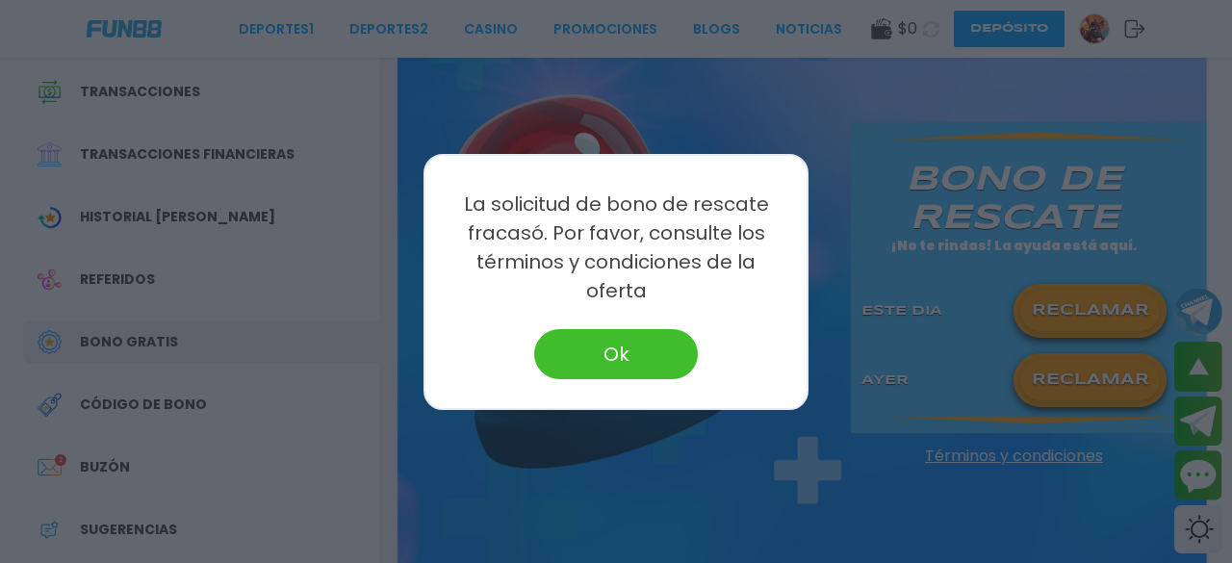
click at [629, 342] on button "Ok" at bounding box center [616, 354] width 164 height 50
